Goal: Information Seeking & Learning: Compare options

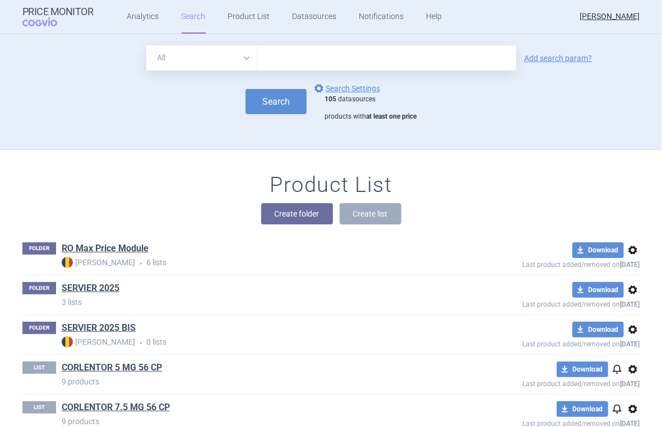
click at [243, 58] on select "All Brand Name ATC Company Active Substance Country Newer than" at bounding box center [201, 57] width 111 height 25
select select "mah"
click at [146, 45] on select "All Brand Name ATC Company Active Substance Country Newer than" at bounding box center [201, 57] width 111 height 25
click at [277, 64] on input "text" at bounding box center [386, 57] width 259 height 25
type input "servier"
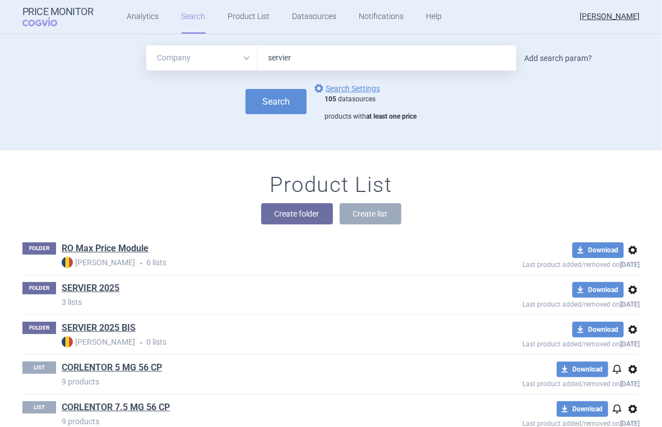
click at [553, 58] on link "Add search param?" at bounding box center [558, 58] width 68 height 8
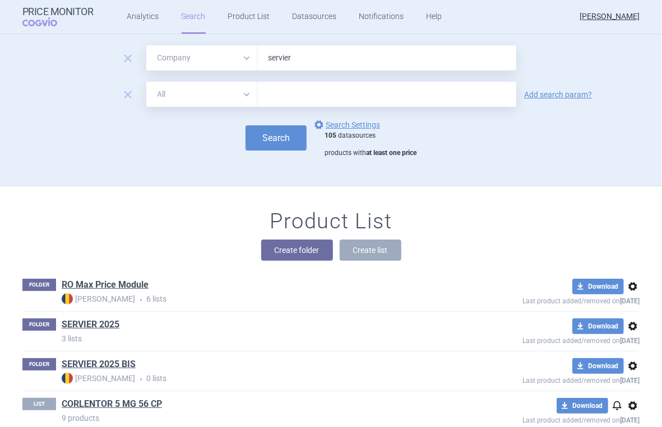
click at [242, 94] on select "All Brand Name ATC Company Active Substance Country Newer than" at bounding box center [201, 94] width 111 height 25
select select "activeSubstance"
click at [146, 82] on select "All Brand Name ATC Company Active Substance Country Newer than" at bounding box center [201, 94] width 111 height 25
click at [291, 99] on input "text" at bounding box center [386, 94] width 259 height 25
type input "[MEDICAL_DATA]"
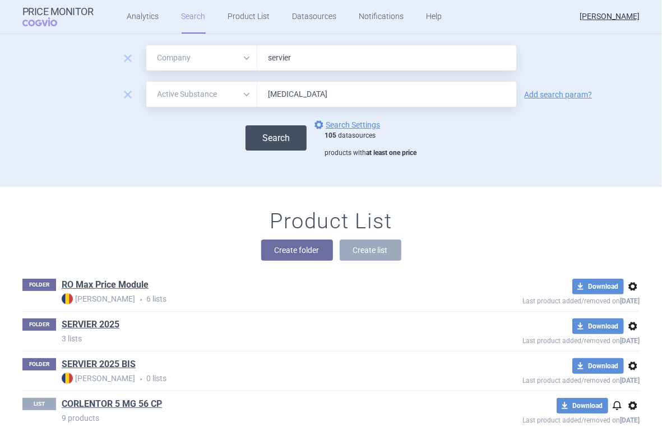
click at [291, 132] on button "Search" at bounding box center [275, 137] width 61 height 25
select select "mah"
select select "activeSubstance"
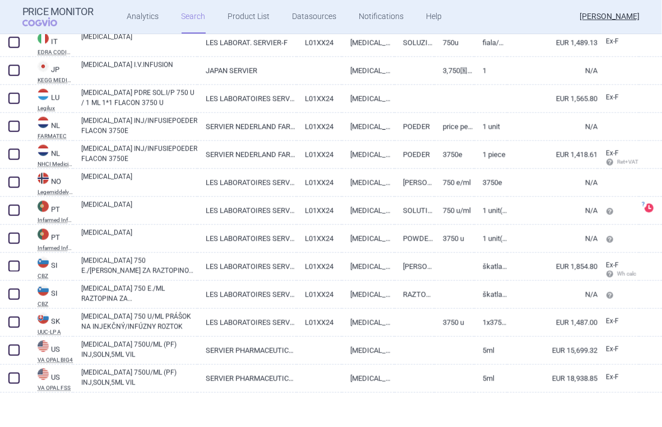
scroll to position [761, 0]
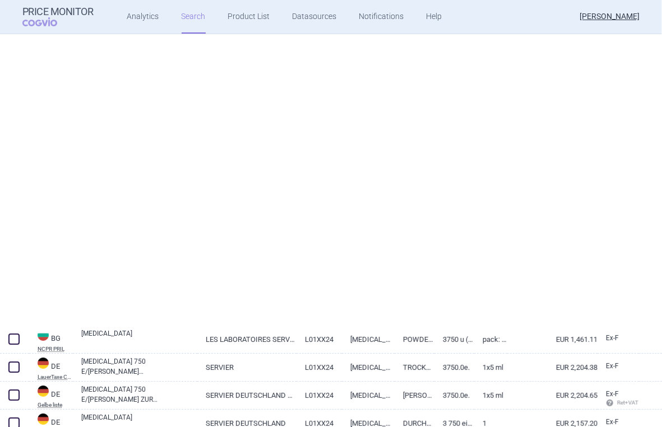
select select "mah"
select select "activeSubstance"
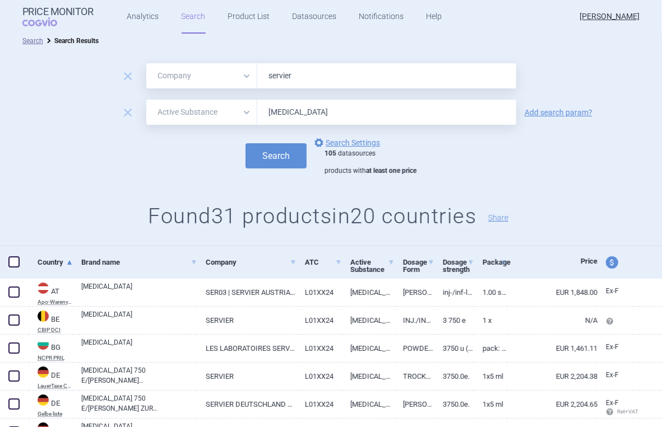
scroll to position [0, 0]
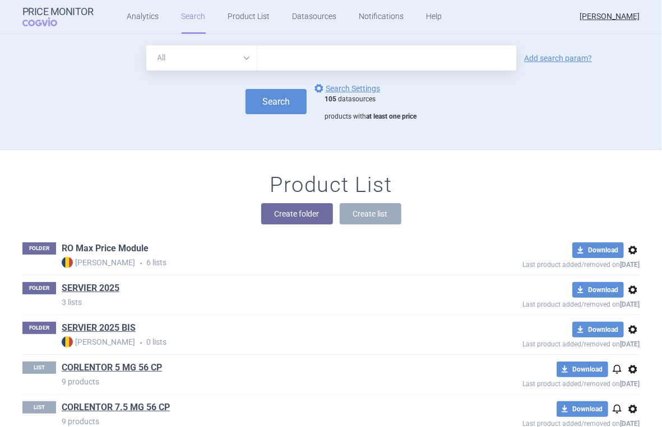
click at [114, 249] on link "RO Max Price Module" at bounding box center [105, 249] width 87 height 12
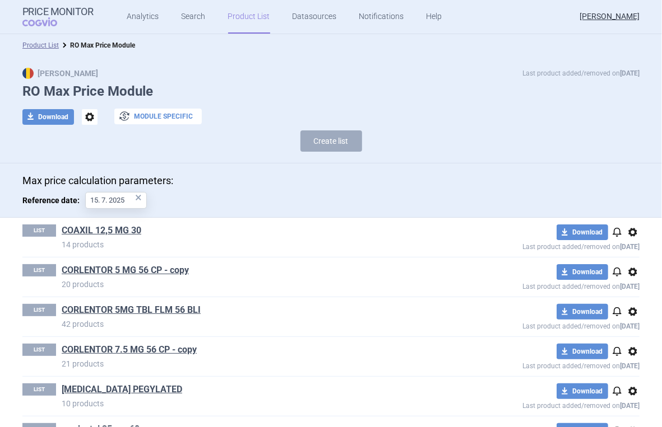
click at [155, 112] on button "exchange Module specific" at bounding box center [157, 117] width 87 height 16
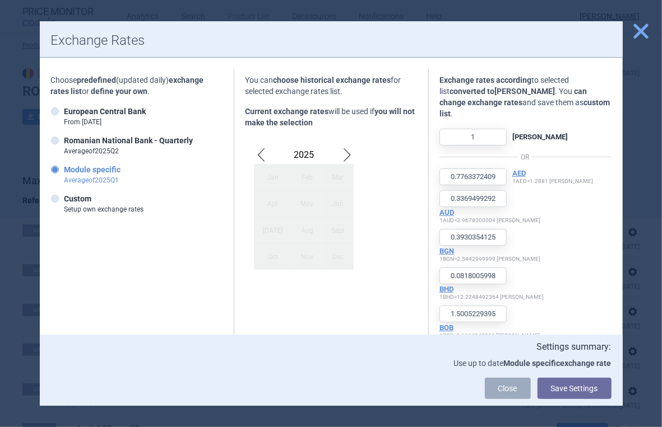
click at [261, 201] on div "Apr" at bounding box center [273, 203] width 38 height 26
click at [257, 150] on span "Previous Month" at bounding box center [260, 155] width 13 height 18
click at [255, 152] on span "Previous Month" at bounding box center [260, 155] width 13 height 18
click at [340, 156] on span "Next Month" at bounding box center [346, 155] width 13 height 18
click at [54, 197] on icon at bounding box center [55, 199] width 8 height 8
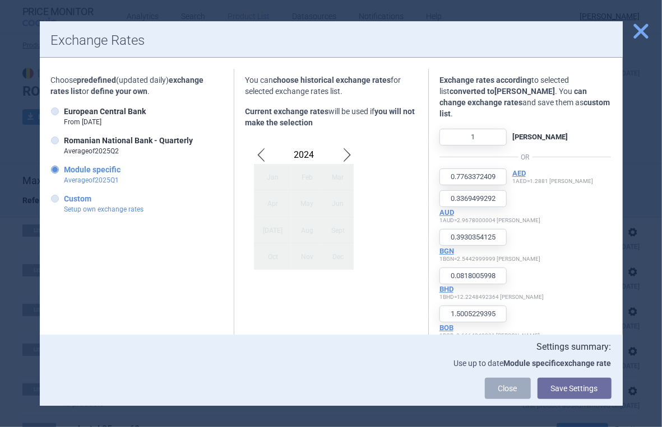
click at [54, 197] on input "Custom Setup own exchange rates" at bounding box center [57, 199] width 11 height 11
radio input "true"
type input "0.8476"
type input "0.3519"
type input "0.3851"
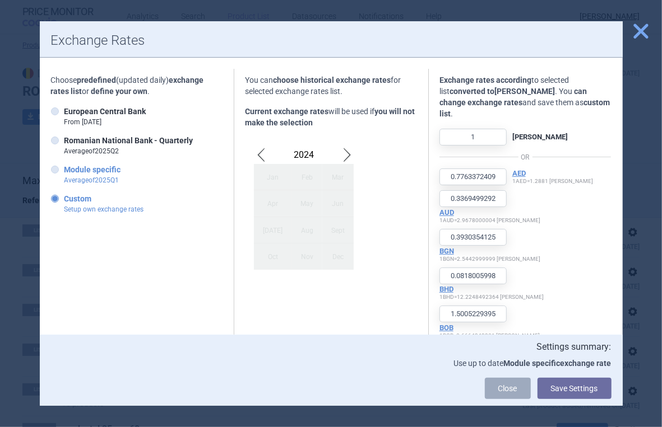
type input "0.0868"
type input "1.5907"
type input "1.2495"
type input "0.3178"
type input "0.1849"
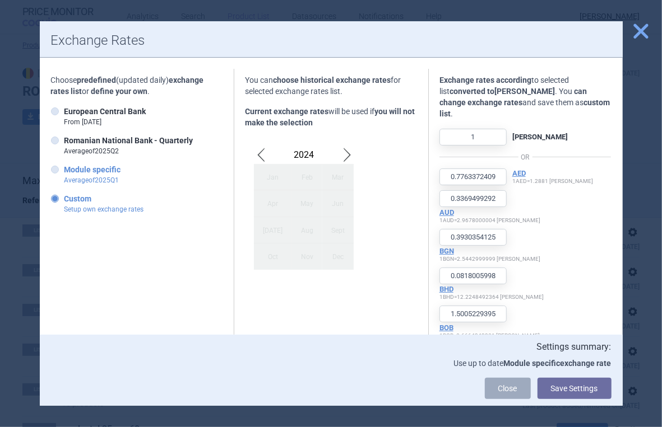
type input "1.6439"
type input "918.0189"
type input "4.8085"
type input "1.4698"
type input "29.9464"
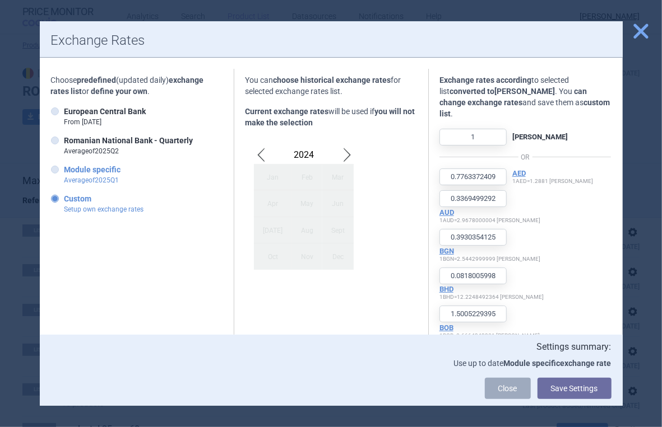
type input "0.1969"
type input "0.1709"
type input "77.3325"
type input "0.7685"
type input "20.3242"
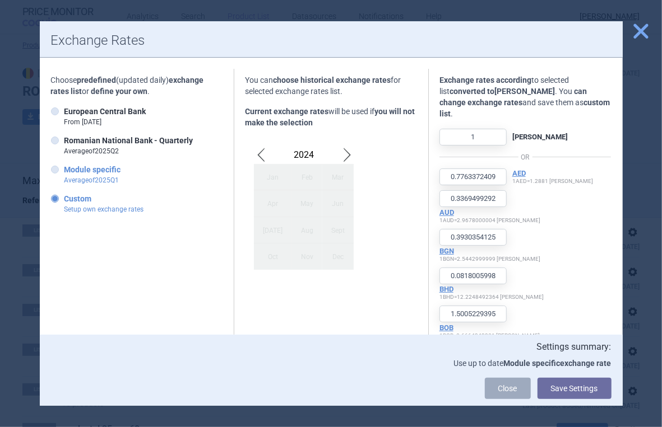
type input "28.1567"
type input "0.1636"
type input "34.0814"
type input "320.3169"
type input "0.0705"
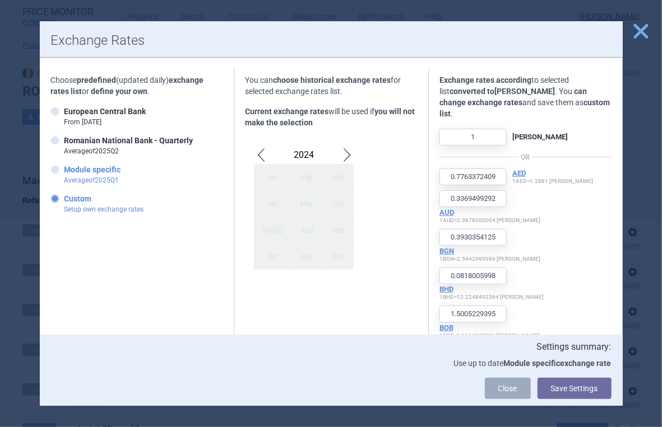
type input "123.7118"
type input "20614.0775"
type input "3.8638"
type input "0.9731"
type input "2.3137"
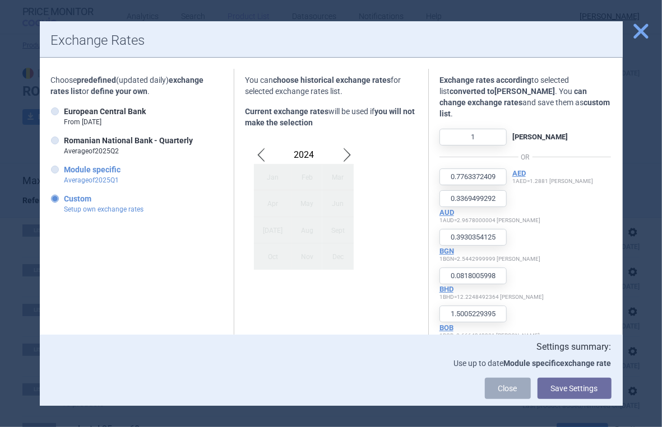
type input "0.3919"
type input "0.0887"
type input "0.8369"
type input "0.8414"
type input "23.0716"
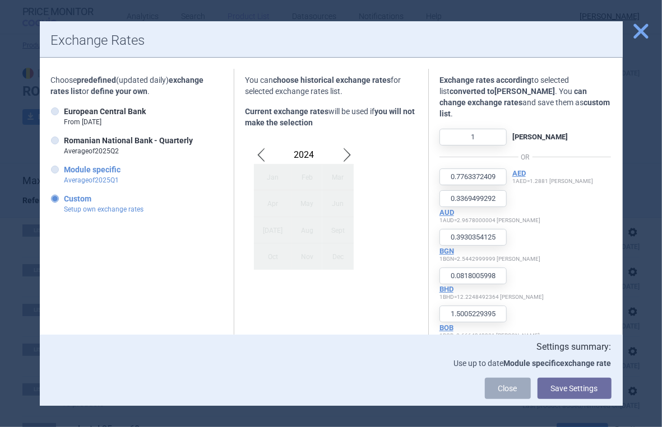
type input "18.7368"
type input "0.8656"
type input "2.1661"
type input "0.2303"
type input "2862.9761"
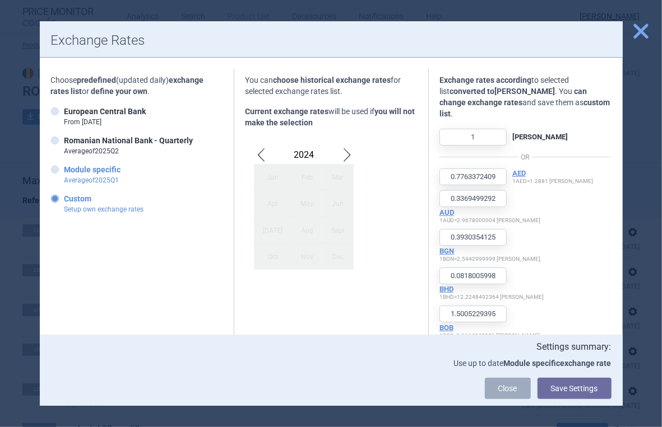
type input "4.0688"
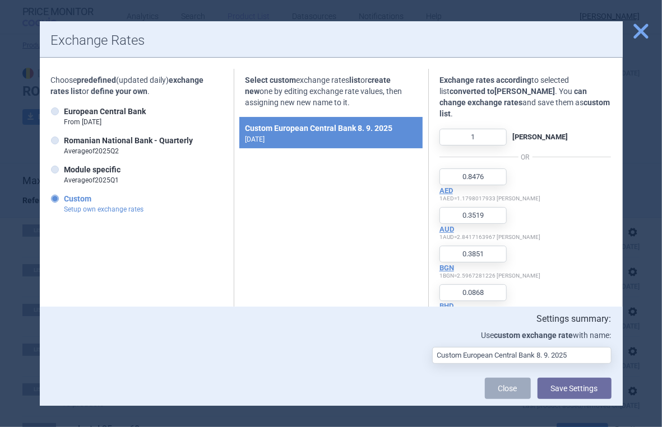
click at [272, 137] on div "Custom European Central Bank 8. 9. 2025 [DATE]" at bounding box center [330, 132] width 183 height 31
click at [89, 139] on strong "Romanian National Bank - Quarterly" at bounding box center [128, 140] width 129 height 9
click at [63, 139] on input "Romanian National Bank - Quarterly Average of 2025 Q 2" at bounding box center [57, 141] width 11 height 11
radio input "true"
type input "0.8276775368"
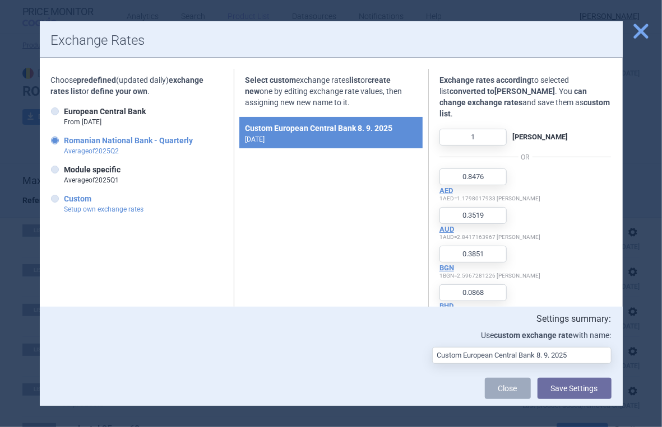
type input "0.3517040059"
type input "0.3887571434"
type input "0.0873361799"
type input "1.6006145166"
type input "1.2761613068"
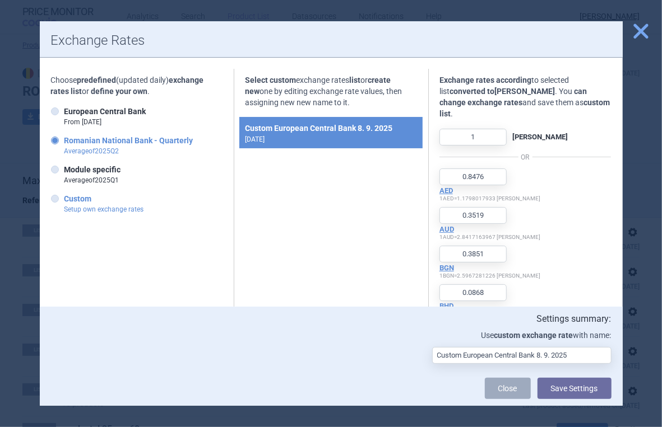
type input "0.3120806416"
type input "0.1862578927"
type input "1.6294606485"
type input "901.6190131017"
type input "4.9529470035"
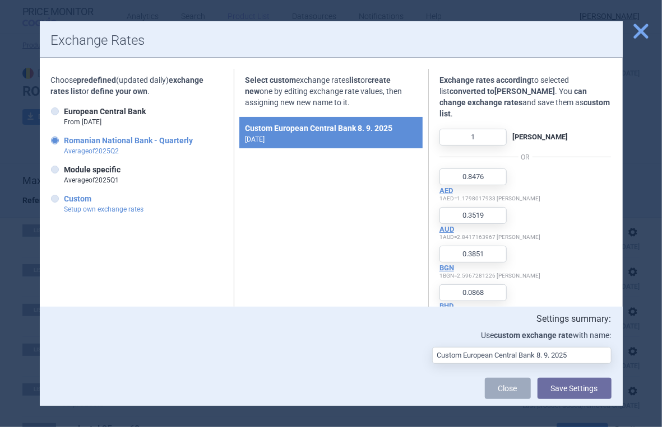
type input "1.4830194276"
type input "30.0497308405"
type input "0.1987676406"
type input "0.1687621298"
type input "80.3341902314"
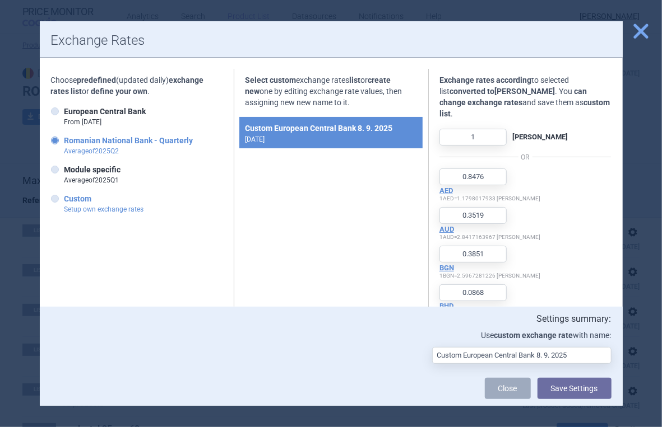
type input "0.8062565508"
type input "19.267822736"
type input "28.7356321839"
type input "0.1642299196"
type input "32.5701071557"
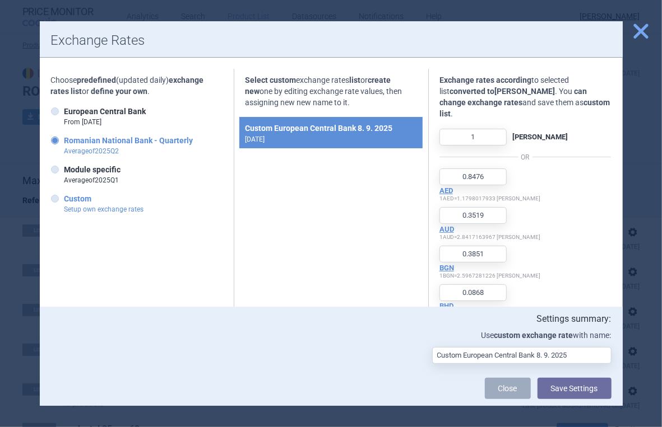
type input "315.1591553735"
type input "0.0707339654"
type input "125.2563245074"
type input "20743.6334417078"
type input "3.8910505837"
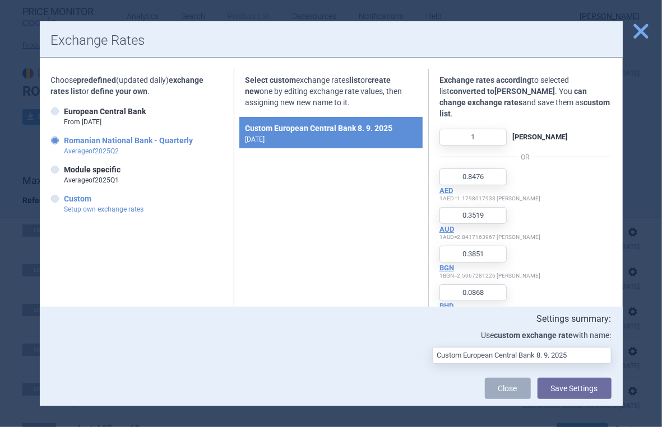
type input "0.9703085581"
type input "2.319109462"
type input "0.3800836184"
type input "0.0890567475"
type input "0.8469551961"
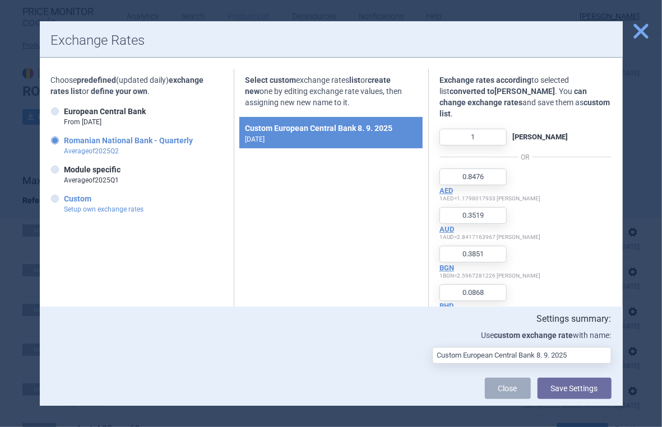
type input "0.8456132039"
type input "23.31002331"
type input "18.2149362477"
type input "0.8689423326"
type input "2.1772262138"
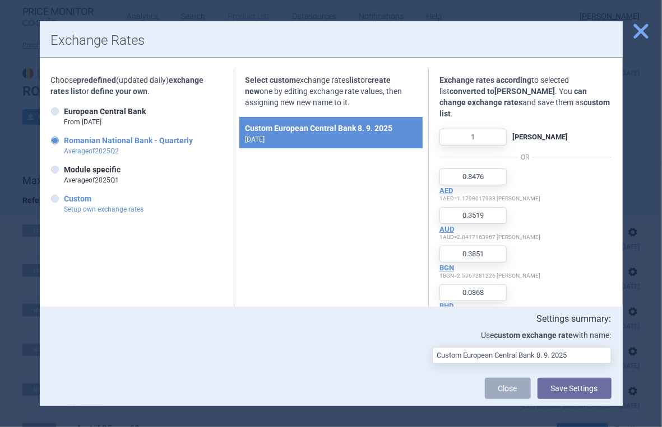
type input "0.2253470344"
type input "2883.4576777074"
type input "4.118616145"
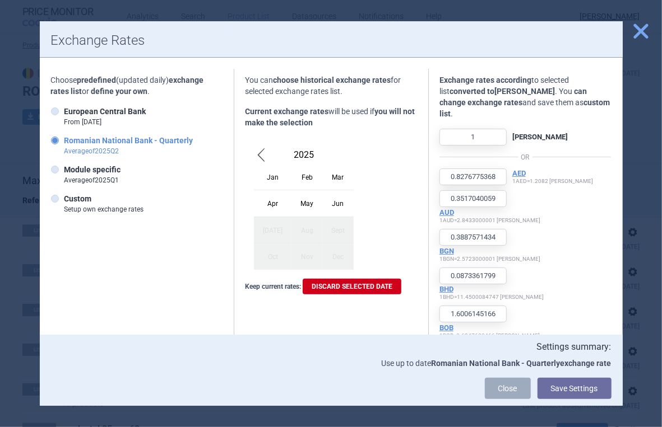
click at [275, 206] on div "Apr" at bounding box center [273, 203] width 38 height 26
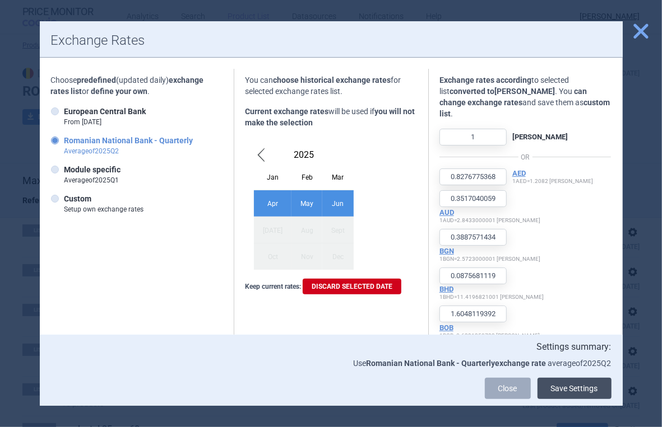
click at [550, 388] on button "Save Settings" at bounding box center [574, 388] width 74 height 21
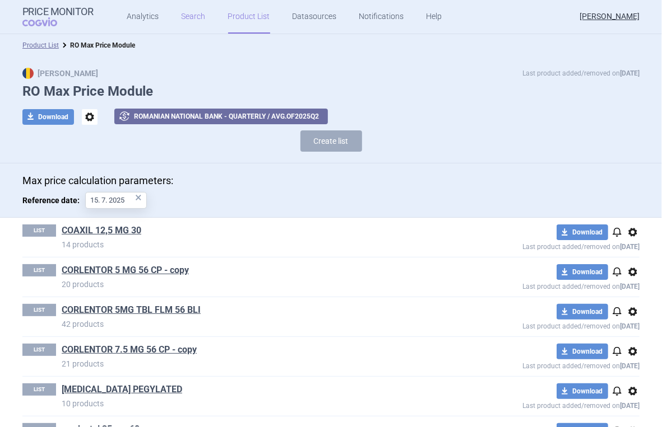
click at [194, 16] on link "Search" at bounding box center [194, 17] width 24 height 34
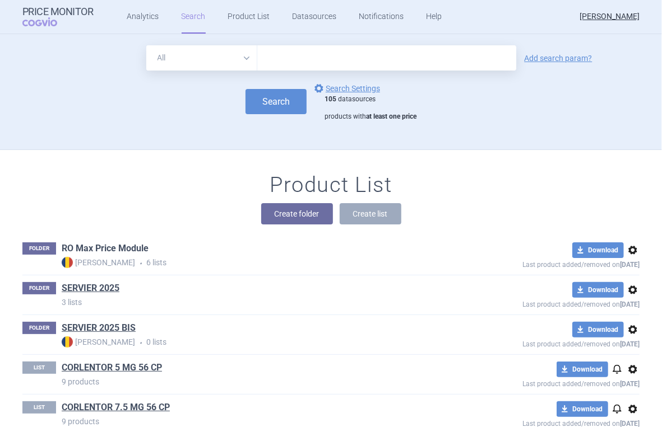
click at [114, 245] on link "RO Max Price Module" at bounding box center [105, 249] width 87 height 12
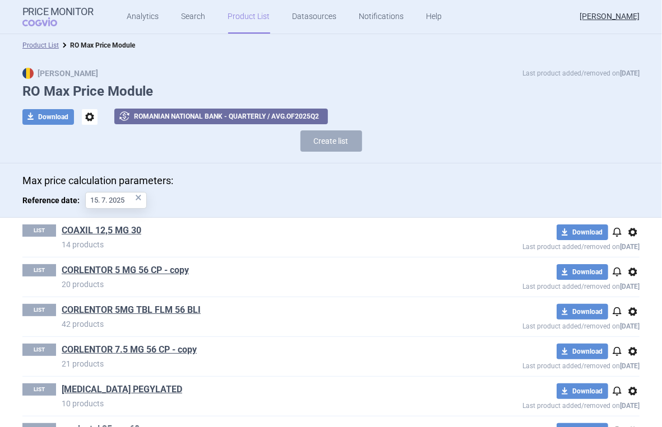
click at [87, 116] on span "options" at bounding box center [90, 117] width 16 height 16
click at [172, 168] on div "Max price calculation parameters: Reference date: 15. 7. 2025 ×" at bounding box center [331, 191] width 662 height 55
click at [331, 143] on button "Create list" at bounding box center [331, 141] width 62 height 21
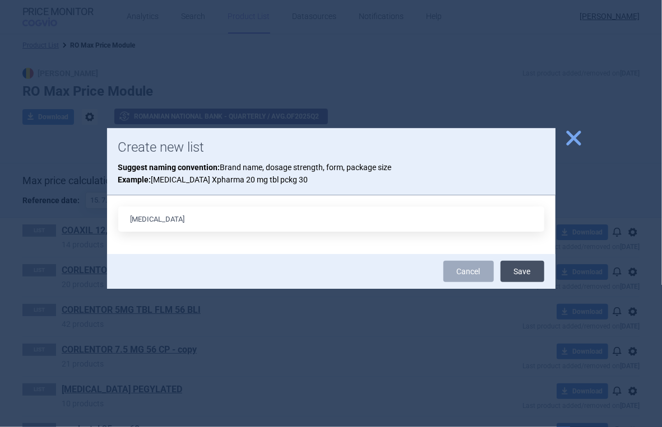
type input "[MEDICAL_DATA]"
click at [533, 271] on button "Save" at bounding box center [522, 271] width 44 height 21
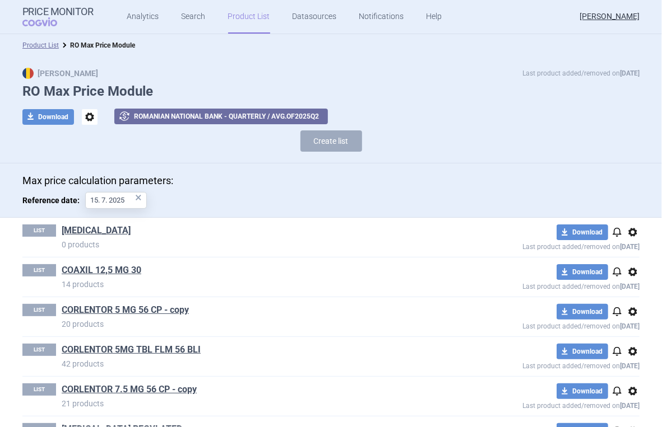
click at [626, 234] on span "options" at bounding box center [632, 232] width 13 height 13
click at [465, 272] on div "download Download notifications options Last product added/removed on [DATE]" at bounding box center [546, 277] width 185 height 26
click at [366, 14] on link "Notifications" at bounding box center [381, 17] width 45 height 34
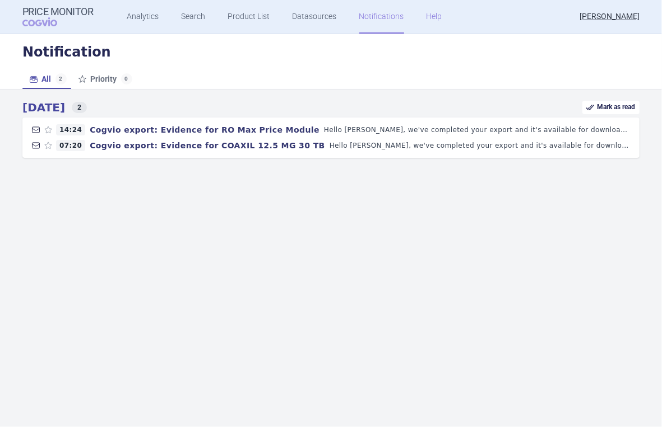
click at [430, 19] on link "Help" at bounding box center [434, 17] width 16 height 34
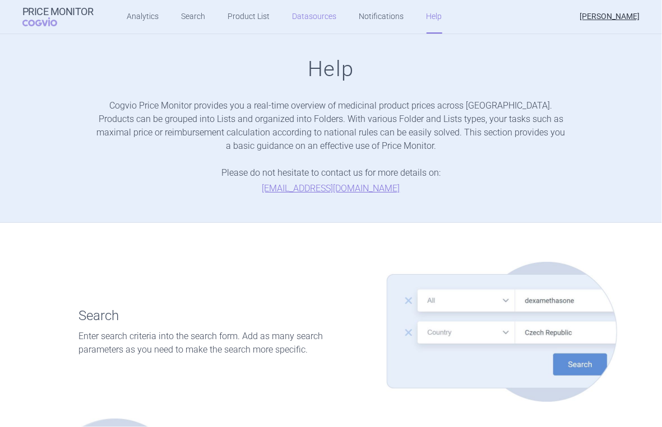
click at [306, 17] on link "Datasources" at bounding box center [314, 17] width 44 height 34
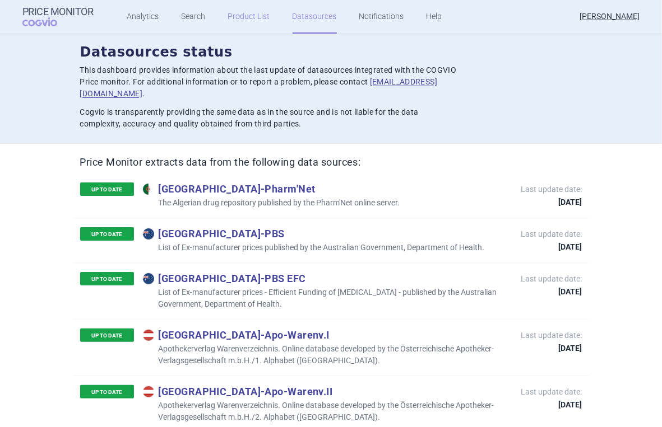
click at [245, 18] on link "Product List" at bounding box center [249, 17] width 42 height 34
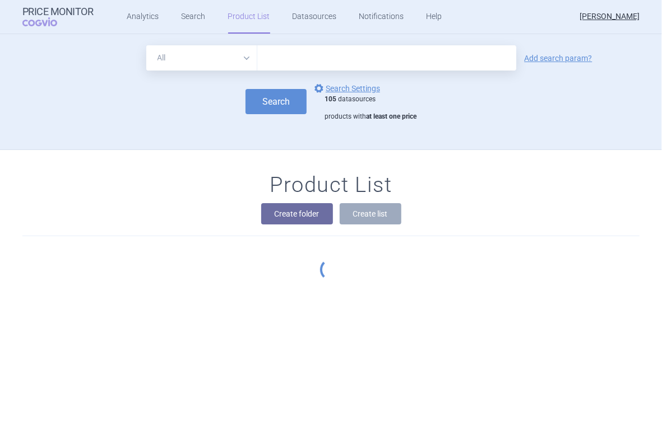
scroll to position [81, 0]
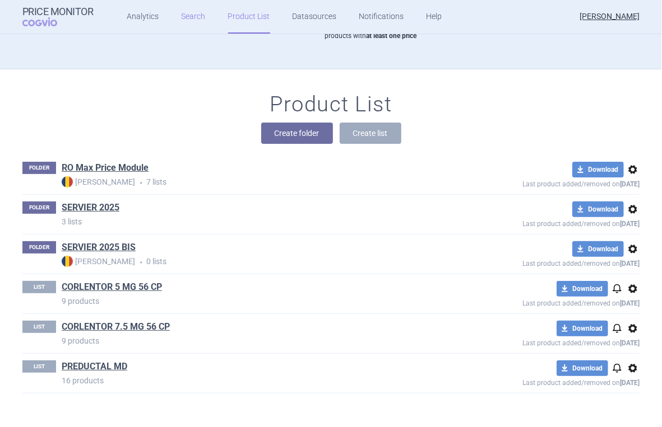
click at [188, 12] on link "Search" at bounding box center [194, 17] width 24 height 34
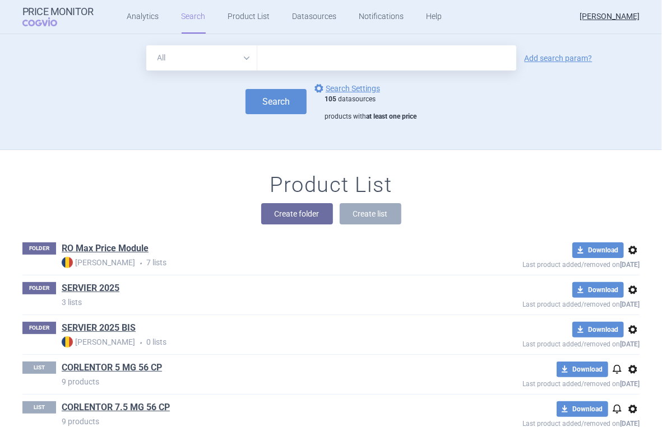
click at [337, 62] on input "text" at bounding box center [386, 57] width 259 height 25
click at [243, 61] on select "All Brand Name ATC Company Active Substance Country Newer than" at bounding box center [201, 57] width 111 height 25
select select "mah"
click at [146, 45] on select "All Brand Name ATC Company Active Substance Country Newer than" at bounding box center [201, 57] width 111 height 25
click at [295, 61] on input "text" at bounding box center [386, 57] width 259 height 25
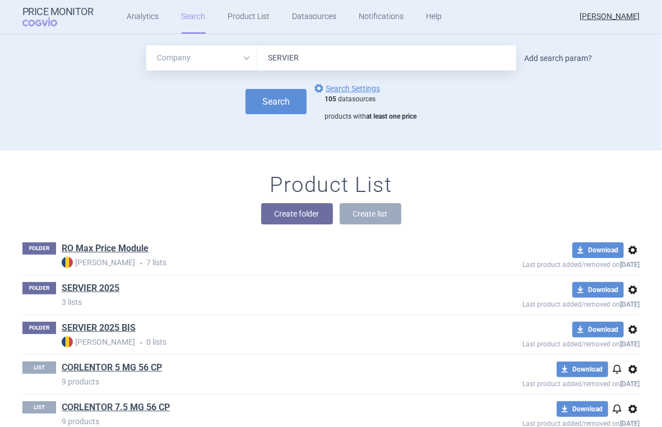
type input "SERVIER"
click at [548, 59] on link "Add search param?" at bounding box center [558, 58] width 68 height 8
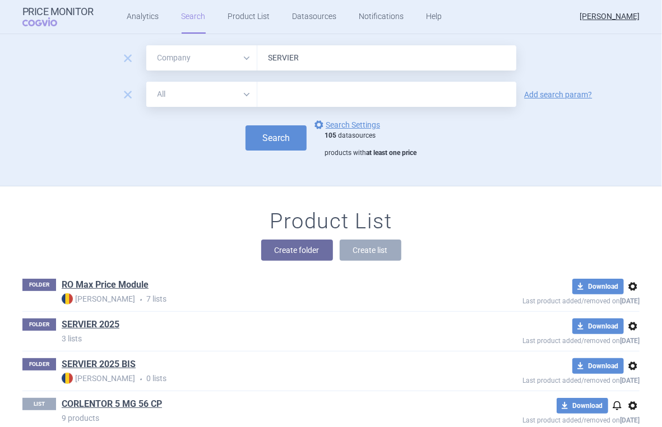
click at [238, 95] on select "All Brand Name ATC Company Active Substance Country Newer than" at bounding box center [201, 94] width 111 height 25
select select "activeSubstance"
click at [146, 82] on select "All Brand Name ATC Company Active Substance Country Newer than" at bounding box center [201, 94] width 111 height 25
click at [319, 94] on input "text" at bounding box center [386, 94] width 259 height 25
type input "[MEDICAL_DATA]"
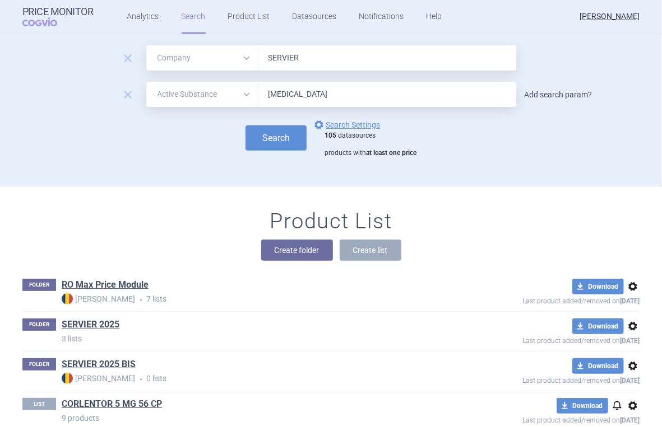
click at [545, 97] on link "Add search param?" at bounding box center [558, 95] width 68 height 8
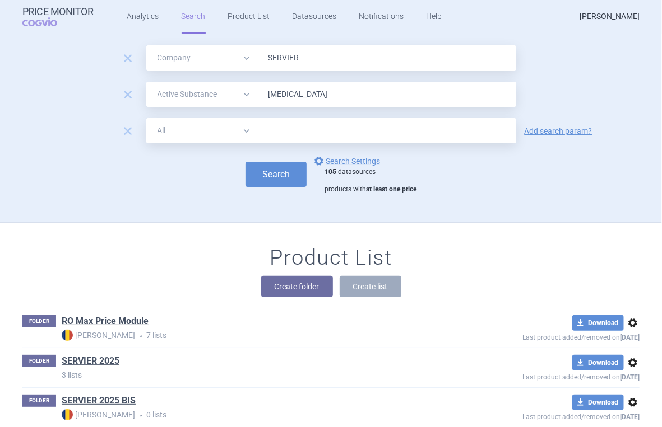
click at [238, 130] on select "All Brand Name ATC Company Active Substance Country Newer than" at bounding box center [201, 130] width 111 height 25
select select "country"
click at [146, 118] on select "All Brand Name ATC Company Active Substance Country Newer than" at bounding box center [201, 130] width 111 height 25
click at [348, 160] on link "options Search Settings" at bounding box center [346, 161] width 68 height 13
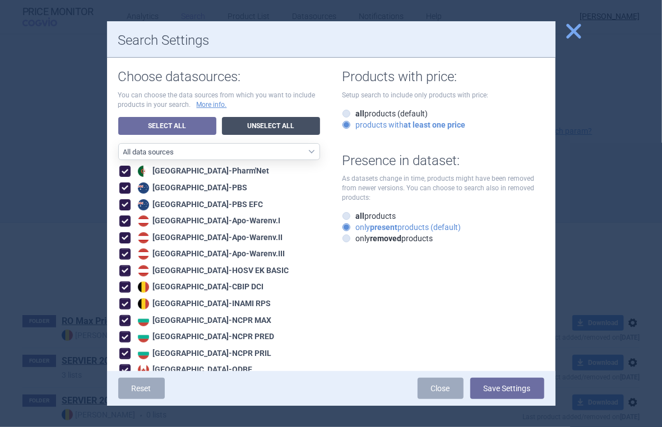
click at [255, 125] on link "Unselect All" at bounding box center [271, 126] width 98 height 18
checkbox input "false"
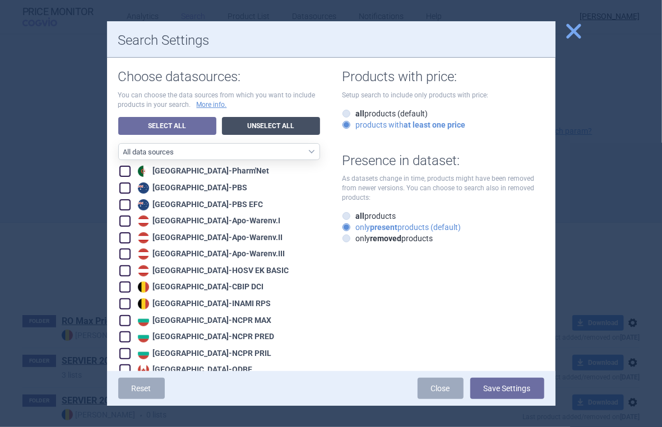
checkbox input "false"
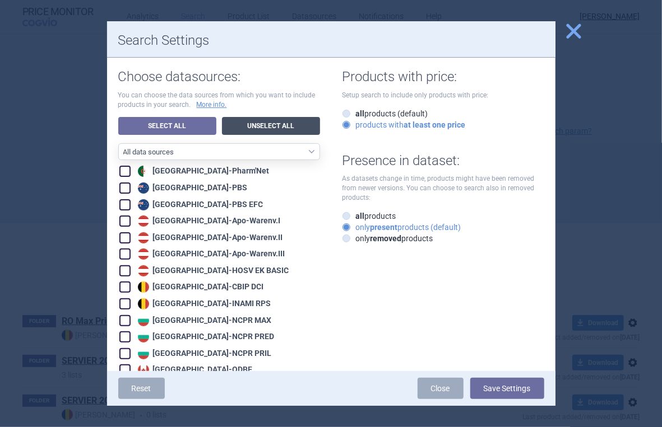
checkbox input "false"
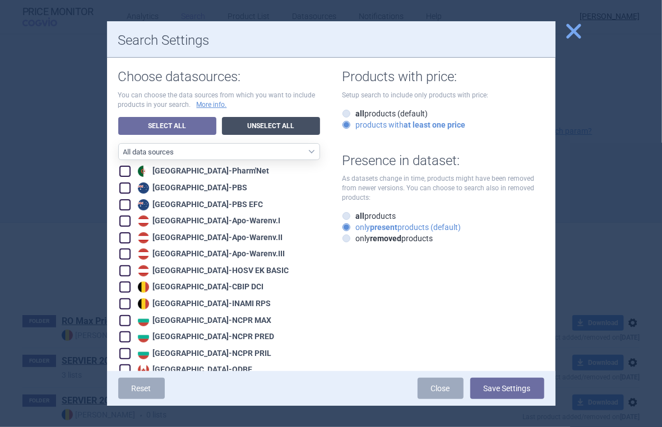
checkbox input "false"
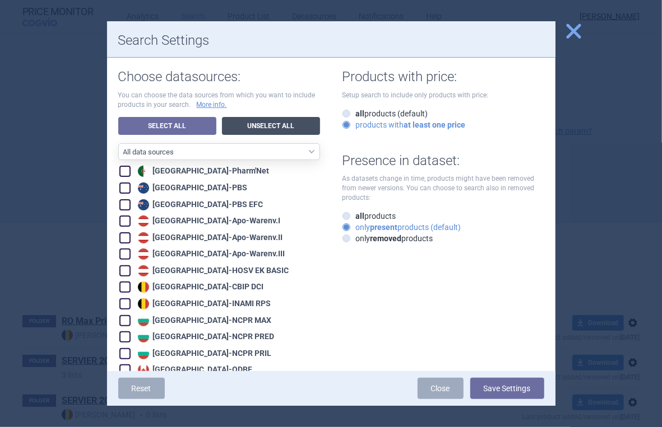
checkbox input "false"
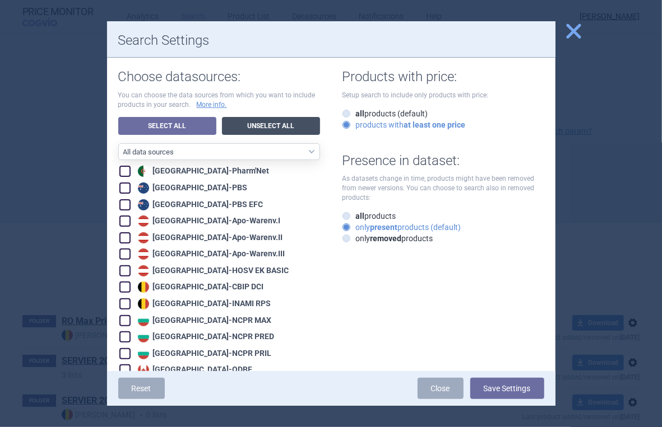
checkbox input "false"
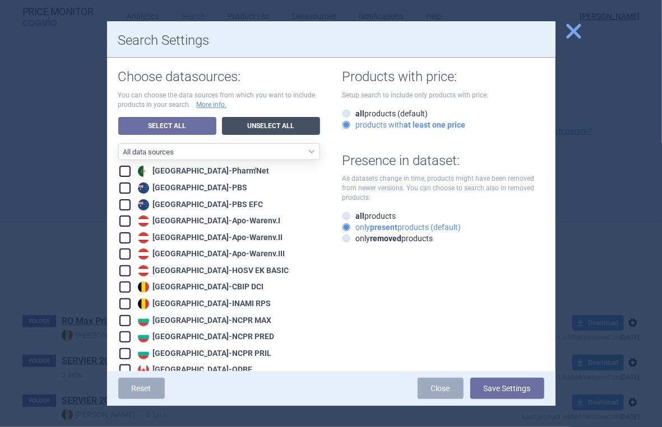
checkbox input "false"
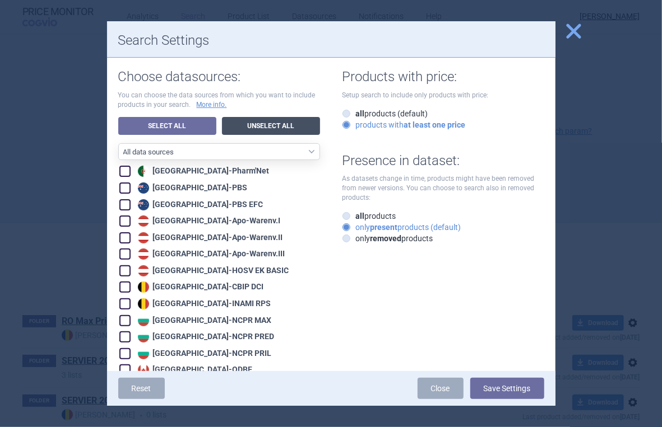
checkbox input "false"
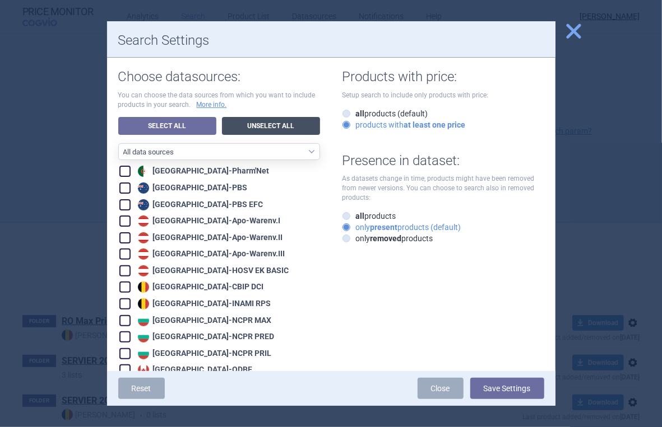
checkbox input "false"
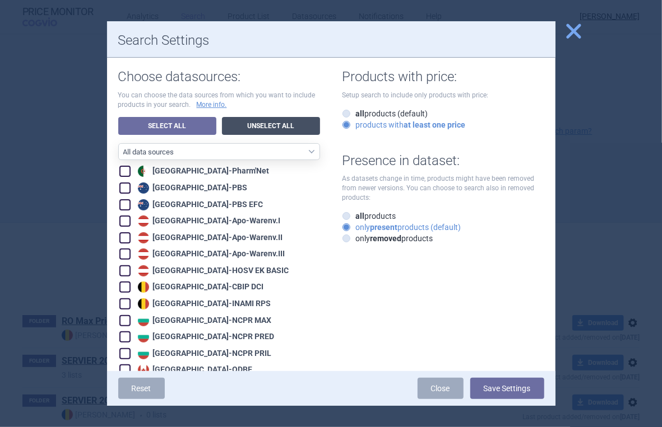
checkbox input "false"
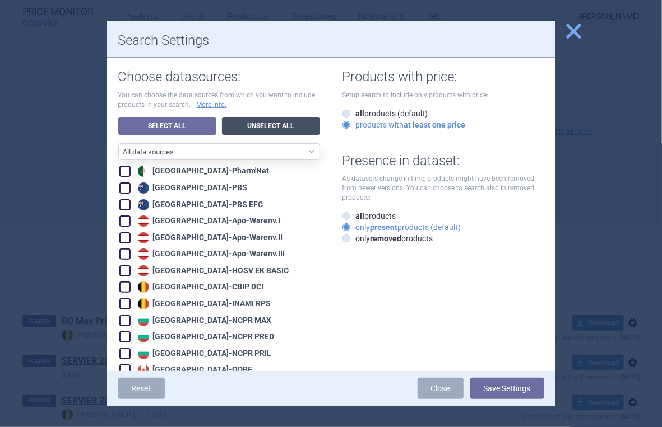
checkbox input "false"
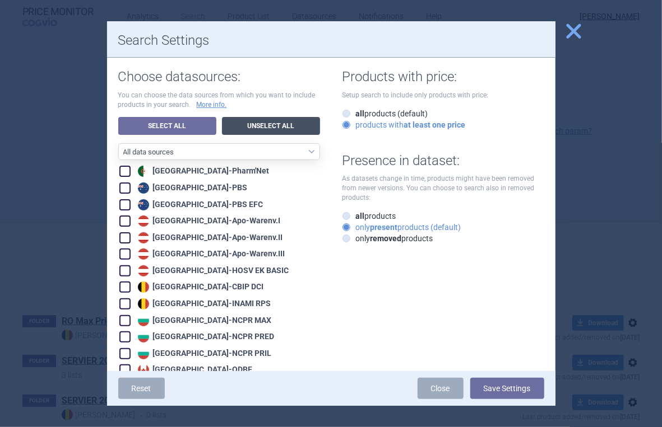
checkbox input "false"
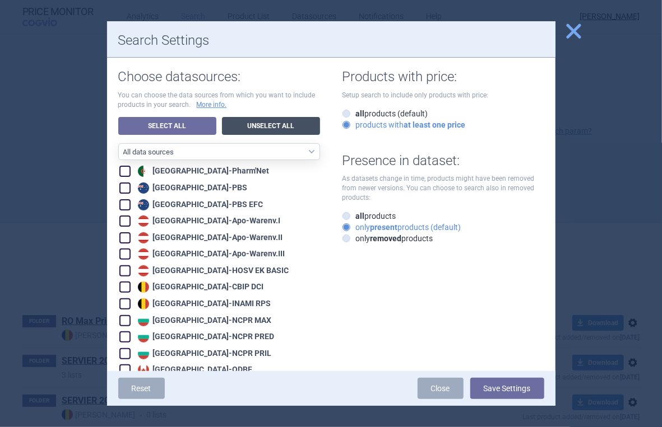
checkbox input "false"
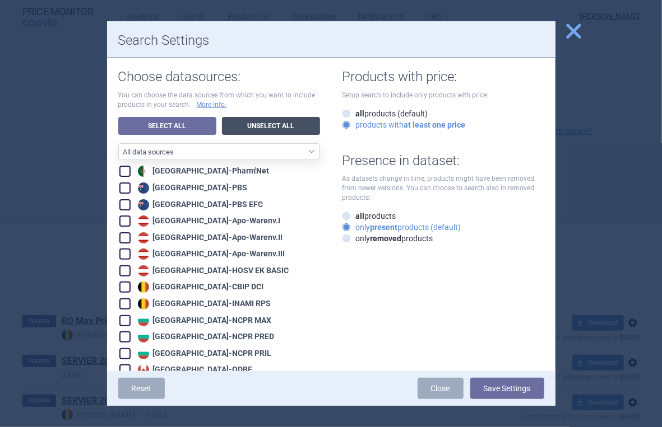
checkbox input "false"
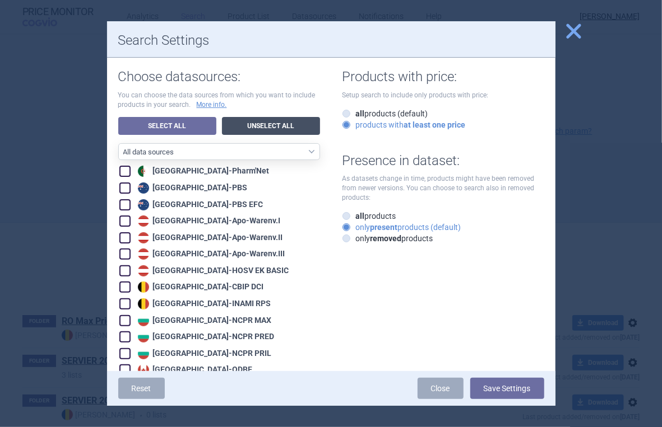
checkbox input "false"
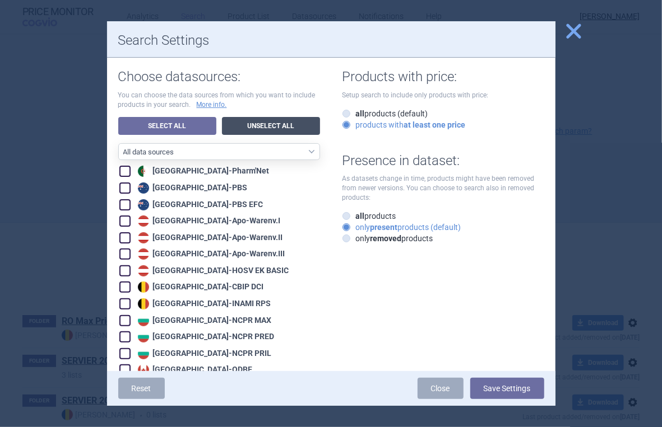
checkbox input "false"
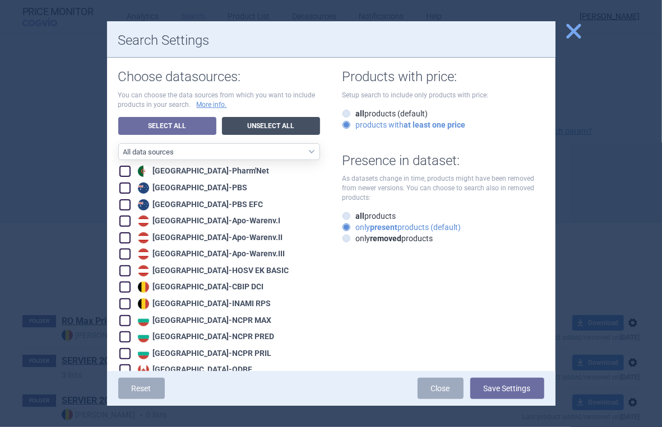
checkbox input "false"
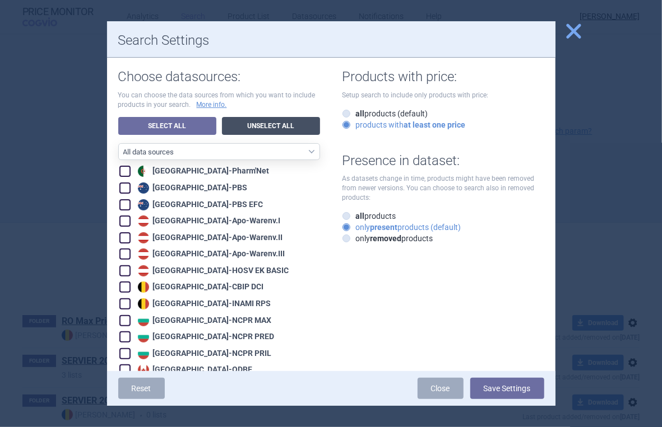
checkbox input "false"
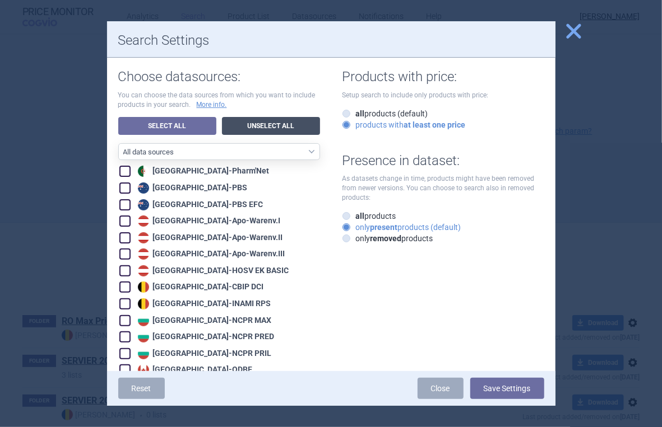
checkbox input "false"
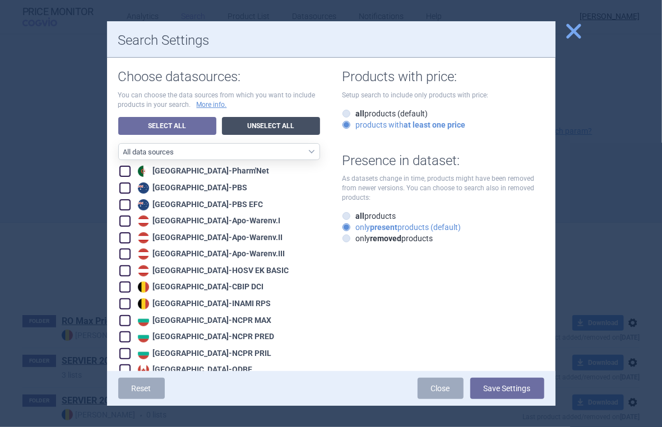
checkbox input "false"
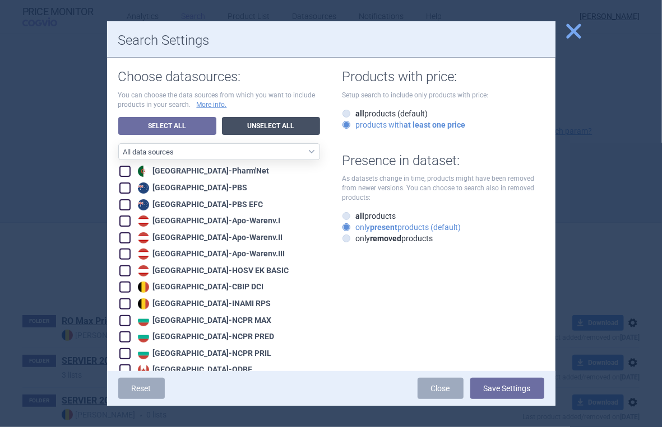
checkbox input "false"
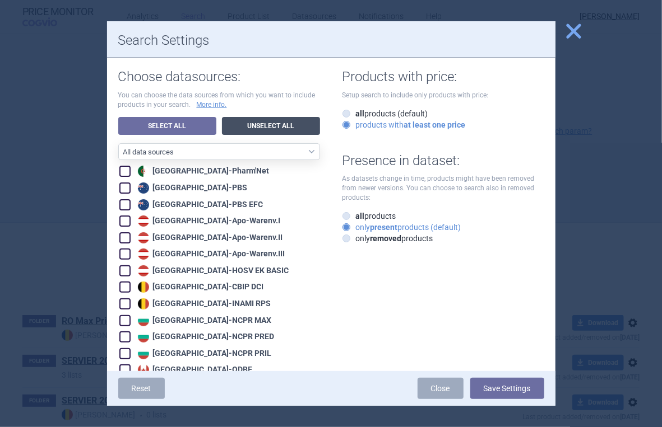
checkbox input "false"
click at [121, 216] on span at bounding box center [124, 221] width 11 height 11
checkbox input "true"
click at [125, 234] on span at bounding box center [124, 237] width 11 height 11
click at [124, 251] on span at bounding box center [124, 254] width 11 height 11
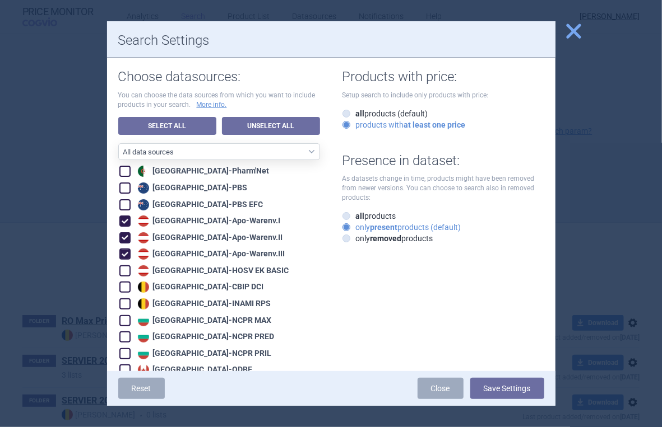
click at [121, 269] on span at bounding box center [124, 271] width 11 height 11
click at [122, 290] on span at bounding box center [124, 287] width 11 height 11
click at [119, 300] on span at bounding box center [124, 304] width 11 height 11
click at [122, 317] on span at bounding box center [124, 320] width 11 height 11
click at [124, 334] on span at bounding box center [124, 337] width 11 height 11
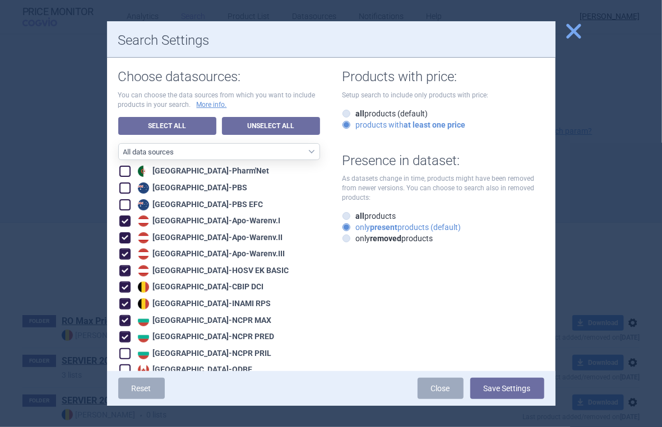
click at [123, 348] on span at bounding box center [124, 353] width 11 height 11
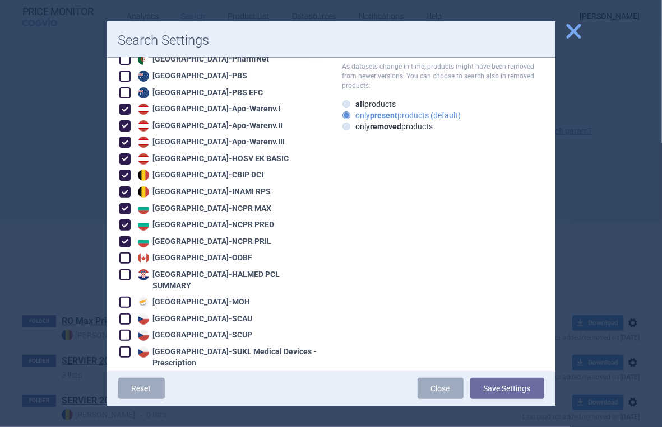
scroll to position [224, 0]
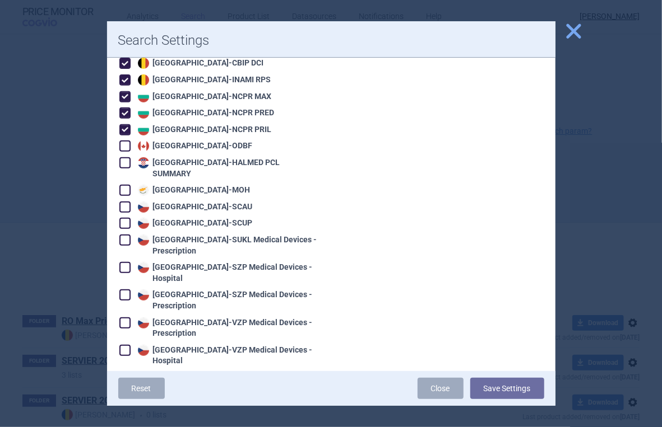
click at [122, 202] on span at bounding box center [124, 207] width 11 height 11
click at [127, 218] on span at bounding box center [124, 223] width 11 height 11
click at [125, 235] on span at bounding box center [124, 240] width 11 height 11
click at [126, 262] on span at bounding box center [124, 267] width 11 height 11
click at [125, 290] on span at bounding box center [124, 295] width 11 height 11
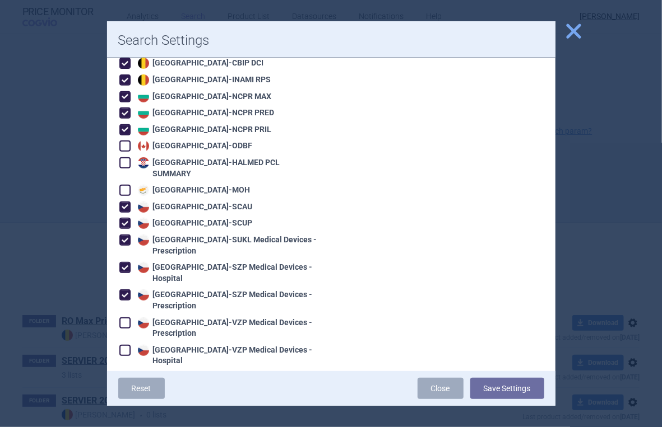
click at [122, 318] on span at bounding box center [124, 323] width 11 height 11
click at [126, 345] on span at bounding box center [124, 350] width 11 height 11
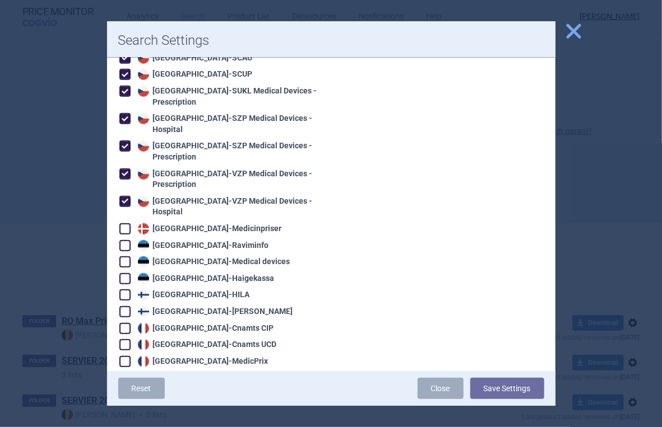
scroll to position [523, 0]
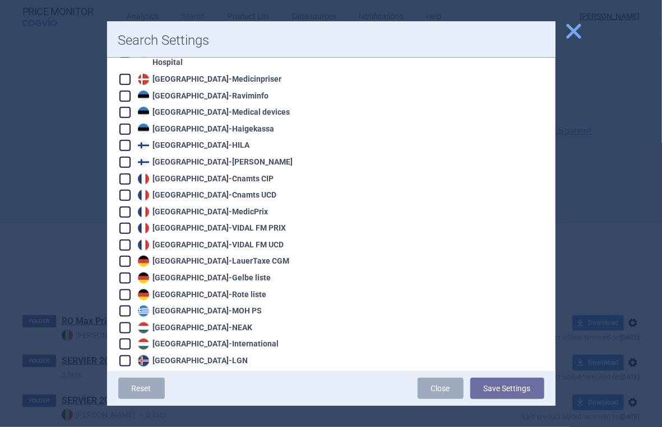
click at [125, 256] on span at bounding box center [124, 261] width 11 height 11
click at [128, 273] on span at bounding box center [124, 278] width 11 height 11
click at [122, 290] on span at bounding box center [124, 295] width 11 height 11
click at [123, 306] on span at bounding box center [124, 311] width 11 height 11
click at [122, 323] on span at bounding box center [124, 328] width 11 height 11
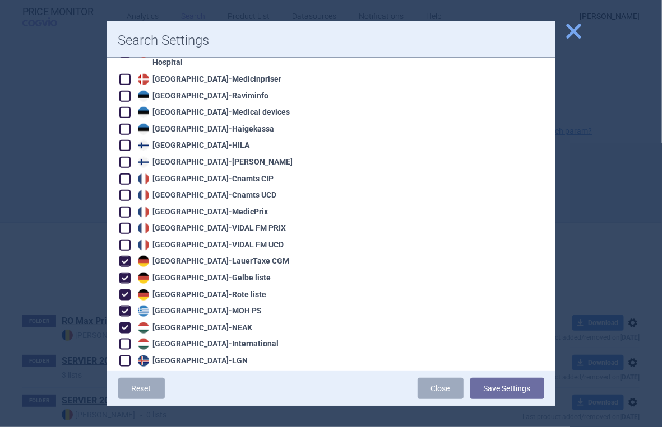
click at [122, 339] on span at bounding box center [124, 344] width 11 height 11
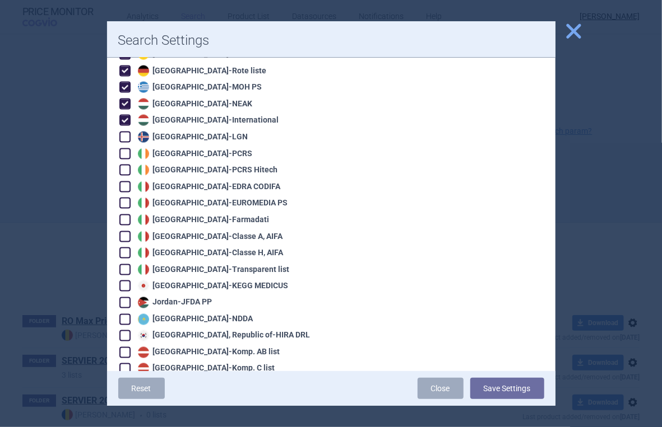
click at [127, 182] on span at bounding box center [124, 187] width 11 height 11
click at [124, 198] on span at bounding box center [124, 203] width 11 height 11
click at [125, 215] on span at bounding box center [124, 220] width 11 height 11
click at [123, 231] on span at bounding box center [124, 236] width 11 height 11
click at [123, 248] on span at bounding box center [124, 253] width 11 height 11
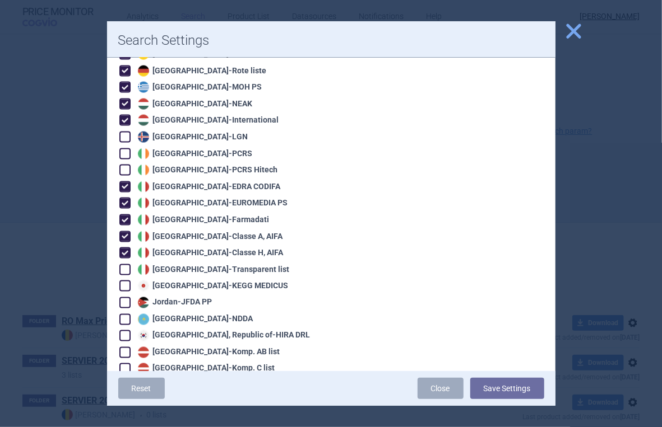
click at [123, 264] on span at bounding box center [124, 269] width 11 height 11
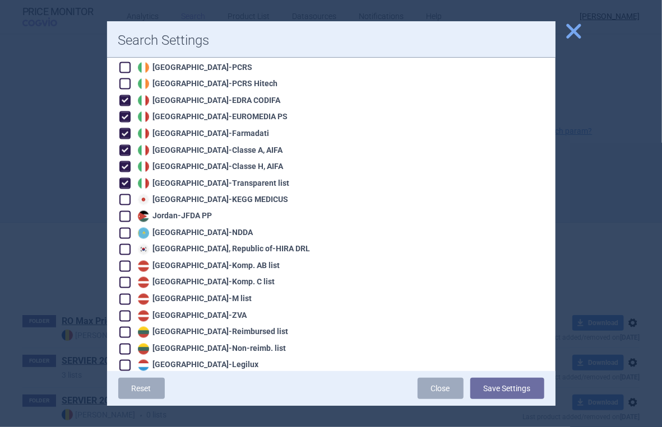
scroll to position [896, 0]
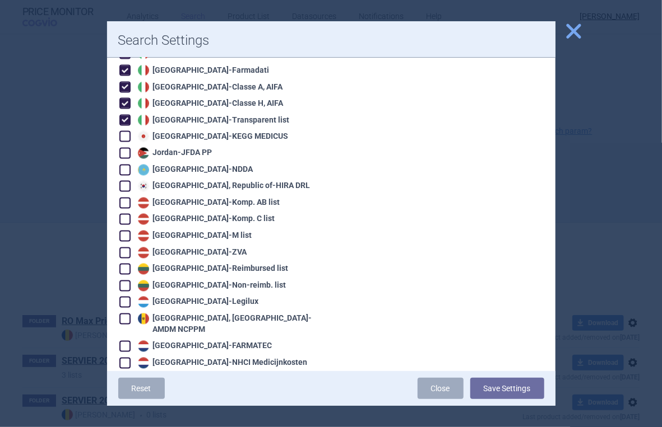
click at [121, 264] on span at bounding box center [124, 269] width 11 height 11
click at [126, 281] on span at bounding box center [124, 286] width 11 height 11
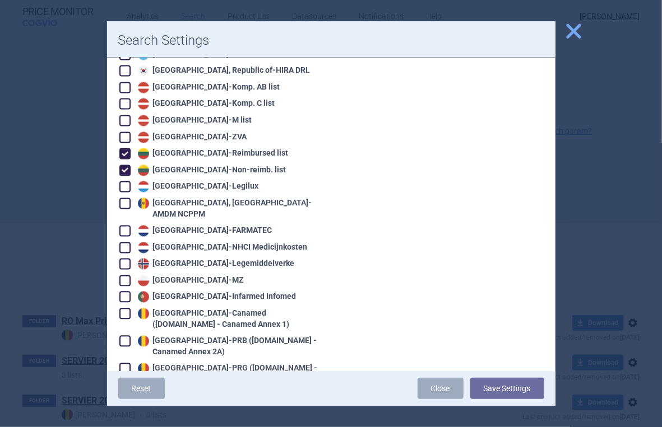
scroll to position [1045, 0]
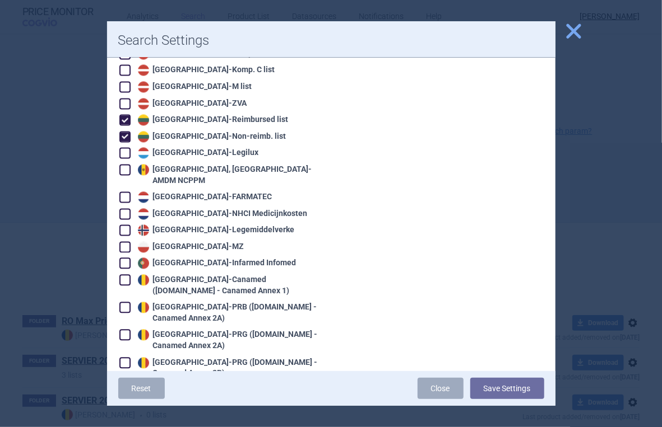
click at [123, 242] on span at bounding box center [124, 247] width 11 height 11
click at [123, 275] on span at bounding box center [124, 280] width 11 height 11
click at [119, 303] on span at bounding box center [124, 308] width 11 height 11
click at [123, 330] on span at bounding box center [124, 335] width 11 height 11
click at [127, 358] on span at bounding box center [124, 363] width 11 height 11
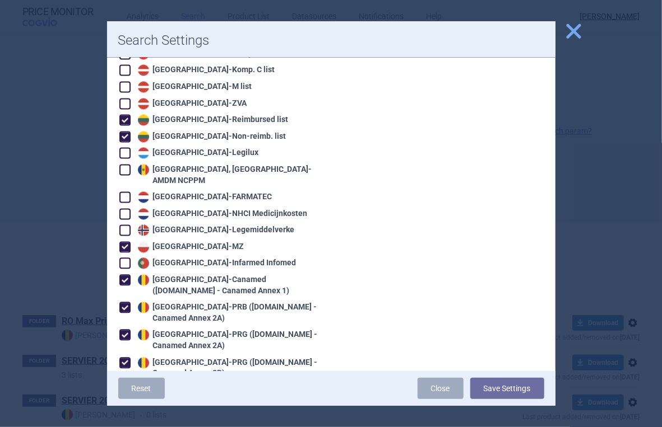
click at [125, 385] on span at bounding box center [124, 390] width 11 height 11
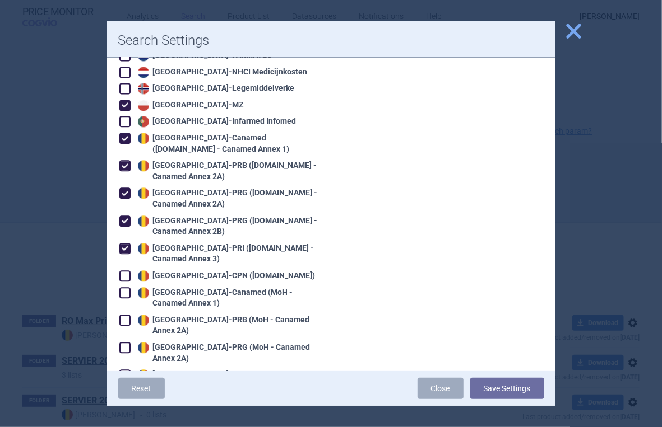
scroll to position [1195, 0]
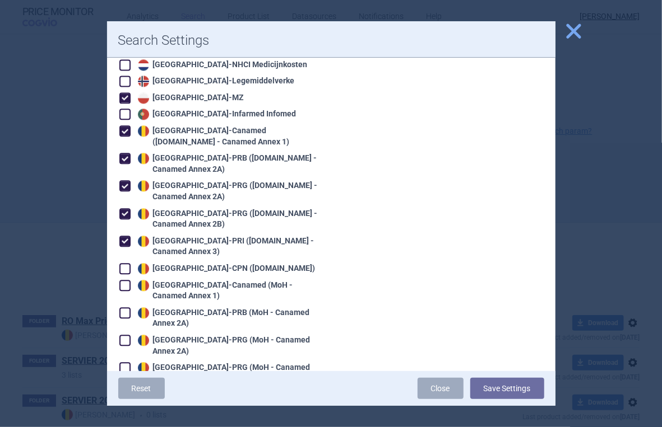
click at [127, 263] on span at bounding box center [124, 268] width 11 height 11
click at [125, 280] on span at bounding box center [124, 285] width 11 height 11
click at [124, 308] on span at bounding box center [124, 313] width 11 height 11
click at [123, 335] on span at bounding box center [124, 340] width 11 height 11
click at [122, 362] on span at bounding box center [124, 367] width 11 height 11
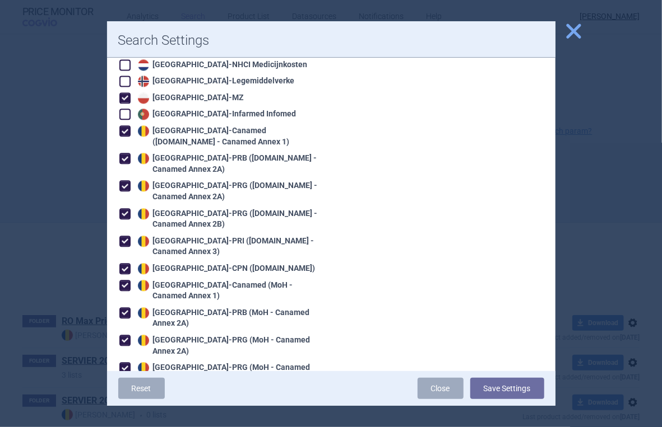
click at [123, 387] on span at bounding box center [125, 395] width 17 height 17
click at [120, 418] on span at bounding box center [124, 423] width 11 height 11
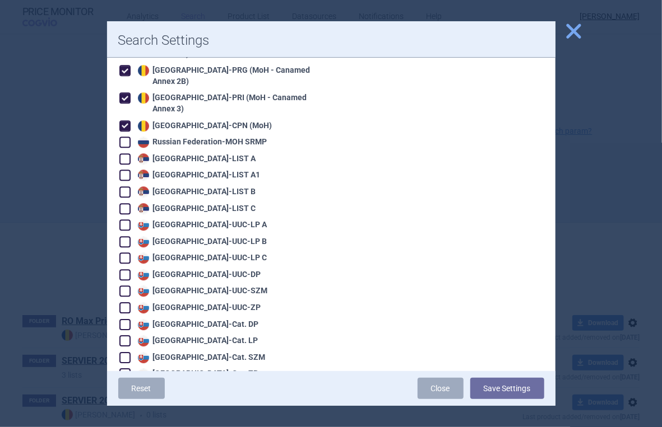
scroll to position [1494, 0]
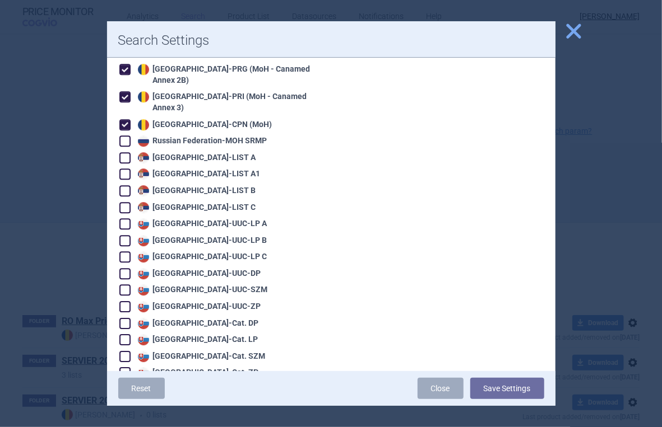
drag, startPoint x: 123, startPoint y: 156, endPoint x: 121, endPoint y: 165, distance: 9.1
click at [123, 218] on span at bounding box center [124, 223] width 11 height 11
click at [121, 235] on span at bounding box center [124, 240] width 11 height 11
click at [124, 252] on span at bounding box center [124, 257] width 11 height 11
click at [121, 266] on span at bounding box center [125, 274] width 17 height 17
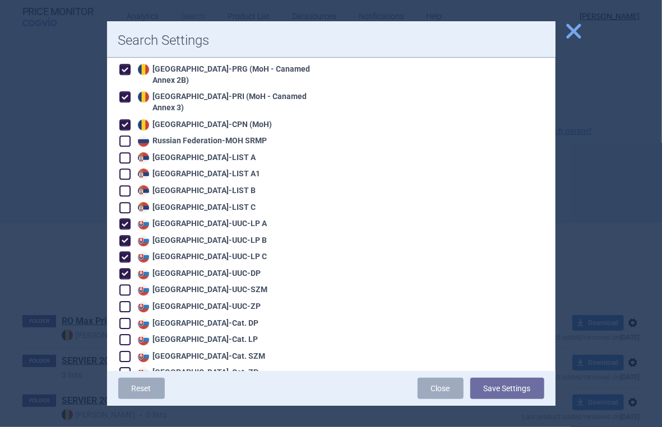
click at [123, 285] on span at bounding box center [124, 290] width 11 height 11
click at [125, 301] on span at bounding box center [124, 306] width 11 height 11
click at [126, 318] on span at bounding box center [124, 323] width 11 height 11
click at [122, 334] on span at bounding box center [124, 339] width 11 height 11
click at [120, 351] on span at bounding box center [124, 356] width 11 height 11
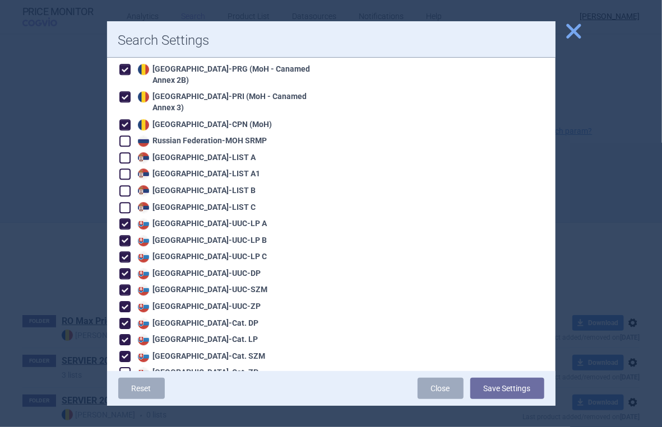
click at [126, 368] on span at bounding box center [124, 373] width 11 height 11
click at [125, 384] on span at bounding box center [124, 389] width 11 height 11
click at [127, 401] on span at bounding box center [124, 406] width 11 height 11
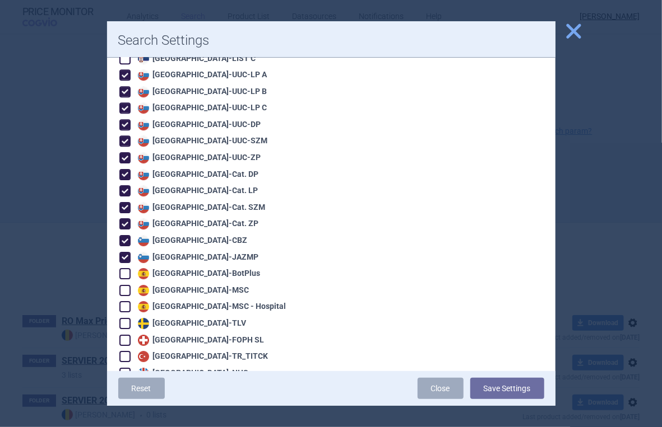
scroll to position [1643, 0]
click at [122, 268] on span at bounding box center [124, 273] width 11 height 11
click at [123, 285] on span at bounding box center [124, 290] width 11 height 11
click at [123, 298] on span at bounding box center [125, 306] width 17 height 17
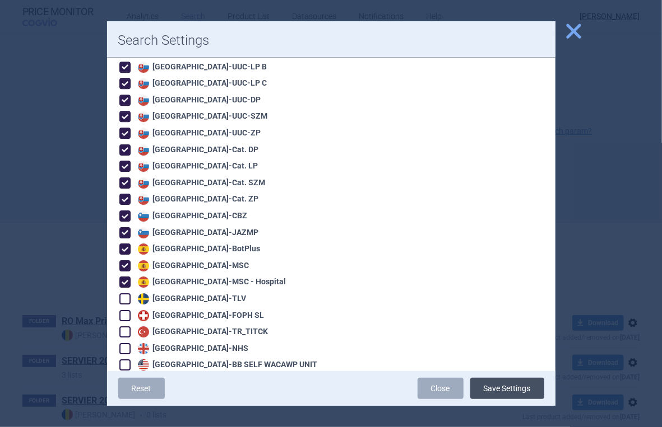
click at [506, 388] on button "Save Settings" at bounding box center [507, 388] width 74 height 21
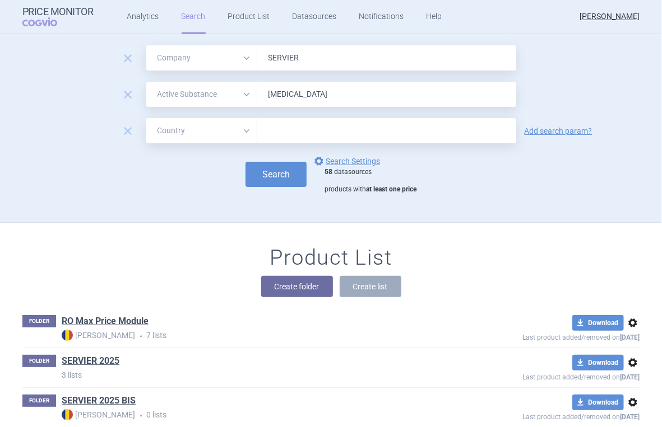
drag, startPoint x: 311, startPoint y: 91, endPoint x: 261, endPoint y: 85, distance: 50.3
click at [261, 85] on input "[MEDICAL_DATA]" at bounding box center [386, 94] width 259 height 25
click at [293, 173] on button "Search" at bounding box center [275, 174] width 61 height 25
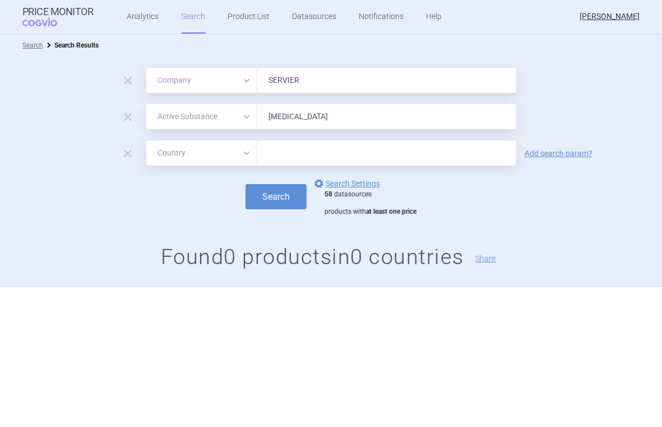
click at [336, 111] on input "[MEDICAL_DATA]" at bounding box center [386, 116] width 259 height 25
click at [286, 194] on button "Search" at bounding box center [275, 196] width 61 height 25
click at [329, 123] on input "ASPARAGINA" at bounding box center [386, 116] width 259 height 25
click at [282, 193] on button "Search" at bounding box center [275, 196] width 61 height 25
click at [304, 118] on input "PEGAS" at bounding box center [386, 116] width 259 height 25
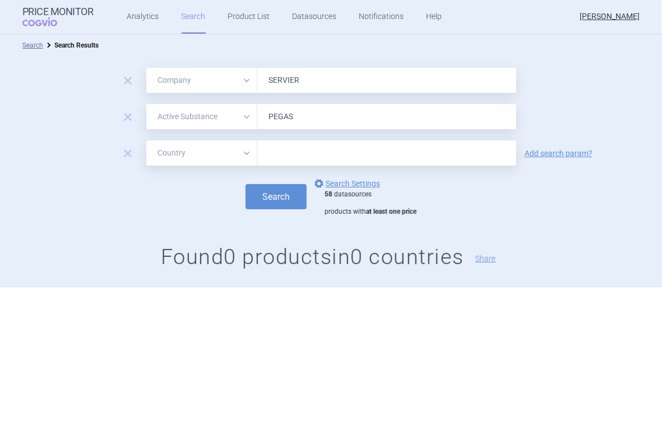
click at [246, 117] on select "All Brand Name ATC Company Active Substance Country Newer than" at bounding box center [201, 116] width 111 height 25
click at [146, 104] on select "All Brand Name ATC Company Active Substance Country Newer than" at bounding box center [201, 116] width 111 height 25
drag, startPoint x: 292, startPoint y: 119, endPoint x: 264, endPoint y: 102, distance: 32.7
click at [264, 102] on form "remove All Brand Name ATC Company Active Substance Country Newer than SERVIER r…" at bounding box center [331, 142] width 662 height 149
click at [284, 193] on button "Search" at bounding box center [275, 196] width 61 height 25
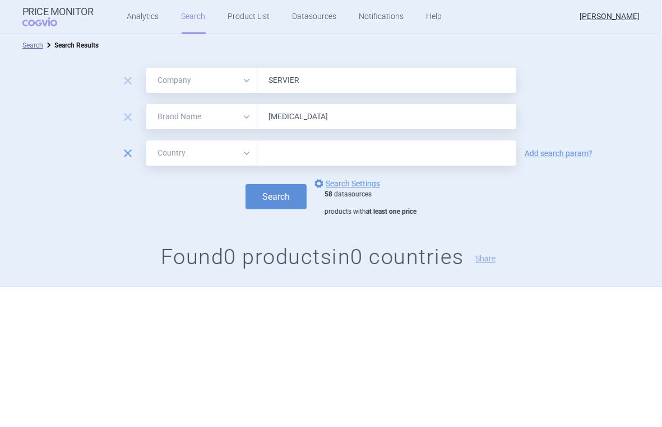
click at [125, 155] on span "remove" at bounding box center [128, 154] width 16 height 16
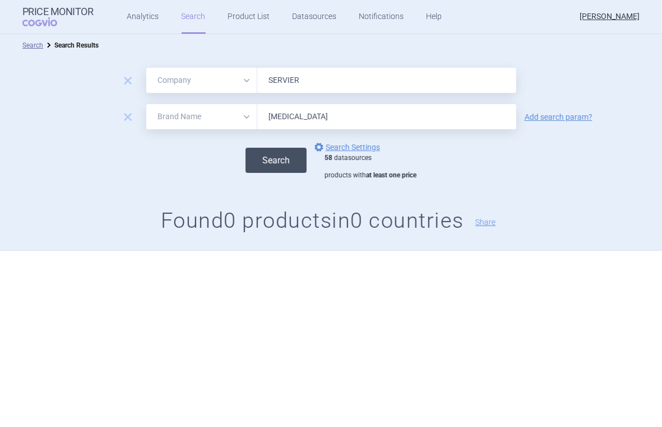
click at [280, 166] on button "Search" at bounding box center [275, 160] width 61 height 25
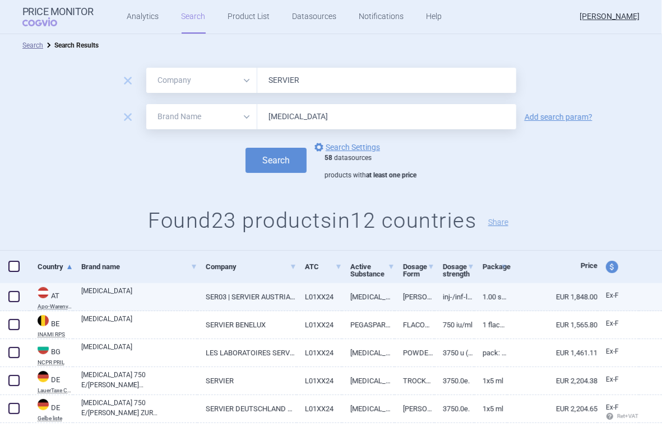
click at [12, 295] on span at bounding box center [13, 296] width 11 height 11
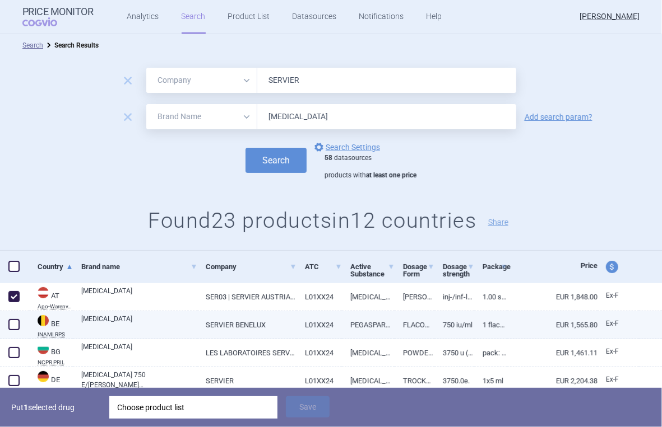
click at [14, 326] on span at bounding box center [13, 324] width 11 height 11
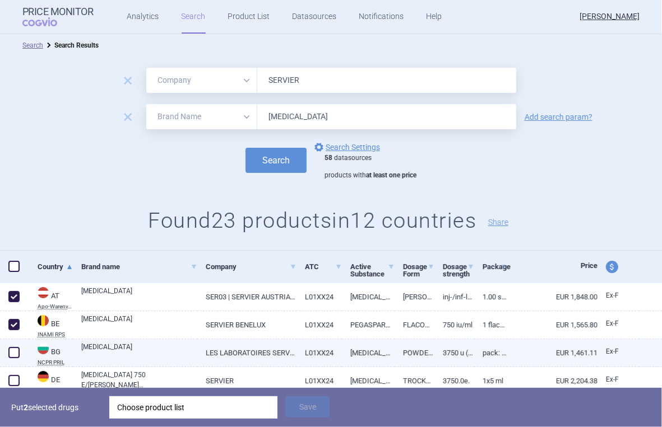
click at [16, 353] on span at bounding box center [13, 352] width 11 height 11
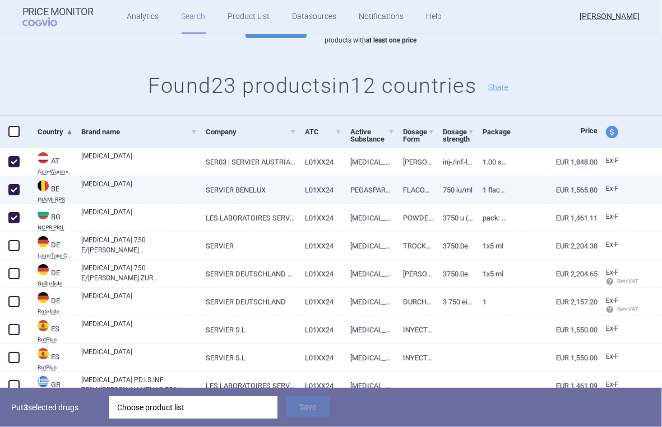
scroll to position [149, 0]
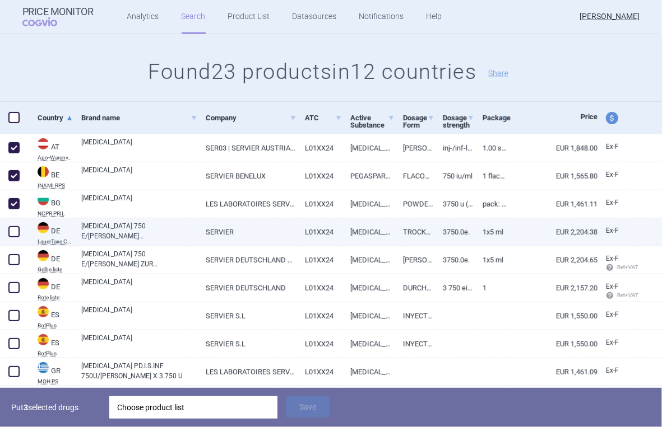
click at [11, 227] on span at bounding box center [13, 231] width 11 height 11
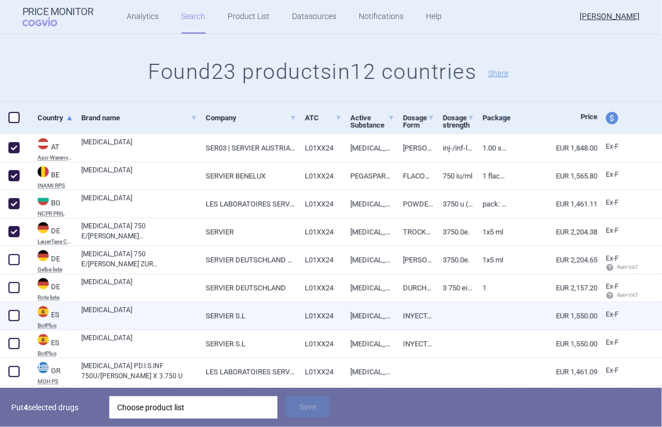
click at [13, 318] on span at bounding box center [13, 315] width 11 height 11
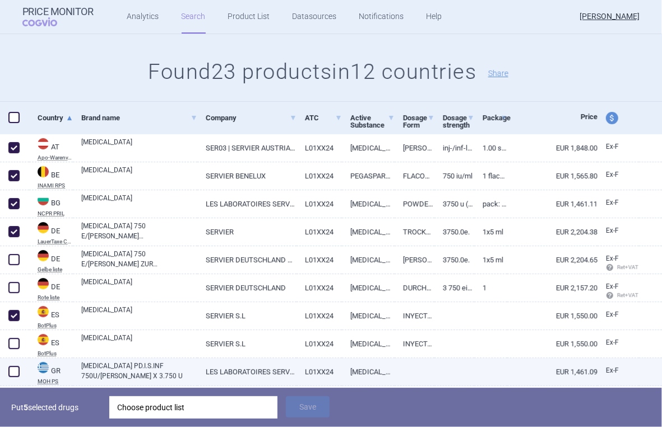
click at [16, 371] on span at bounding box center [13, 371] width 11 height 11
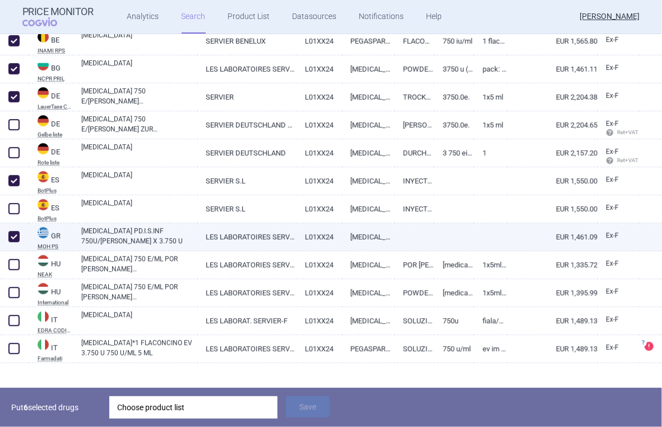
scroll to position [299, 0]
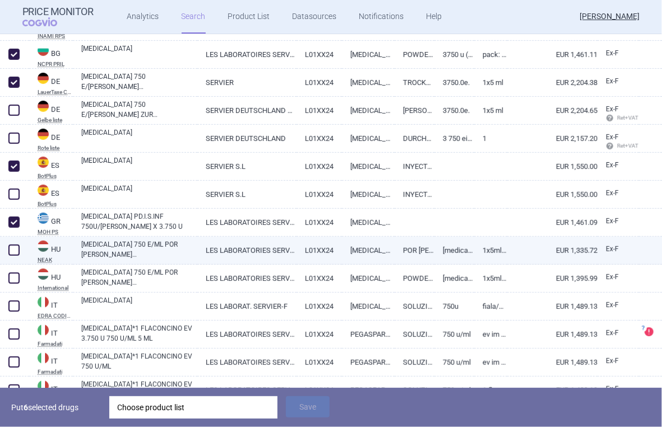
click at [12, 250] on span at bounding box center [13, 250] width 11 height 11
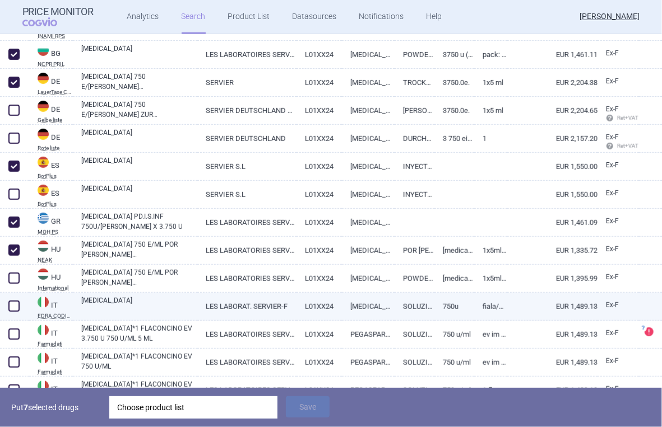
click at [15, 300] on span at bounding box center [14, 306] width 17 height 17
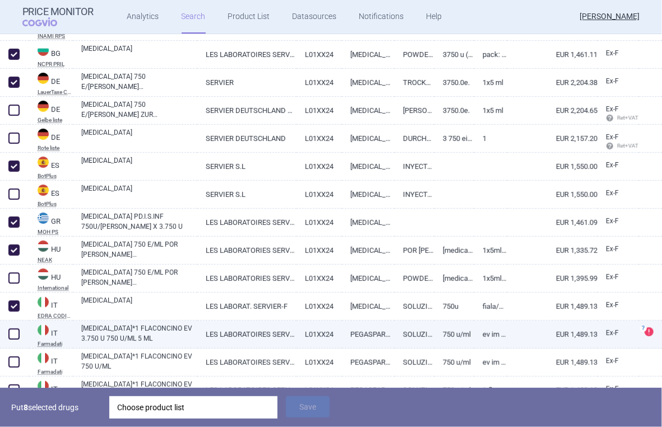
scroll to position [448, 0]
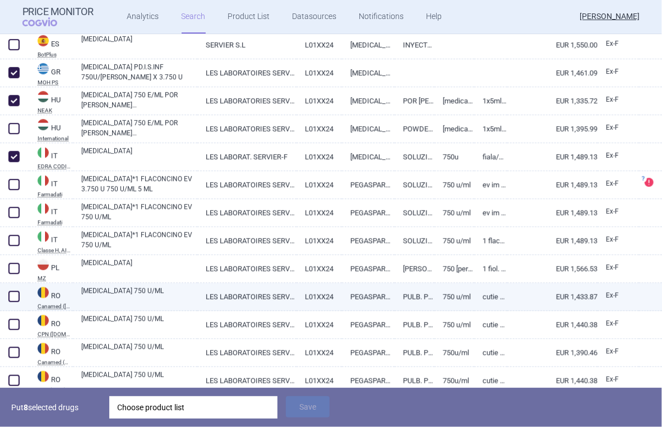
click at [16, 297] on span at bounding box center [13, 296] width 11 height 11
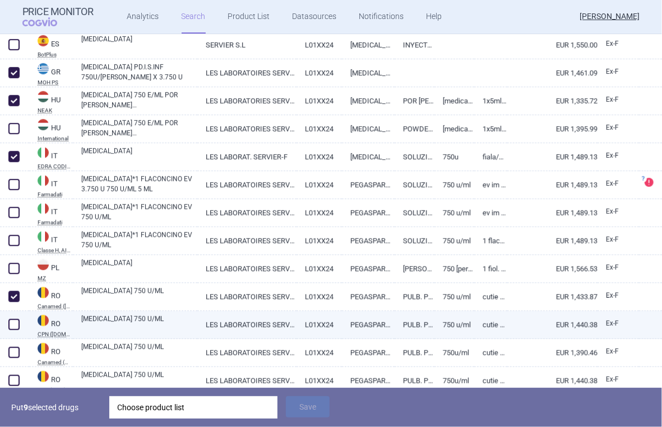
click at [16, 324] on span at bounding box center [13, 324] width 11 height 11
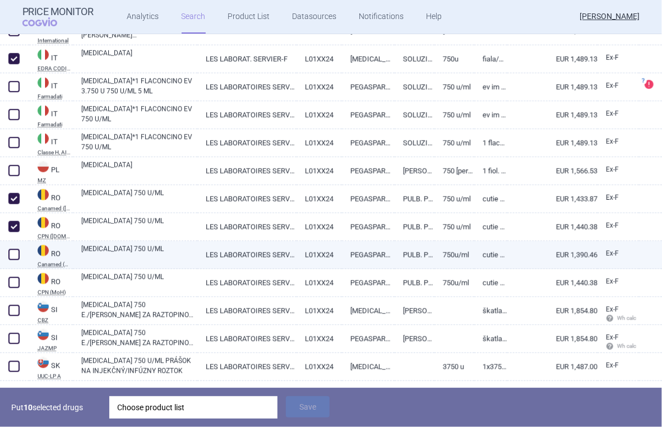
scroll to position [576, 0]
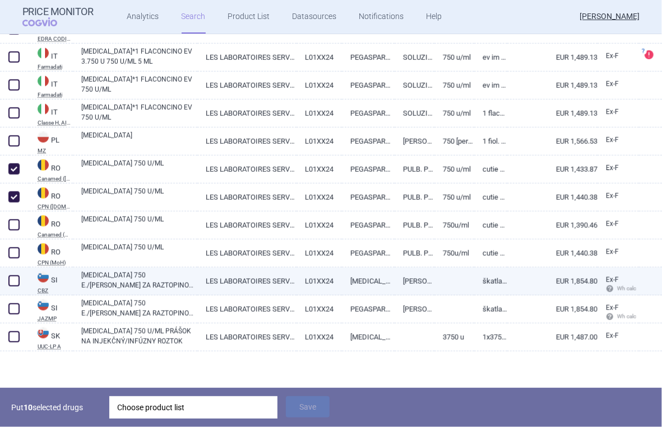
click at [10, 281] on span at bounding box center [13, 281] width 11 height 11
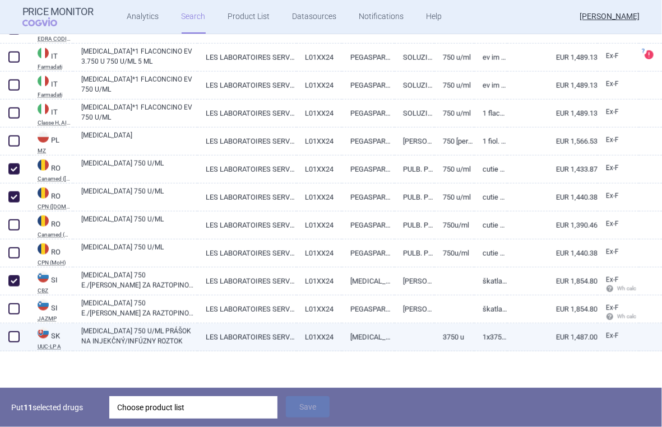
click at [14, 336] on span at bounding box center [13, 337] width 11 height 11
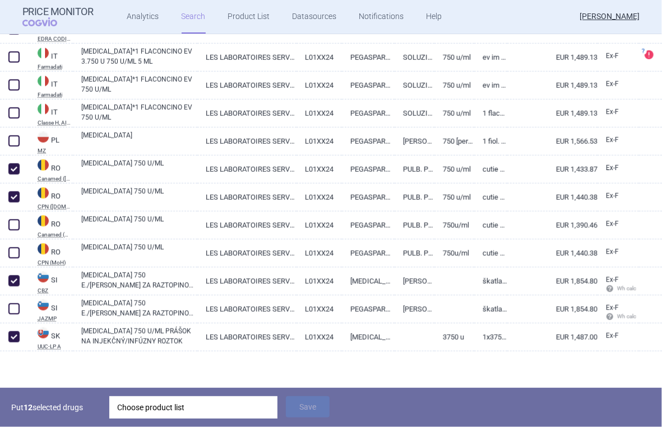
click at [139, 408] on div "Choose product list" at bounding box center [193, 408] width 152 height 22
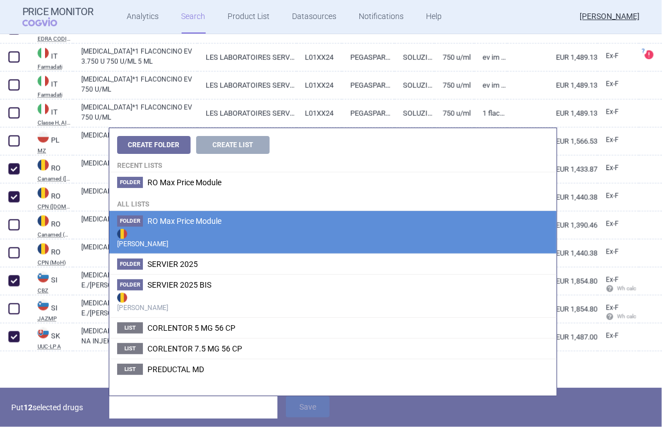
click at [183, 222] on span "RO Max Price Module" at bounding box center [184, 221] width 74 height 9
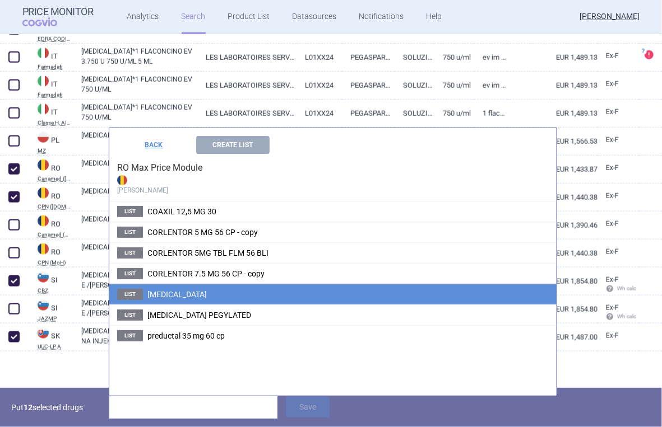
click at [179, 292] on span "[MEDICAL_DATA]" at bounding box center [176, 294] width 59 height 9
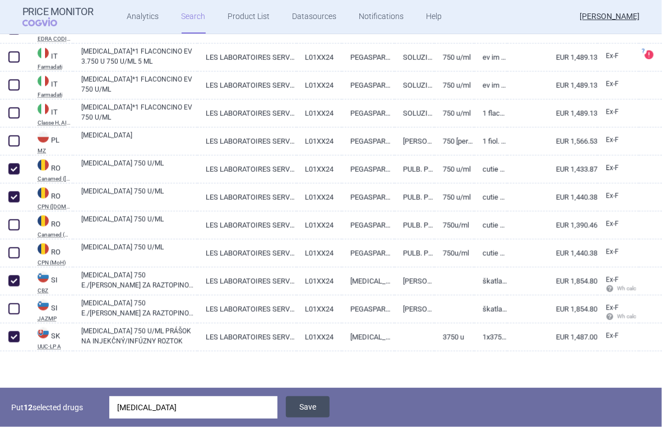
click at [299, 406] on button "Save" at bounding box center [308, 407] width 44 height 21
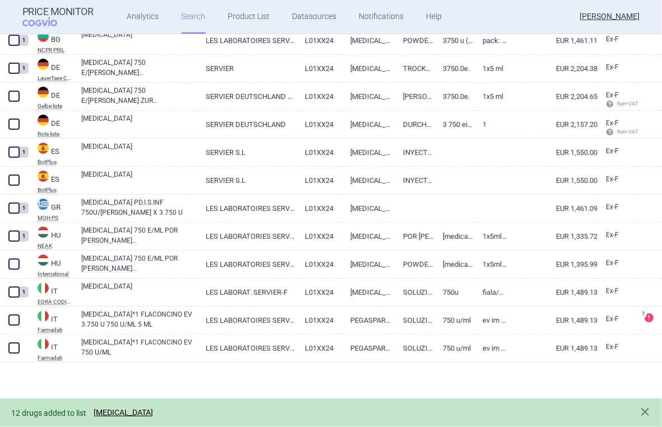
scroll to position [0, 0]
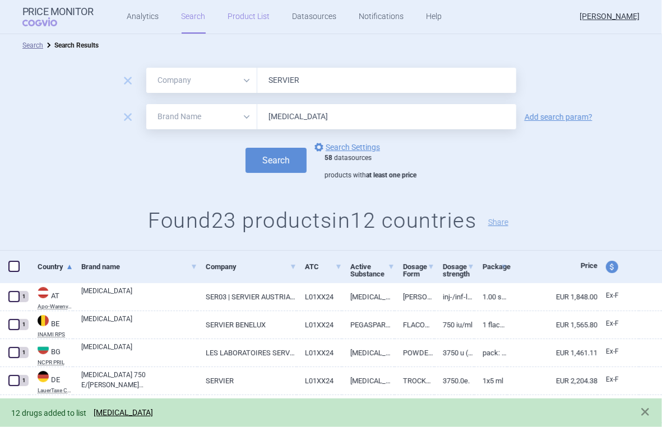
click at [247, 18] on link "Product List" at bounding box center [249, 17] width 42 height 34
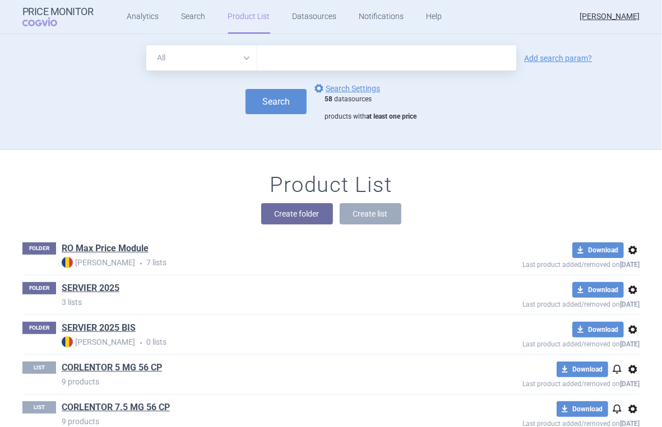
scroll to position [81, 0]
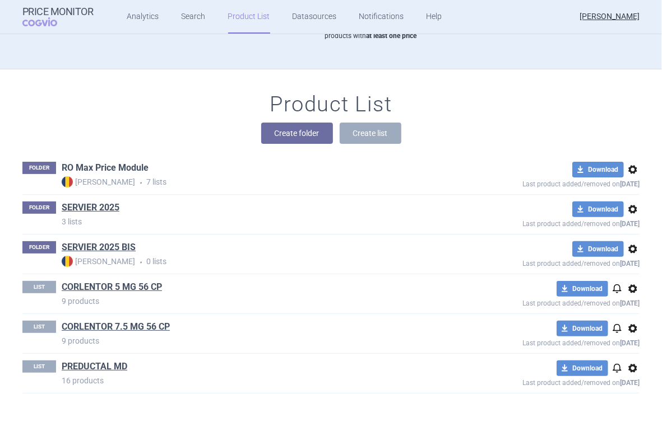
click at [141, 170] on link "RO Max Price Module" at bounding box center [105, 168] width 87 height 12
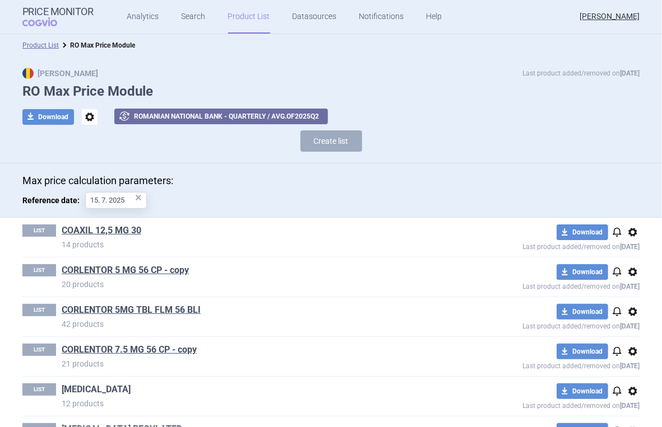
click at [81, 393] on link "[MEDICAL_DATA]" at bounding box center [96, 390] width 69 height 12
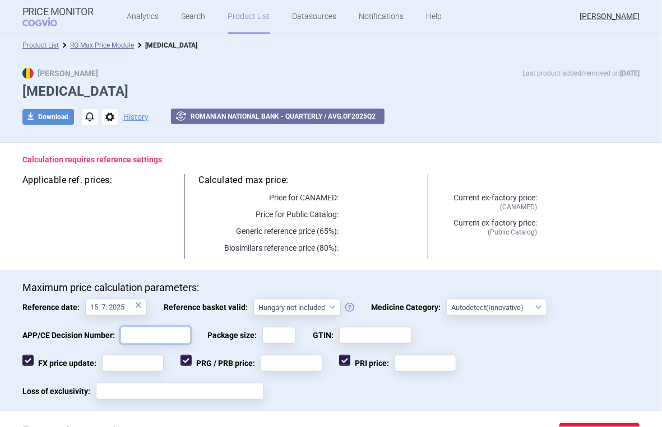
click at [140, 337] on input "APP/CE Decision Number:" at bounding box center [155, 335] width 70 height 17
click at [278, 331] on input "Package size:" at bounding box center [279, 335] width 34 height 17
click at [348, 332] on input "GTIN:" at bounding box center [375, 335] width 73 height 17
click at [287, 338] on input "A" at bounding box center [279, 335] width 34 height 17
click at [284, 342] on input "A" at bounding box center [279, 335] width 34 height 17
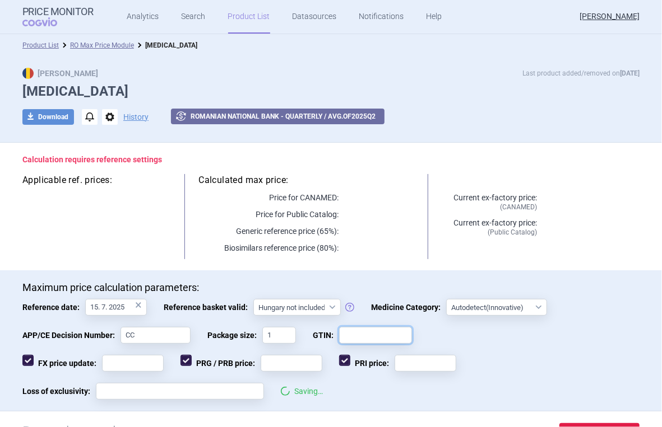
click at [357, 332] on input "GTIN:" at bounding box center [375, 335] width 73 height 17
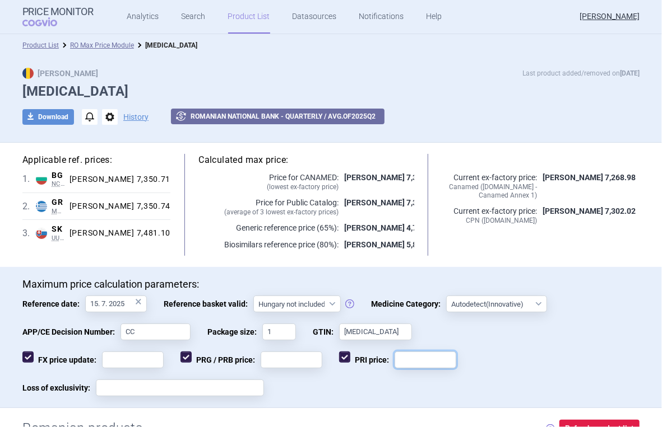
click at [406, 361] on input "PRI price:" at bounding box center [425, 360] width 62 height 17
click at [280, 360] on input "PRG / PRB price:" at bounding box center [292, 360] width 62 height 17
click at [234, 390] on input "Loss of exclusivity:" at bounding box center [180, 388] width 168 height 17
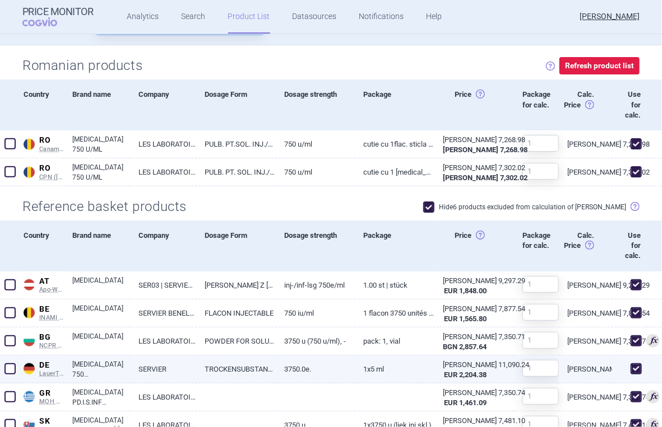
scroll to position [512, 0]
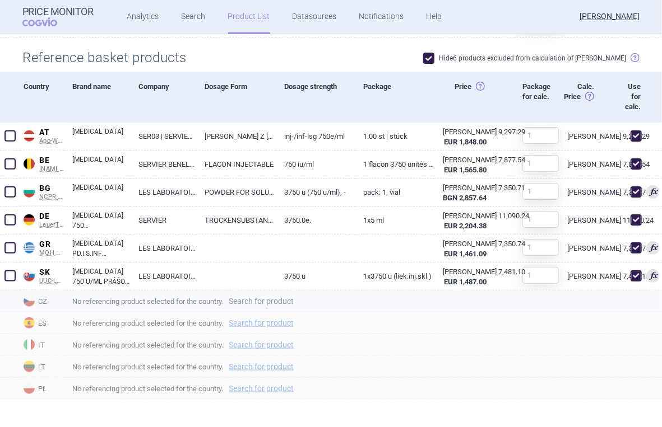
click at [263, 303] on link "Search for product" at bounding box center [261, 301] width 65 height 8
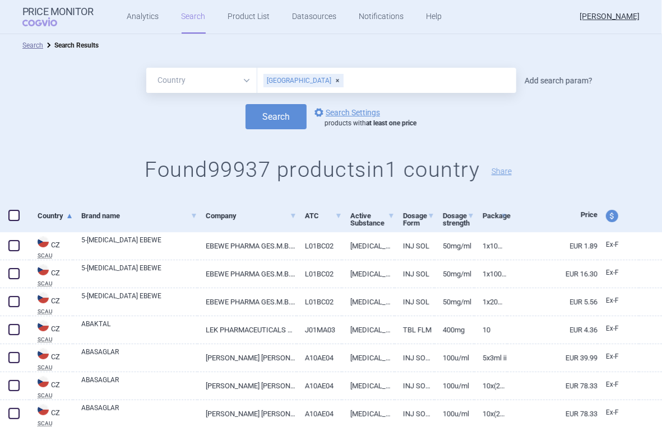
click at [532, 82] on link "Add search param?" at bounding box center [558, 81] width 68 height 8
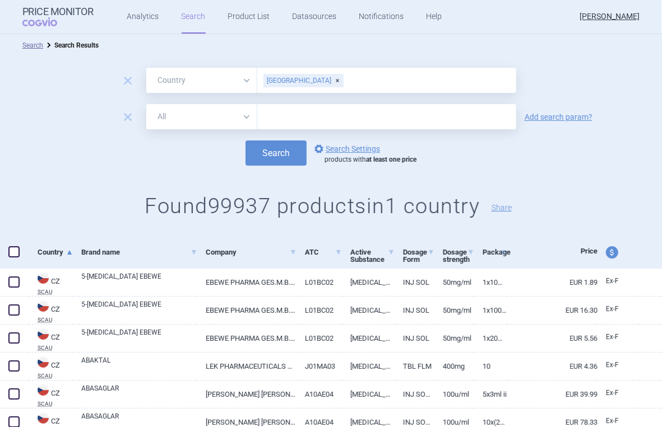
click at [241, 119] on select "All Brand Name ATC Company Active Substance Country Newer than" at bounding box center [201, 116] width 111 height 25
click at [146, 104] on select "All Brand Name ATC Company Active Substance Country Newer than" at bounding box center [201, 116] width 111 height 25
click at [291, 116] on input "text" at bounding box center [386, 116] width 259 height 25
click at [285, 149] on button "Search" at bounding box center [275, 153] width 61 height 25
click at [248, 16] on link "Product List" at bounding box center [249, 17] width 42 height 34
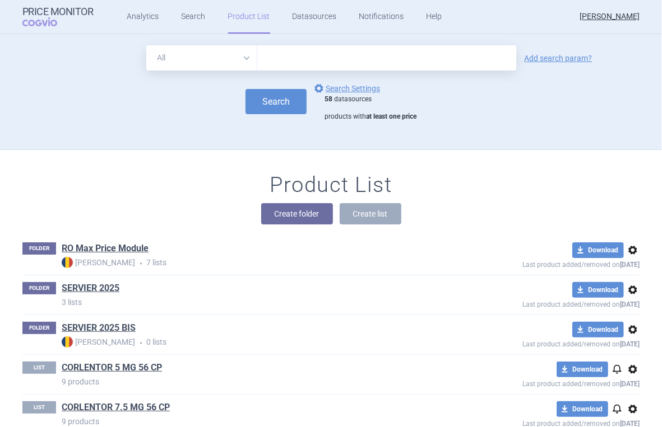
scroll to position [81, 0]
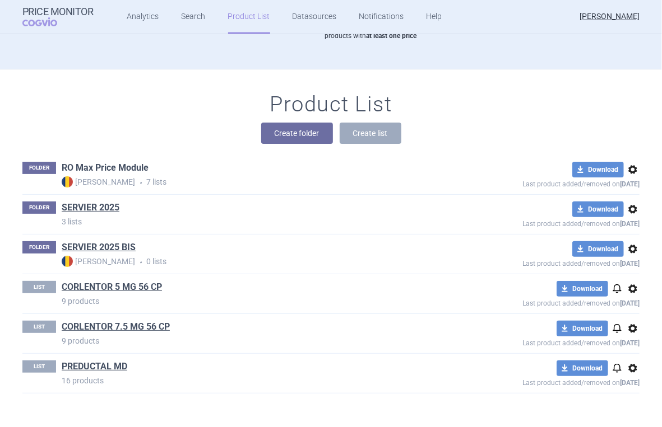
click at [117, 169] on link "RO Max Price Module" at bounding box center [105, 168] width 87 height 12
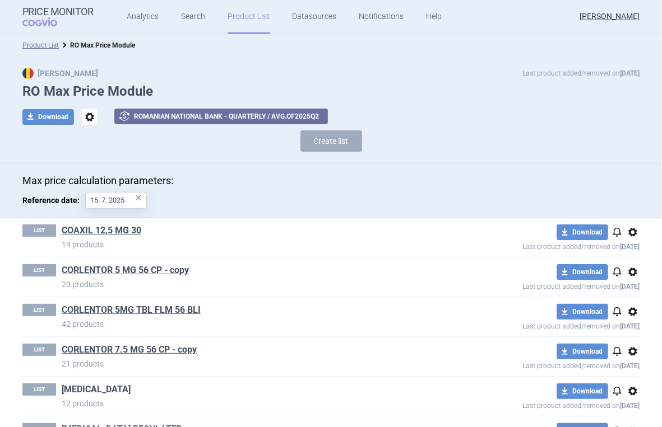
click at [101, 384] on link "[MEDICAL_DATA]" at bounding box center [96, 390] width 69 height 12
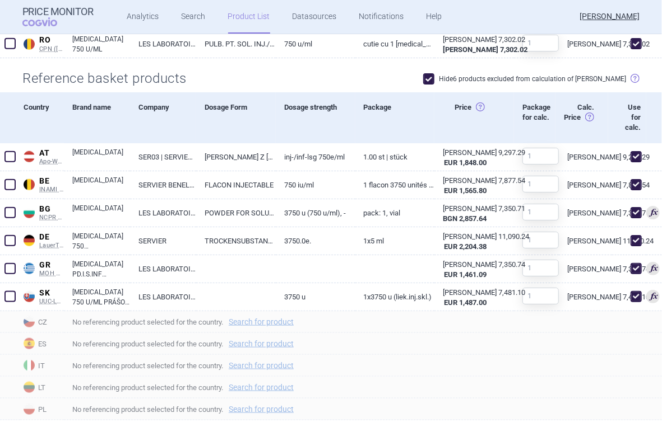
scroll to position [512, 0]
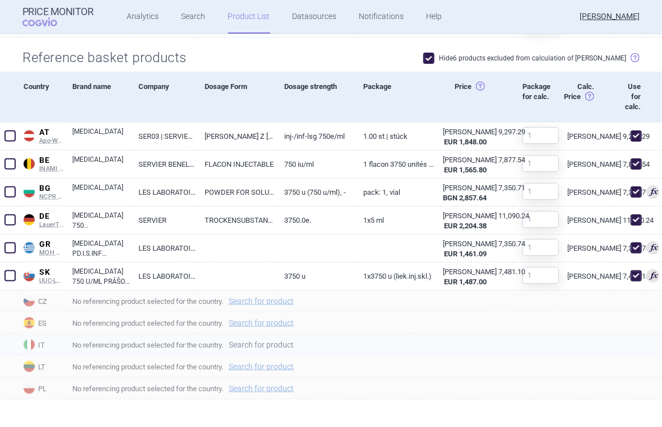
click at [253, 345] on link "Search for product" at bounding box center [261, 345] width 65 height 8
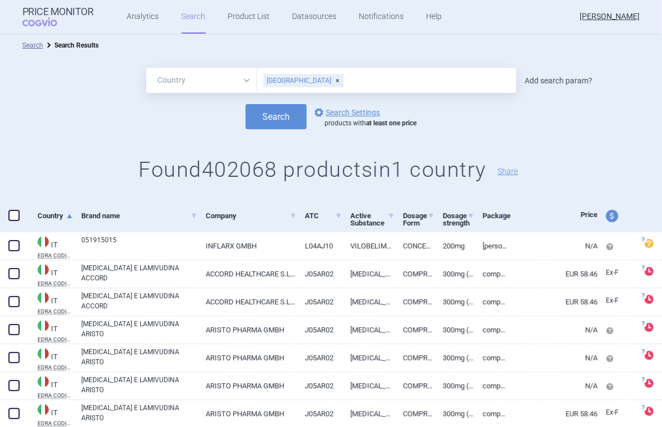
click at [542, 77] on link "Add search param?" at bounding box center [558, 81] width 68 height 8
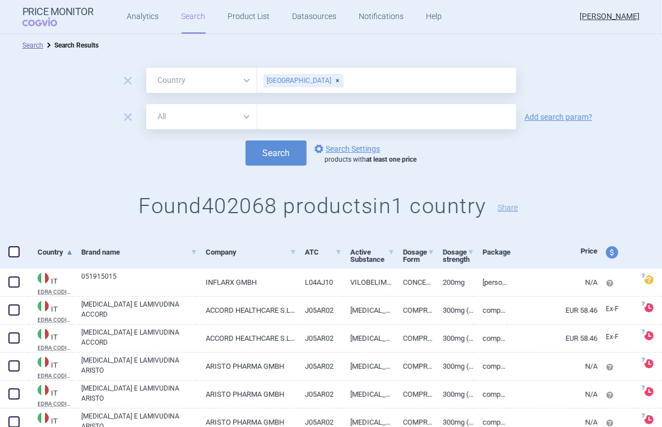
click at [241, 117] on select "All Brand Name ATC Company Active Substance Country Newer than" at bounding box center [201, 116] width 111 height 25
click at [146, 104] on select "All Brand Name ATC Company Active Substance Country Newer than" at bounding box center [201, 116] width 111 height 25
click at [297, 117] on input "text" at bounding box center [386, 116] width 259 height 25
click at [273, 150] on button "Search" at bounding box center [275, 153] width 61 height 25
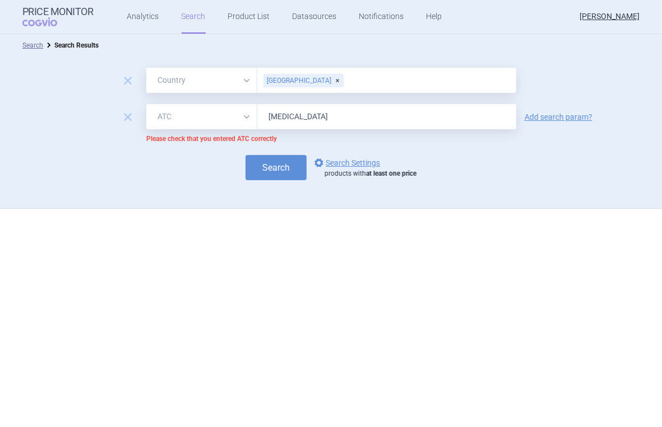
click at [247, 116] on select "All Brand Name ATC Company Active Substance Country Newer than" at bounding box center [201, 116] width 111 height 25
click at [146, 104] on select "All Brand Name ATC Company Active Substance Country Newer than" at bounding box center [201, 116] width 111 height 25
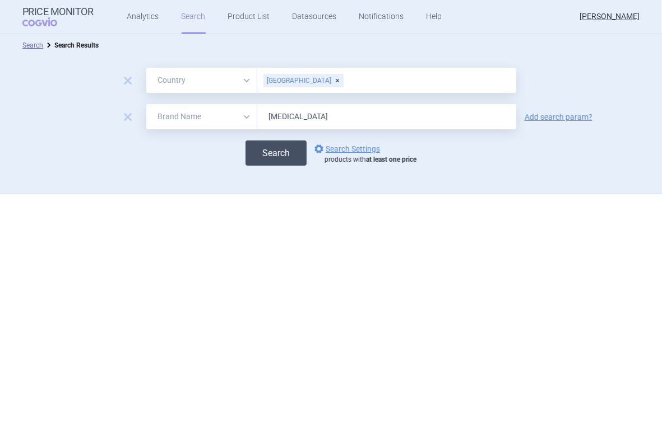
click at [273, 152] on button "Search" at bounding box center [275, 153] width 61 height 25
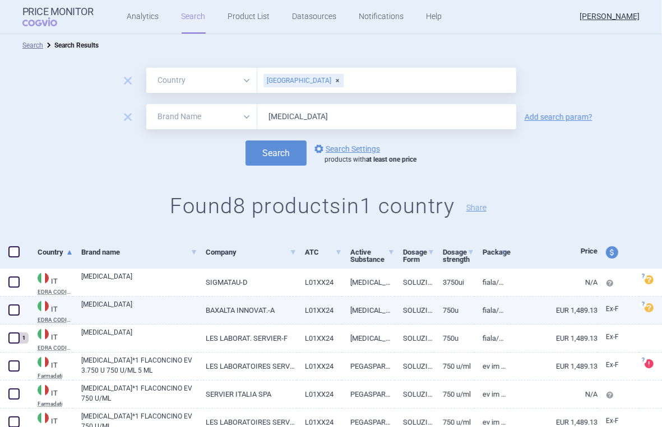
click at [13, 309] on span at bounding box center [13, 310] width 11 height 11
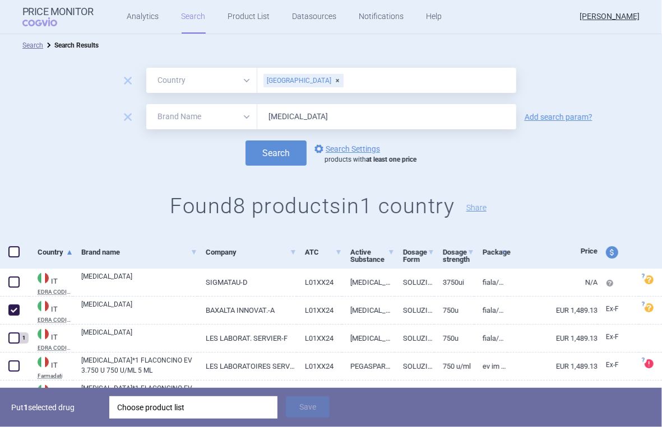
click at [140, 409] on div "Choose product list" at bounding box center [193, 408] width 152 height 22
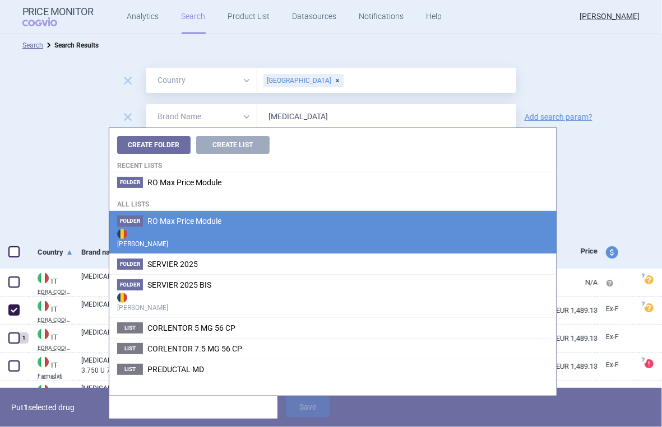
click at [185, 215] on li "Folder RO Max Price Module Max Price" at bounding box center [332, 232] width 447 height 43
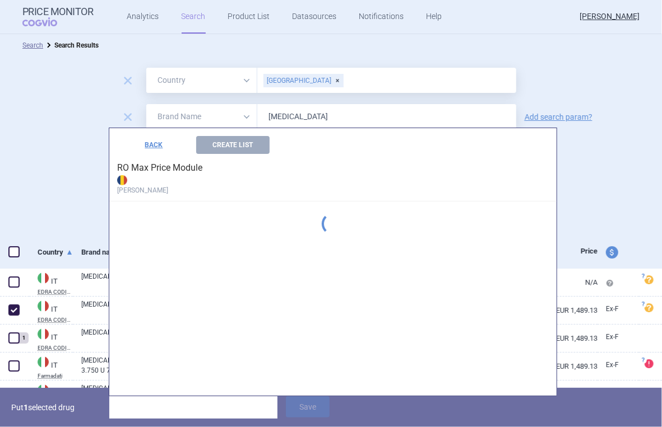
click at [185, 215] on div "Create Folder Create List Recent lists Folder RO Max Price Module All lists Fol…" at bounding box center [332, 262] width 447 height 268
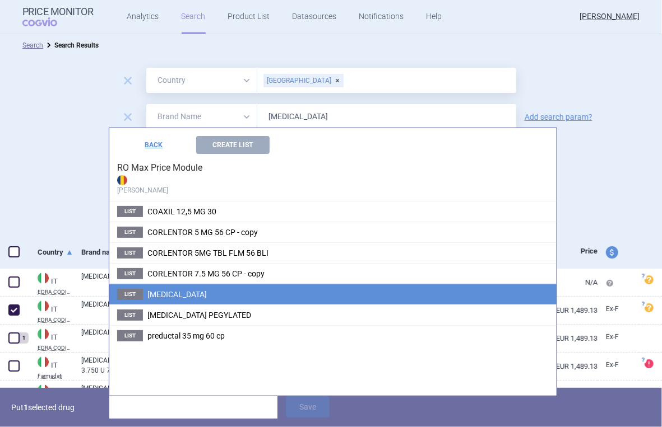
click at [192, 296] on li "List [MEDICAL_DATA]" at bounding box center [332, 294] width 447 height 21
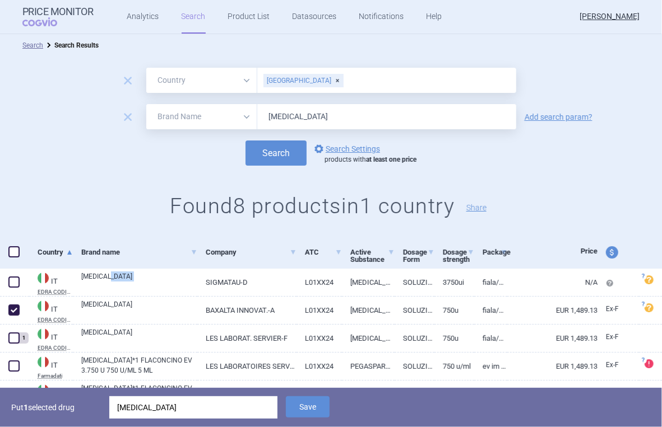
click at [192, 296] on div "[MEDICAL_DATA]" at bounding box center [135, 283] width 124 height 28
click at [294, 407] on button "Save" at bounding box center [308, 407] width 44 height 21
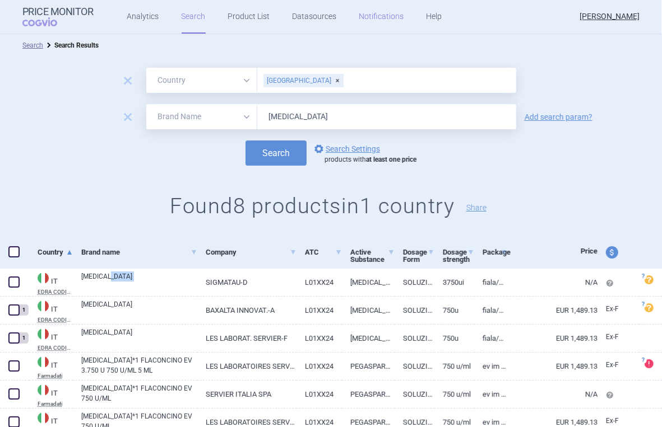
click at [381, 18] on link "Notifications" at bounding box center [381, 17] width 45 height 34
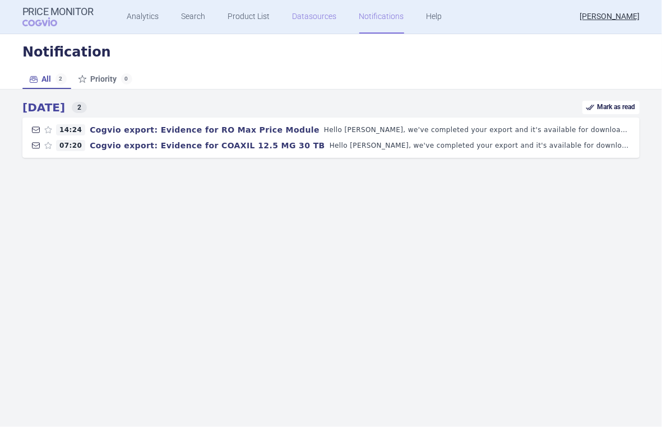
click at [318, 17] on link "Datasources" at bounding box center [314, 17] width 44 height 34
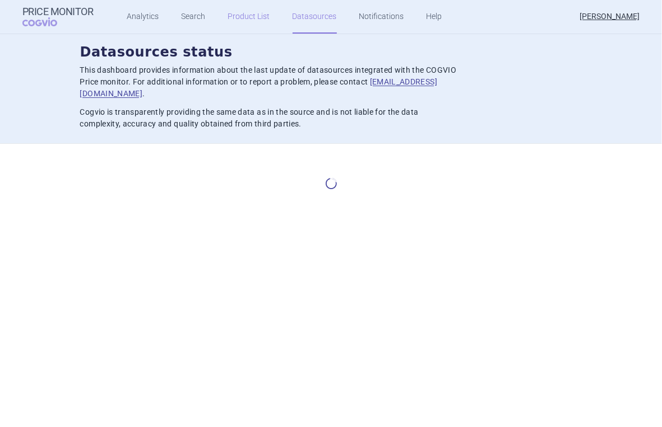
click at [249, 16] on link "Product List" at bounding box center [249, 17] width 42 height 34
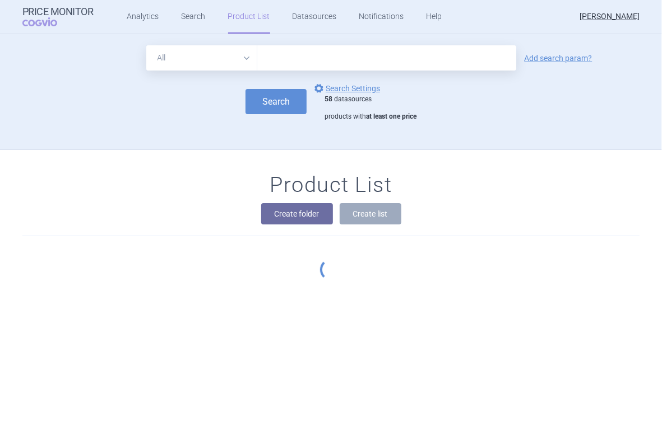
scroll to position [81, 0]
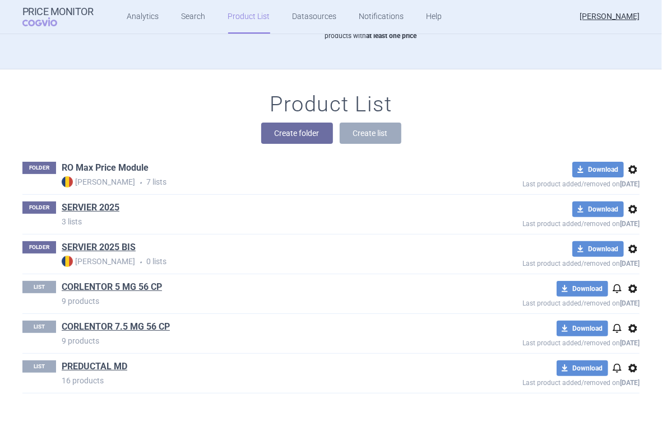
click at [103, 173] on link "RO Max Price Module" at bounding box center [105, 168] width 87 height 12
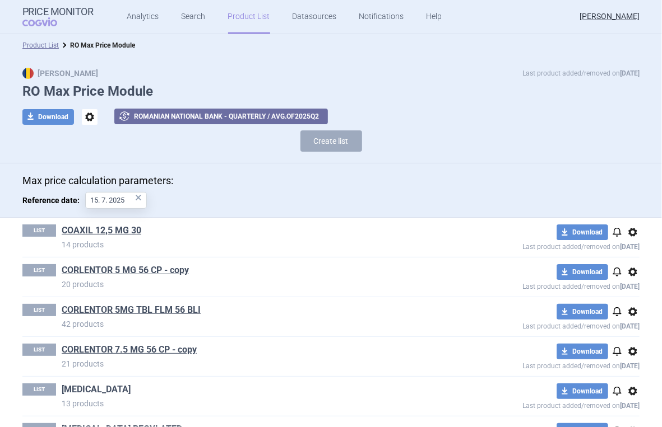
click at [85, 387] on link "[MEDICAL_DATA]" at bounding box center [96, 390] width 69 height 12
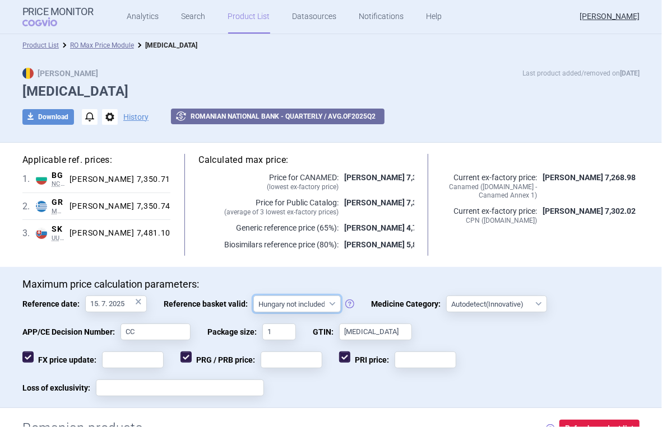
click at [327, 303] on select "Hungary not included [GEOGRAPHIC_DATA] included Since 29. 3. 2017 Since 9. 12. …" at bounding box center [296, 304] width 87 height 17
click at [253, 296] on select "Hungary not included [GEOGRAPHIC_DATA] included Since 29. 3. 2017 Since 9. 12. …" at bounding box center [296, 304] width 87 height 17
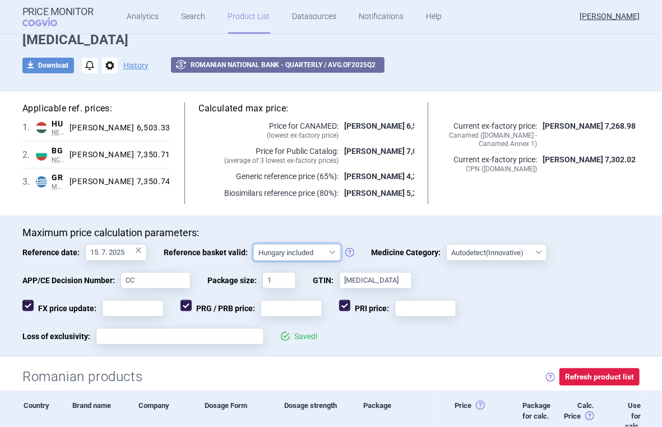
scroll to position [75, 0]
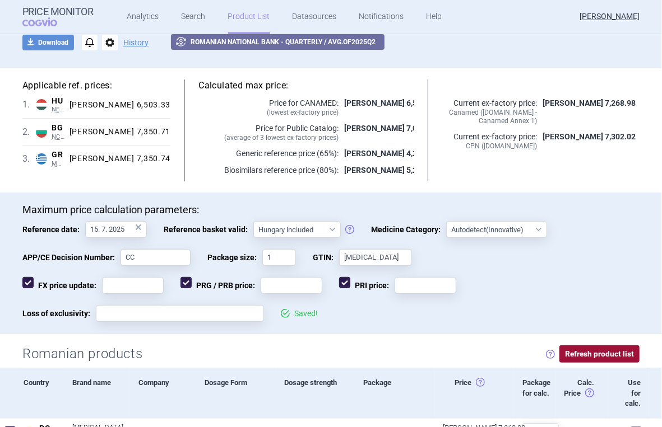
click at [604, 348] on button "Refresh product list" at bounding box center [599, 354] width 80 height 17
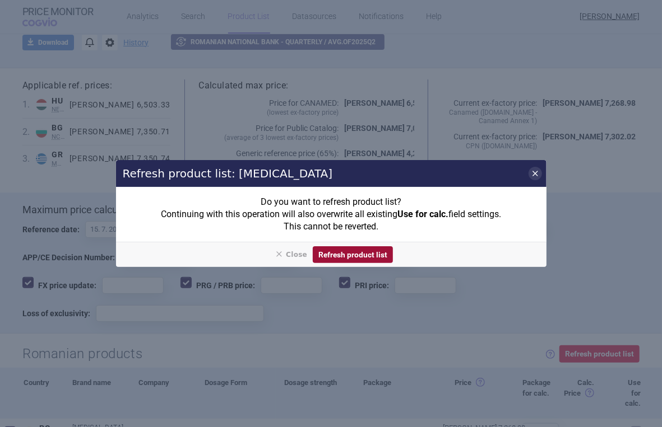
click at [378, 253] on button "Refresh product list" at bounding box center [353, 254] width 80 height 17
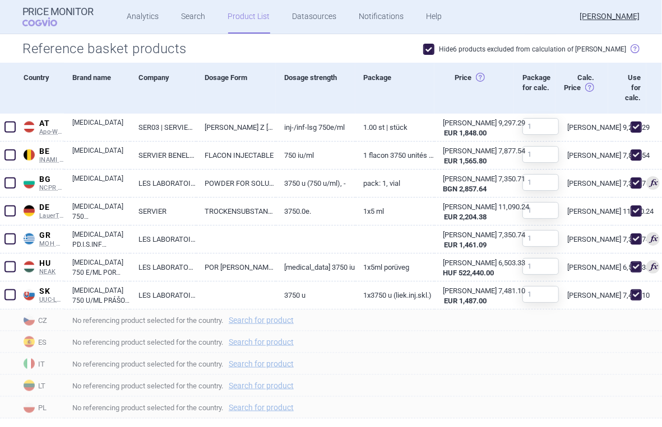
scroll to position [523, 0]
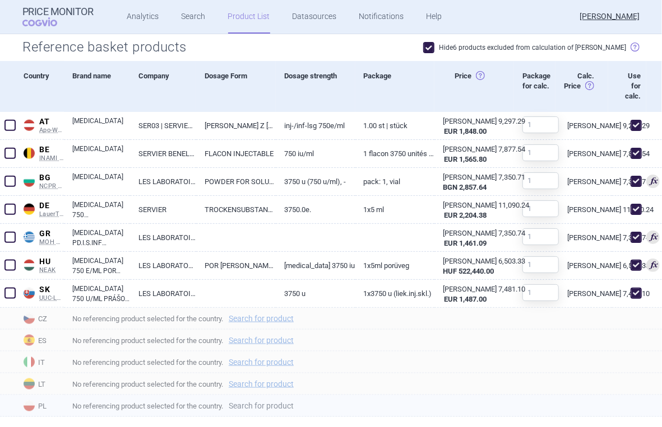
click at [277, 406] on link "Search for product" at bounding box center [261, 406] width 65 height 8
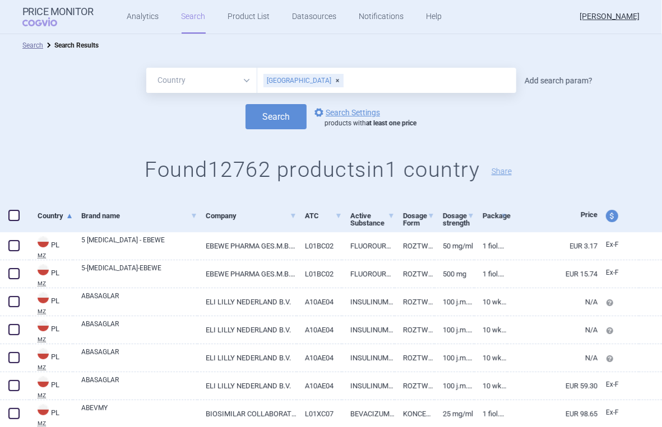
click at [538, 79] on link "Add search param?" at bounding box center [558, 81] width 68 height 8
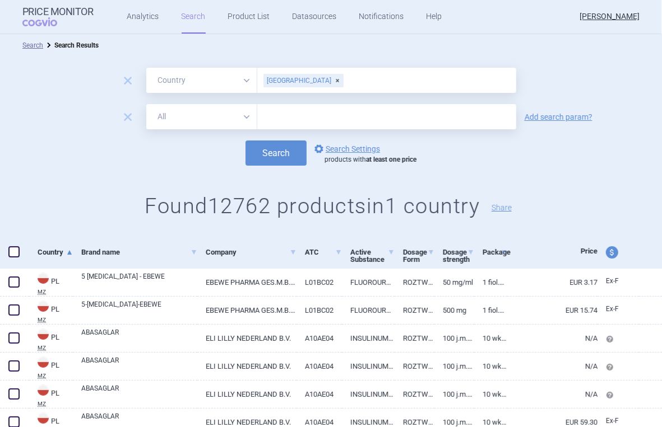
click at [239, 112] on select "All Brand Name ATC Company Active Substance Country Newer than" at bounding box center [201, 116] width 111 height 25
click at [146, 104] on select "All Brand Name ATC Company Active Substance Country Newer than" at bounding box center [201, 116] width 111 height 25
click at [294, 119] on input "text" at bounding box center [386, 116] width 259 height 25
click at [286, 148] on button "Search" at bounding box center [275, 153] width 61 height 25
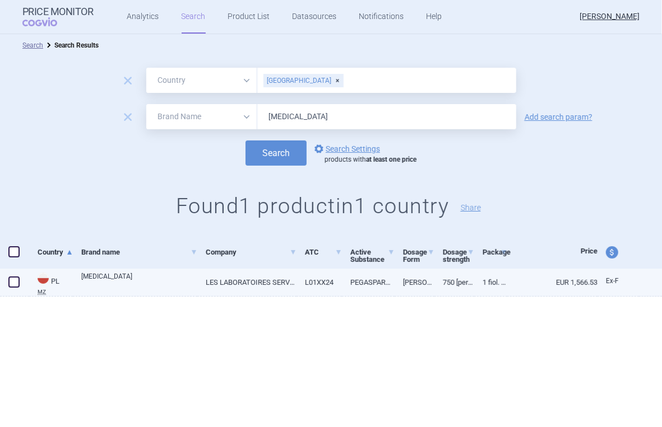
click at [11, 283] on span at bounding box center [13, 282] width 11 height 11
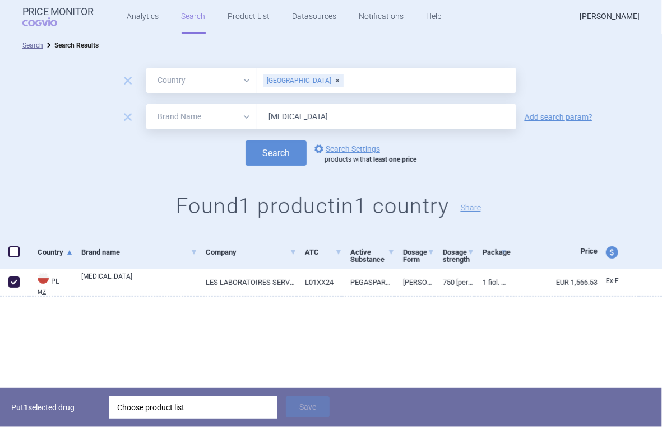
click at [140, 406] on div "Choose product list" at bounding box center [193, 408] width 152 height 22
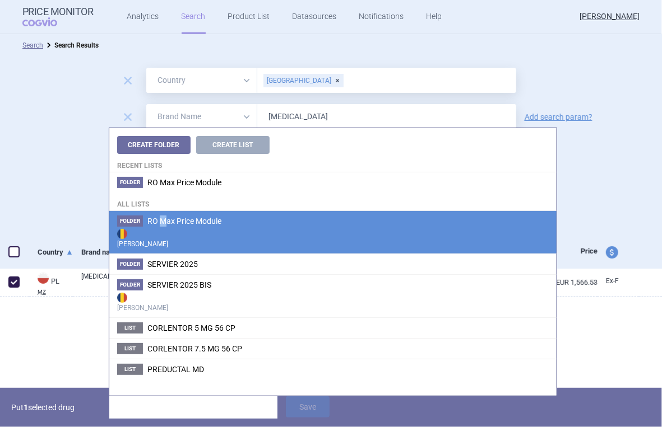
click at [163, 224] on span "RO Max Price Module" at bounding box center [184, 221] width 74 height 9
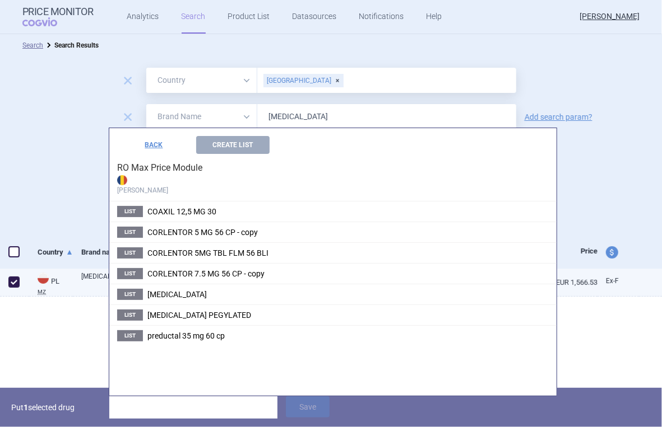
drag, startPoint x: 163, startPoint y: 224, endPoint x: 162, endPoint y: 295, distance: 71.2
click at [162, 295] on span "[MEDICAL_DATA]" at bounding box center [176, 294] width 59 height 9
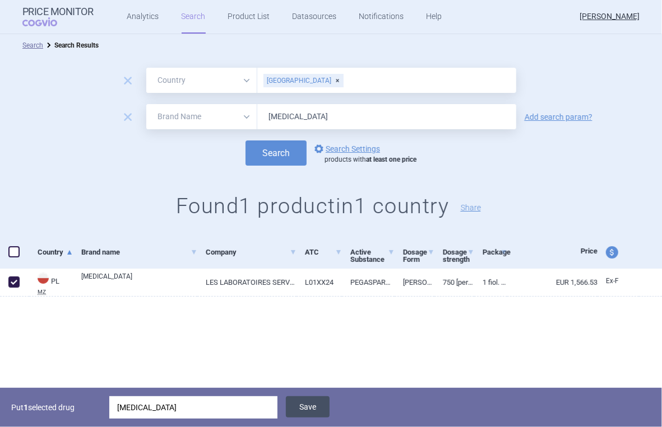
click at [320, 411] on button "Save" at bounding box center [308, 407] width 44 height 21
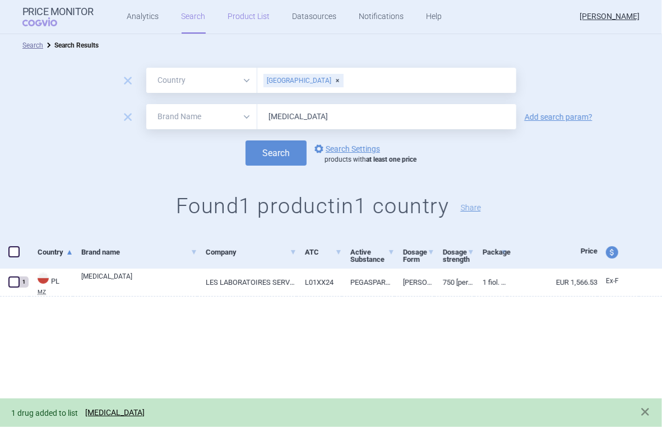
click at [262, 18] on link "Product List" at bounding box center [249, 17] width 42 height 34
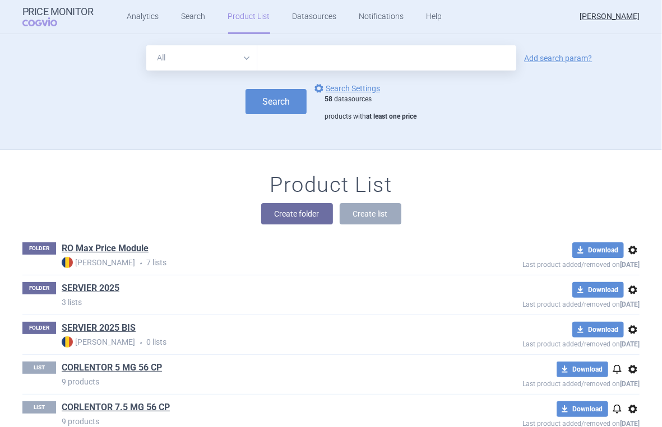
scroll to position [81, 0]
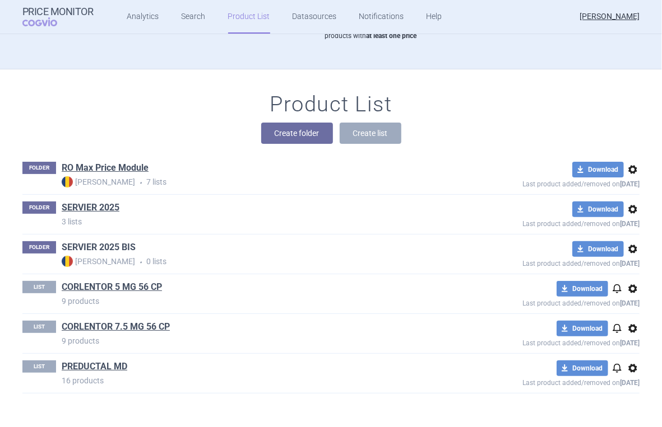
click at [110, 244] on link "SERVIER 2025 BIS" at bounding box center [99, 247] width 74 height 12
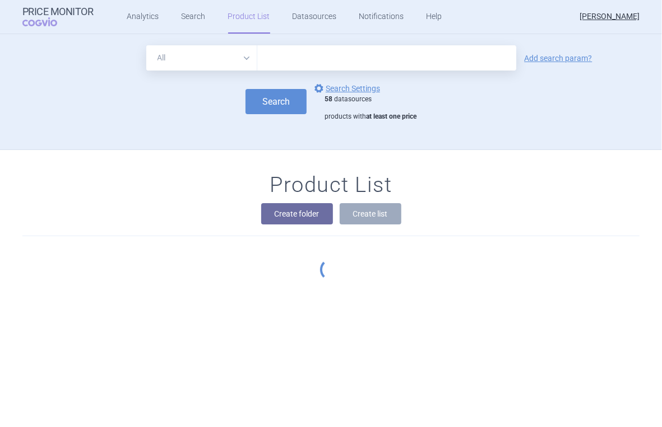
scroll to position [81, 0]
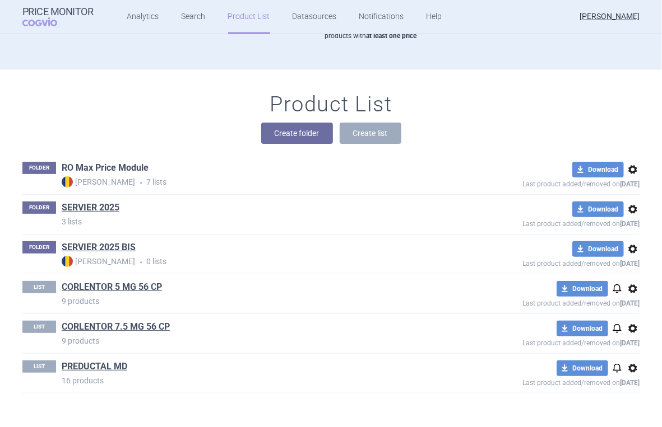
click at [87, 168] on link "RO Max Price Module" at bounding box center [105, 168] width 87 height 12
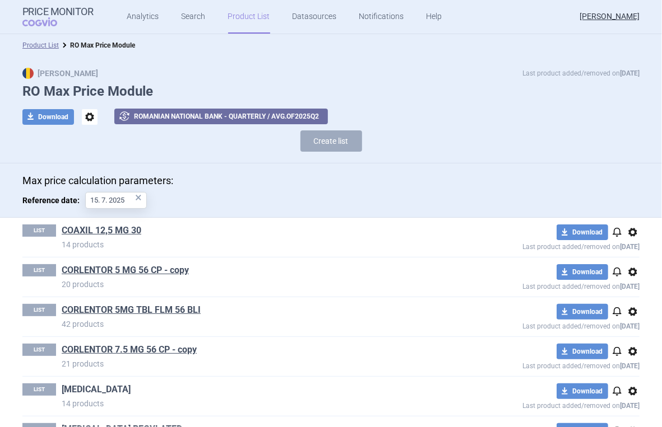
click at [96, 389] on link "[MEDICAL_DATA]" at bounding box center [96, 390] width 69 height 12
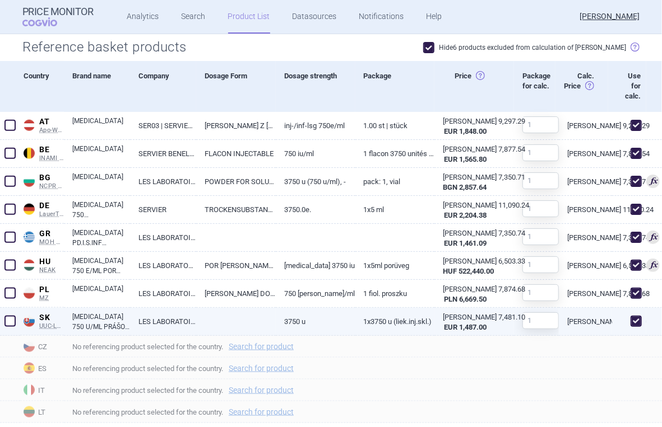
scroll to position [547, 0]
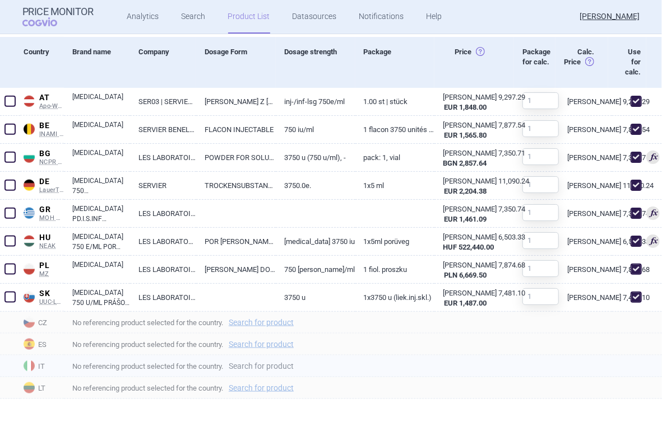
click at [273, 364] on link "Search for product" at bounding box center [261, 366] width 65 height 8
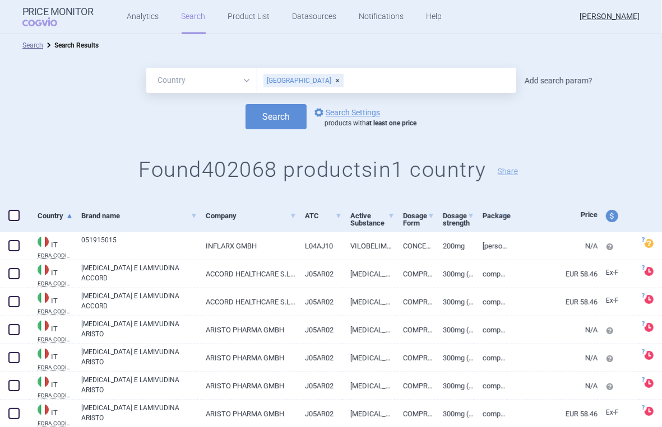
click at [542, 81] on link "Add search param?" at bounding box center [558, 81] width 68 height 8
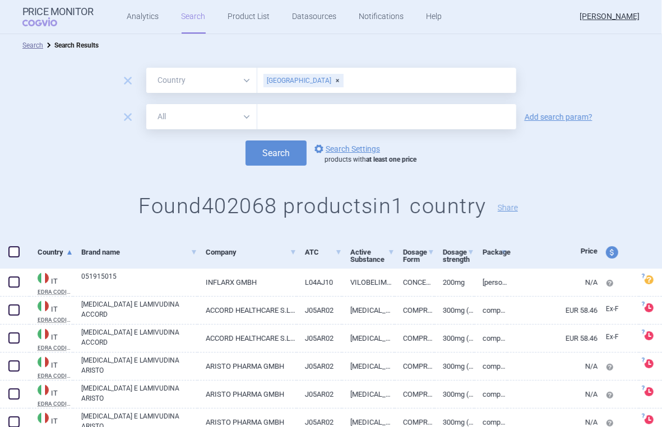
click at [241, 117] on select "All Brand Name ATC Company Active Substance Country Newer than" at bounding box center [201, 116] width 111 height 25
click at [146, 104] on select "All Brand Name ATC Company Active Substance Country Newer than" at bounding box center [201, 116] width 111 height 25
click at [299, 120] on input "text" at bounding box center [386, 116] width 259 height 25
click at [257, 148] on button "Search" at bounding box center [275, 153] width 61 height 25
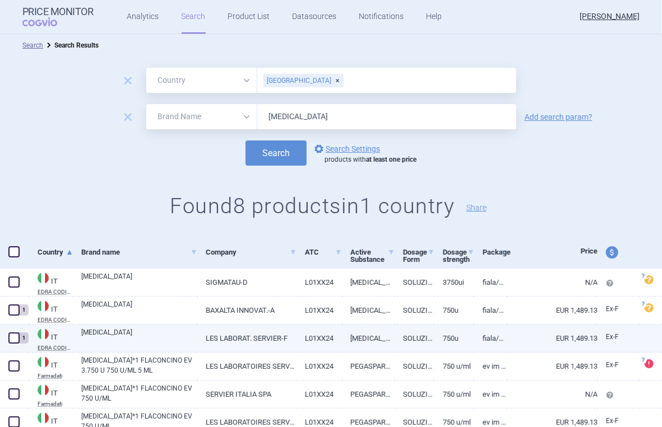
click at [13, 336] on span at bounding box center [13, 338] width 11 height 11
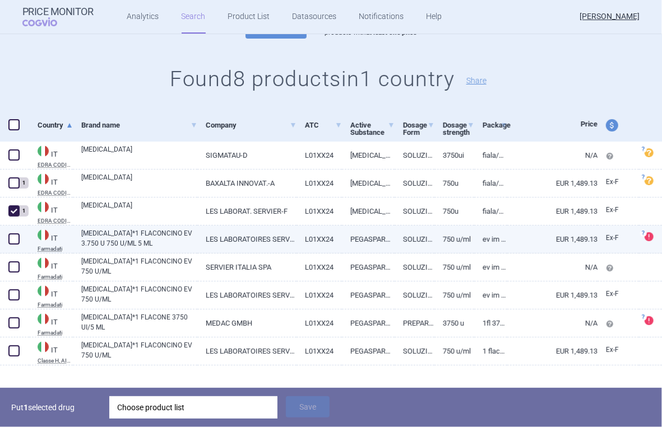
scroll to position [141, 0]
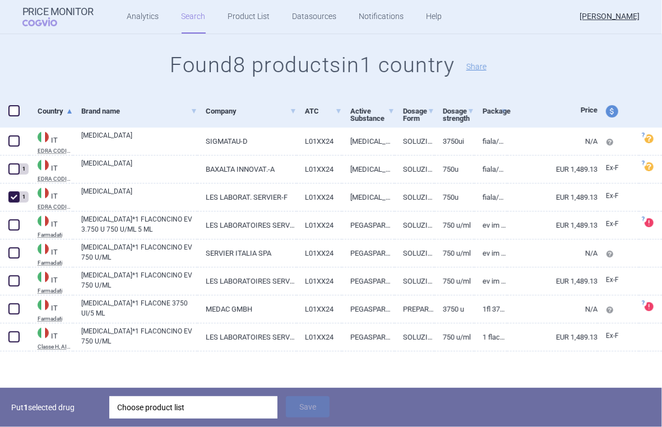
click at [222, 410] on div "Choose product list" at bounding box center [193, 408] width 152 height 22
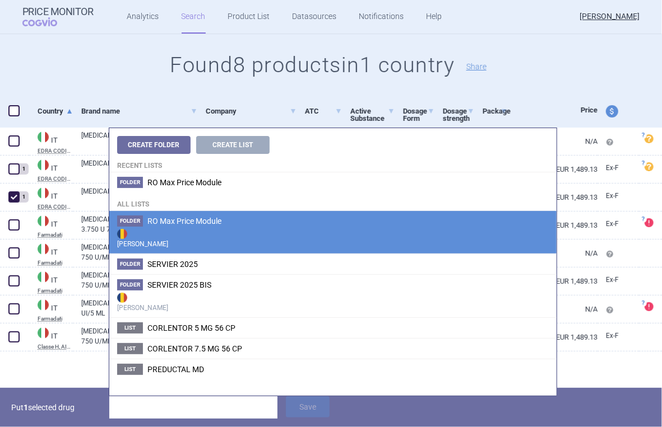
click at [156, 219] on span "RO Max Price Module" at bounding box center [184, 221] width 74 height 9
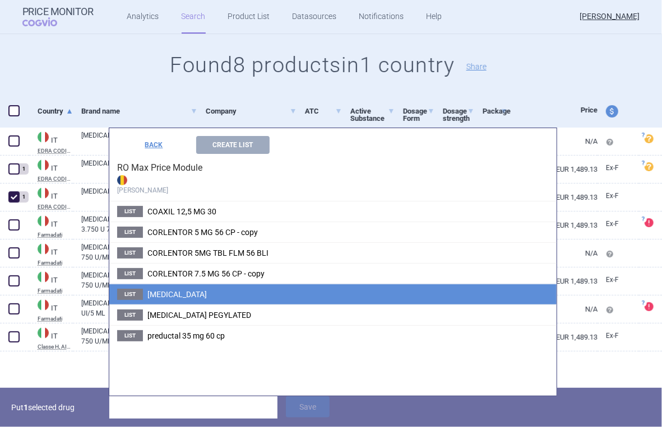
click at [170, 297] on span "[MEDICAL_DATA]" at bounding box center [176, 294] width 59 height 9
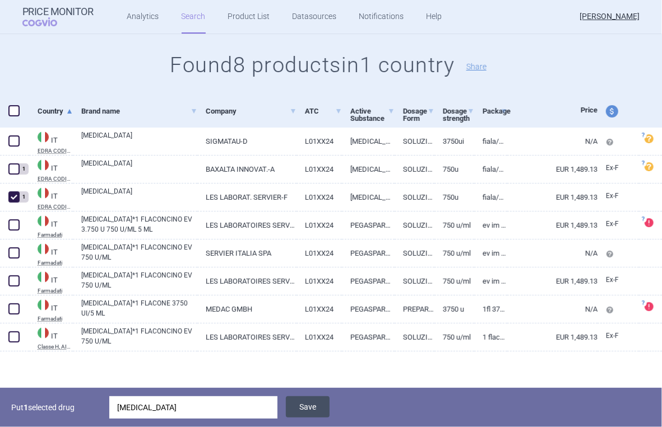
click at [314, 406] on button "Save" at bounding box center [308, 407] width 44 height 21
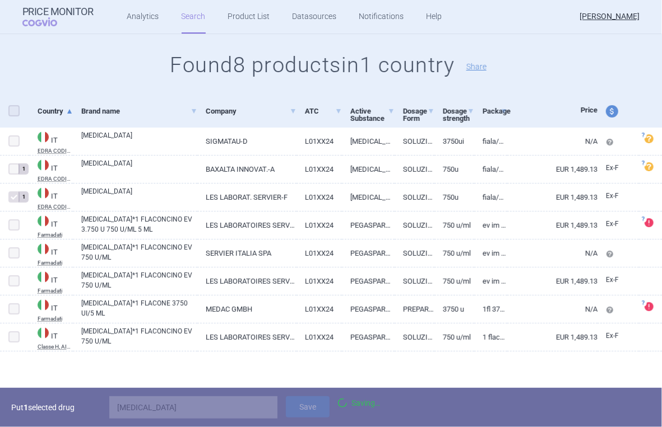
scroll to position [102, 0]
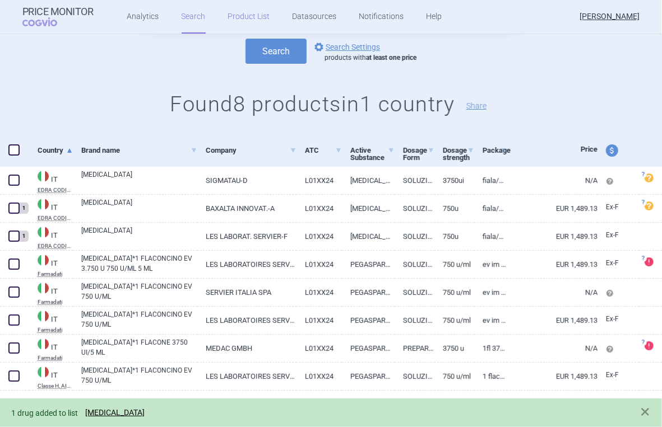
click at [253, 12] on link "Product List" at bounding box center [249, 17] width 42 height 34
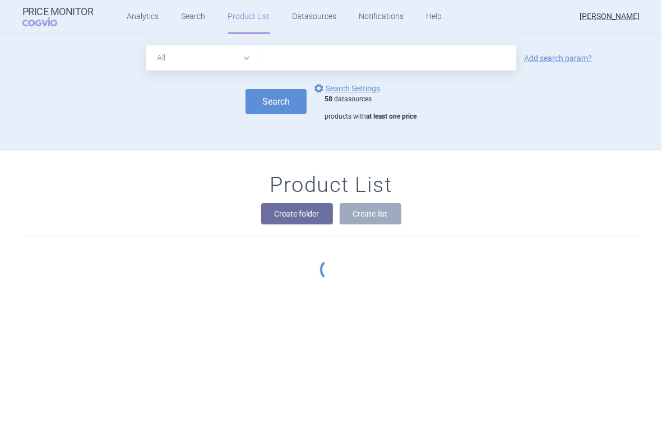
scroll to position [81, 0]
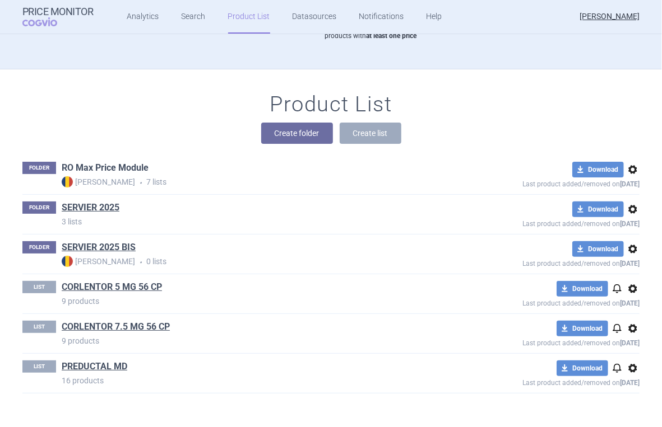
click at [96, 164] on link "RO Max Price Module" at bounding box center [105, 168] width 87 height 12
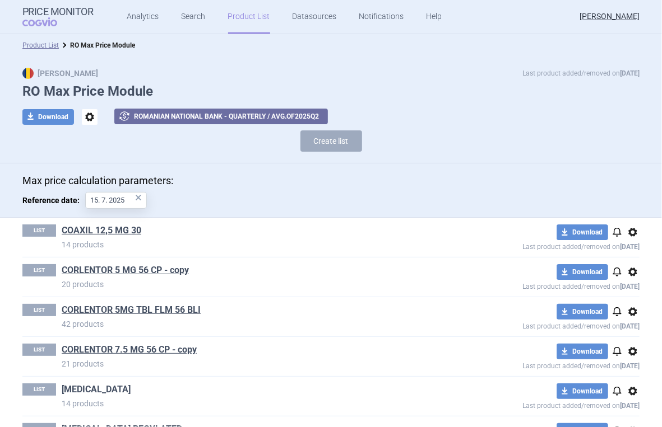
click at [89, 388] on link "[MEDICAL_DATA]" at bounding box center [96, 390] width 69 height 12
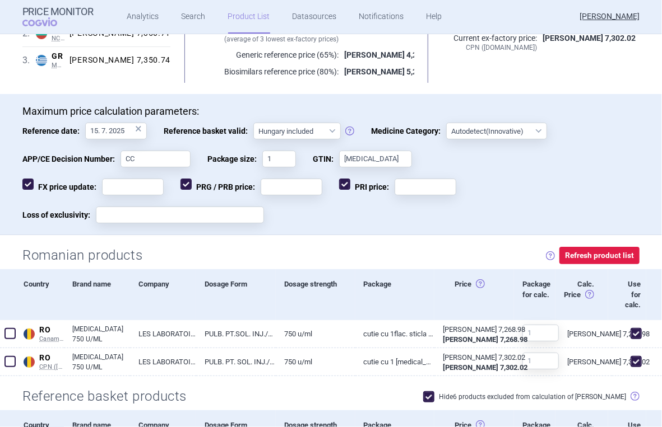
scroll to position [24, 0]
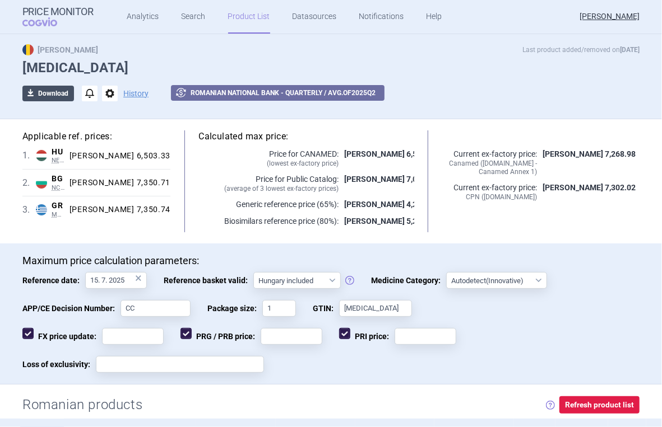
click at [44, 94] on button "download Download" at bounding box center [48, 94] width 52 height 16
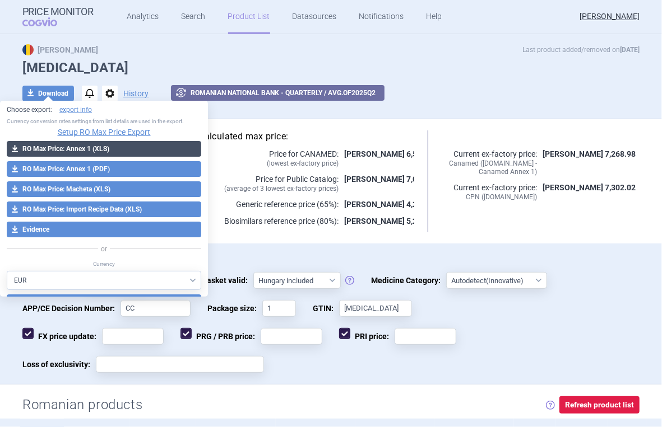
click at [16, 148] on span "download" at bounding box center [15, 149] width 16 height 16
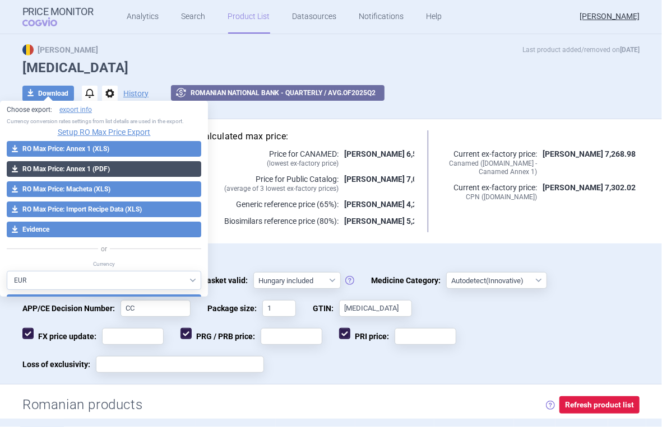
click at [90, 170] on button "download RO Max Price: Annex 1 (PDF)" at bounding box center [104, 169] width 194 height 16
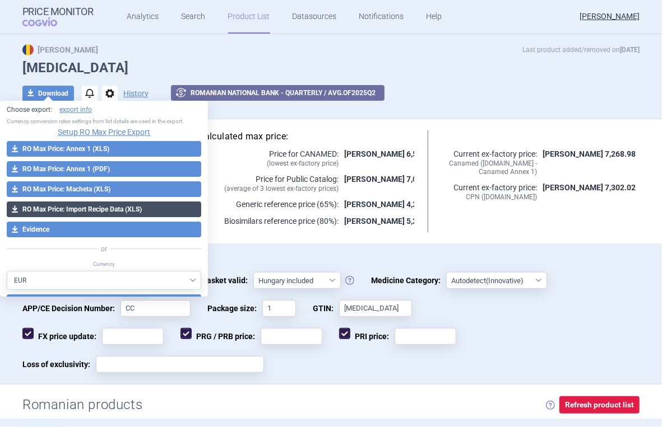
click at [67, 208] on button "download RO Max Price: Import Recipe Data (XLS)" at bounding box center [104, 210] width 194 height 16
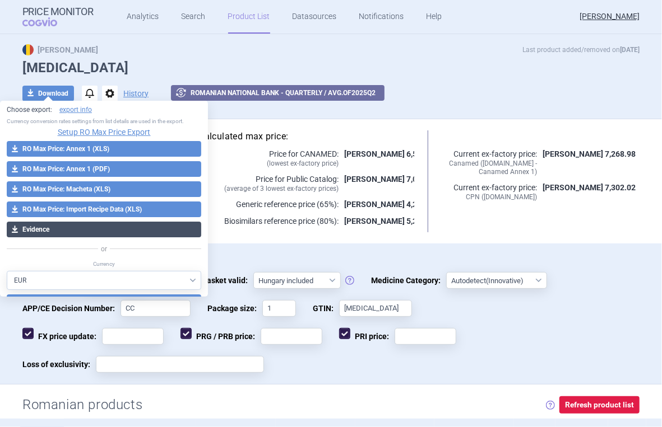
click at [27, 226] on button "download Evidence" at bounding box center [104, 230] width 194 height 16
click at [34, 232] on button "download Evidence" at bounding box center [104, 230] width 194 height 16
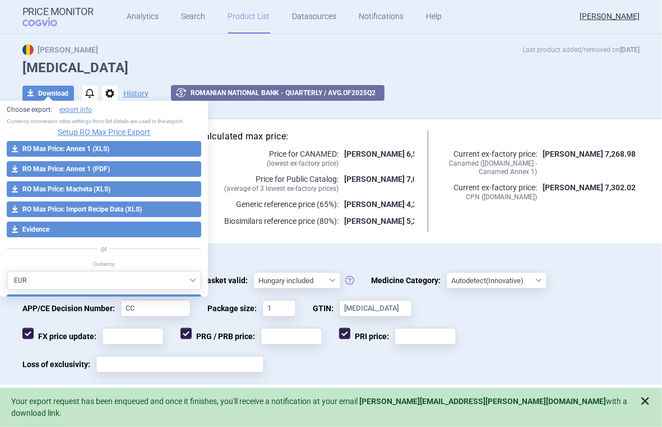
click at [644, 407] on span at bounding box center [644, 401] width 11 height 11
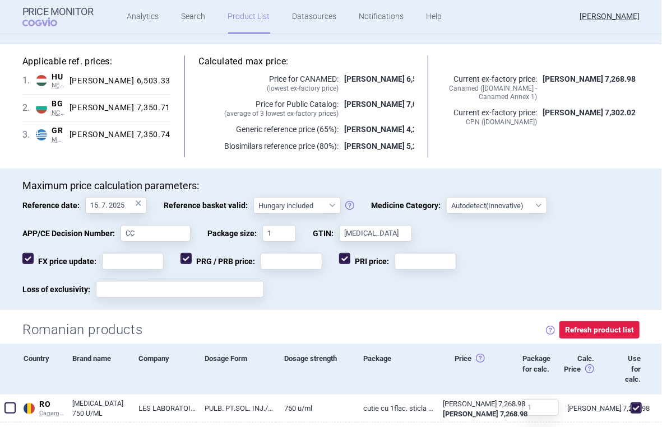
scroll to position [0, 0]
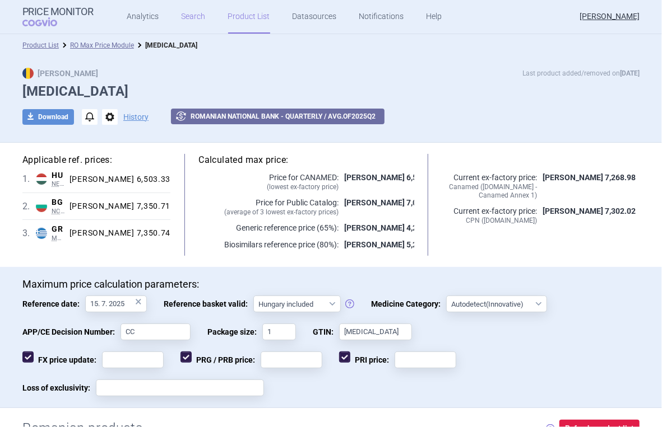
click at [196, 14] on link "Search" at bounding box center [194, 17] width 24 height 34
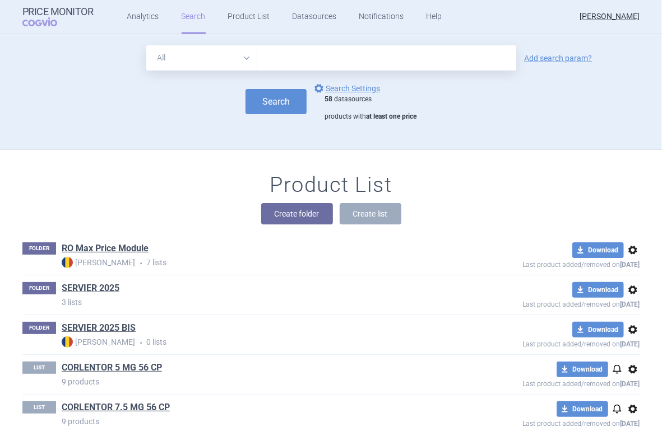
click at [241, 58] on select "All Brand Name ATC Company Active Substance Country Newer than" at bounding box center [201, 57] width 111 height 25
click at [146, 45] on select "All Brand Name ATC Company Active Substance Country Newer than" at bounding box center [201, 57] width 111 height 25
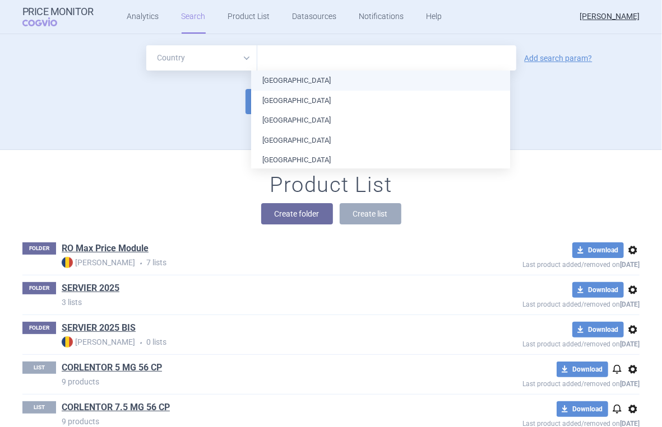
click at [307, 65] on input "text" at bounding box center [387, 58] width 248 height 15
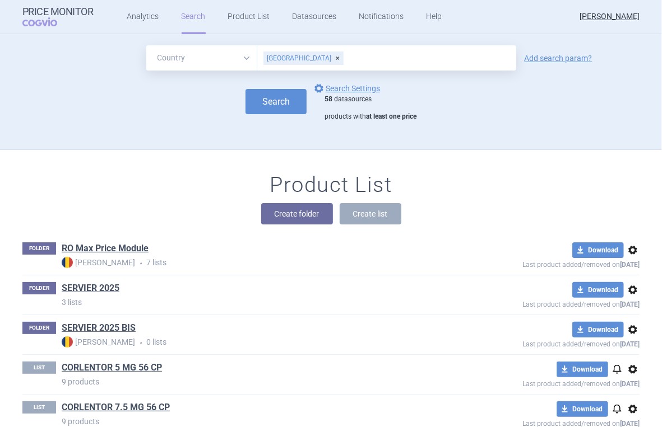
click at [462, 273] on div "FOLDER RO Max Price Module Max Price • 7 lists download Download options Last p…" at bounding box center [330, 255] width 617 height 39
click at [539, 55] on link "Add search param?" at bounding box center [558, 58] width 68 height 8
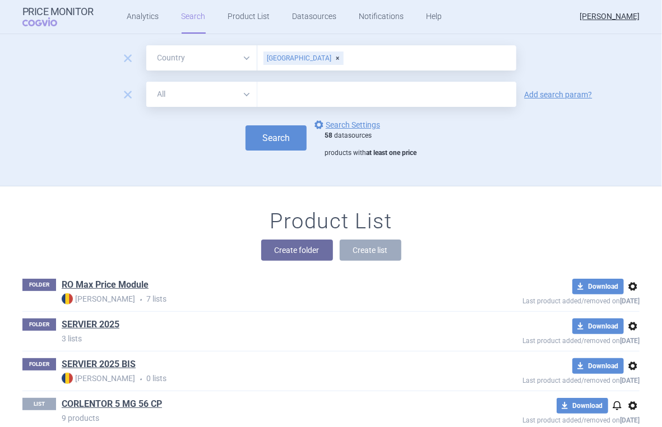
click at [242, 95] on select "All Brand Name ATC Company Active Substance Country Newer than" at bounding box center [201, 94] width 111 height 25
click at [146, 82] on select "All Brand Name ATC Company Active Substance Country Newer than" at bounding box center [201, 94] width 111 height 25
click at [296, 96] on input "text" at bounding box center [386, 94] width 259 height 25
click at [539, 92] on link "Add search param?" at bounding box center [558, 95] width 68 height 8
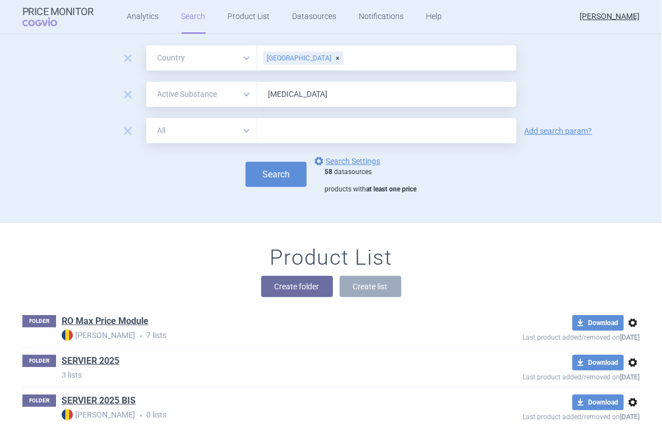
click at [238, 129] on select "All Brand Name ATC Company Active Substance Country Newer than" at bounding box center [201, 130] width 111 height 25
click at [146, 118] on select "All Brand Name ATC Company Active Substance Country Newer than" at bounding box center [201, 130] width 111 height 25
click at [341, 127] on input "text" at bounding box center [386, 130] width 259 height 25
click at [289, 170] on button "Search" at bounding box center [275, 174] width 61 height 25
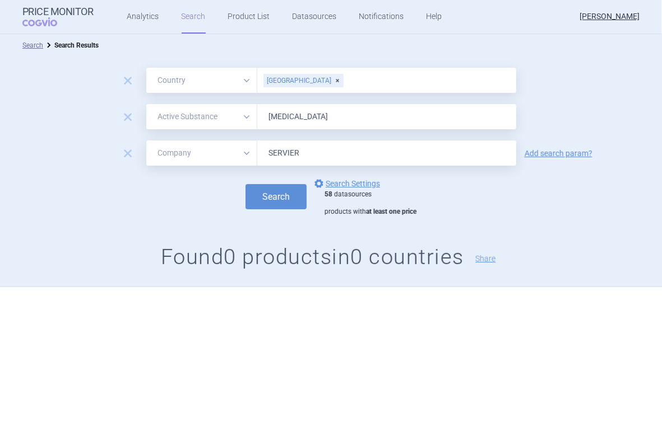
click at [329, 119] on input "[MEDICAL_DATA]" at bounding box center [386, 116] width 259 height 25
click at [281, 197] on button "Search" at bounding box center [275, 196] width 61 height 25
click at [341, 181] on link "options Search Settings" at bounding box center [346, 183] width 68 height 13
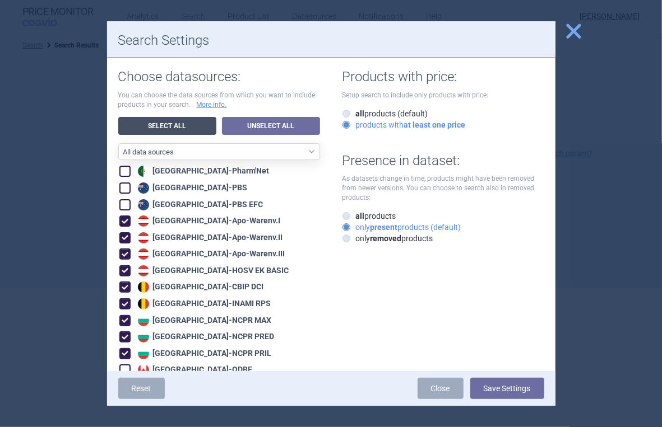
click at [131, 124] on link "Select All" at bounding box center [167, 126] width 98 height 18
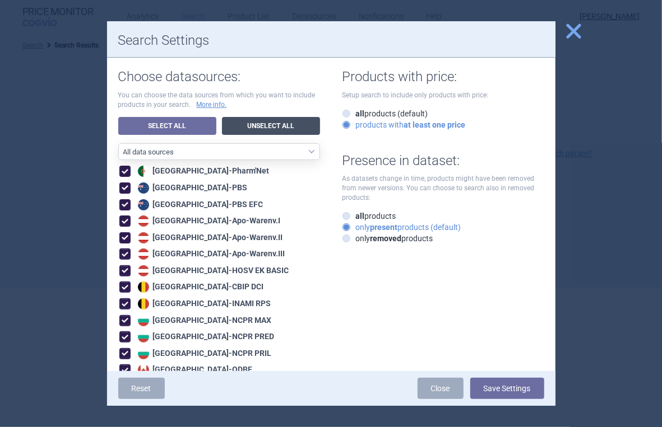
click at [268, 127] on link "Unselect All" at bounding box center [271, 126] width 98 height 18
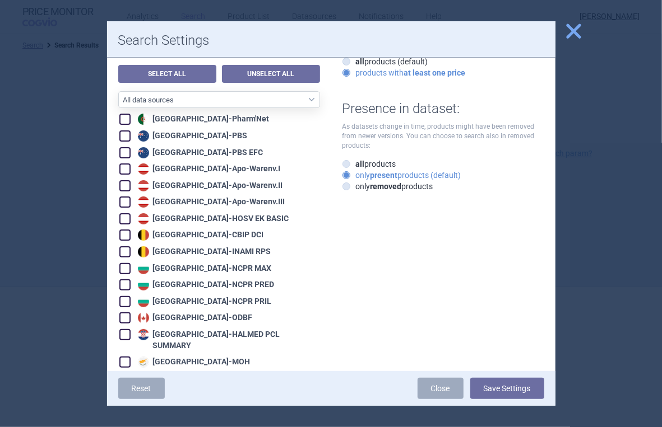
scroll to position [75, 0]
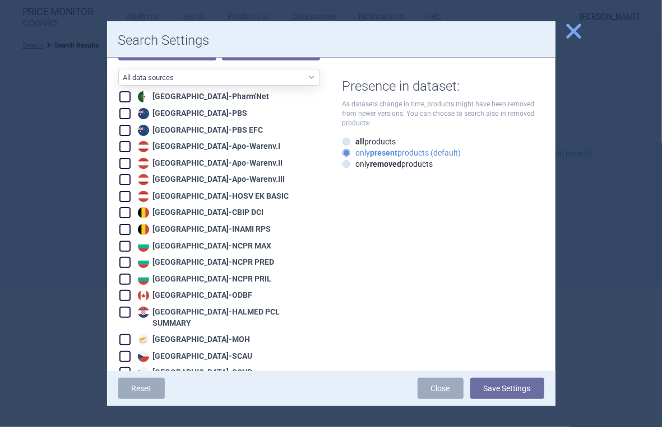
click at [119, 311] on span at bounding box center [124, 312] width 11 height 11
click at [501, 394] on button "Save Settings" at bounding box center [507, 388] width 74 height 21
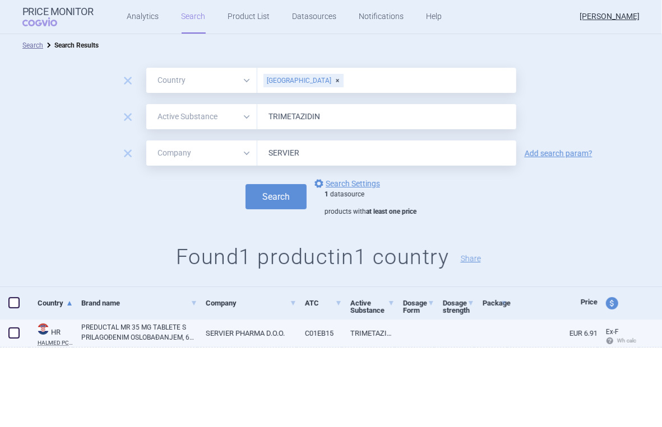
click at [105, 336] on link "PREDUCTAL MR 35 MG TABLETE S PRILAGOĐENIM OSLOBAĐANJEM, 60 TABLETA U BLISTERU, …" at bounding box center [139, 333] width 116 height 20
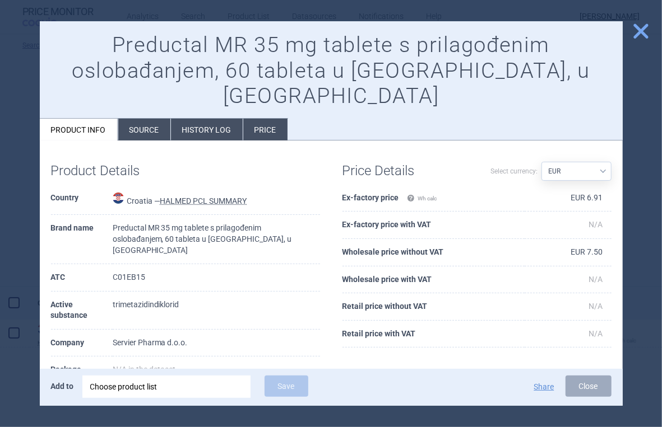
click at [137, 119] on li "Source" at bounding box center [144, 130] width 52 height 22
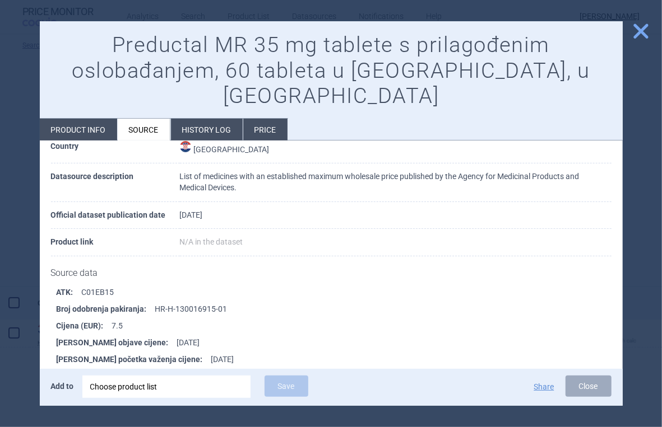
scroll to position [75, 0]
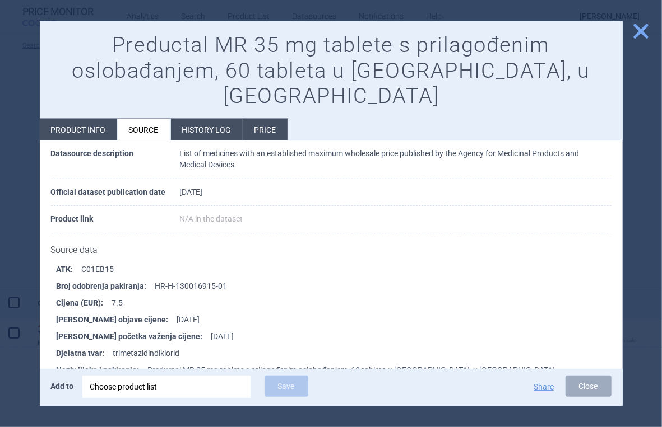
click at [220, 119] on li "History log" at bounding box center [207, 130] width 72 height 22
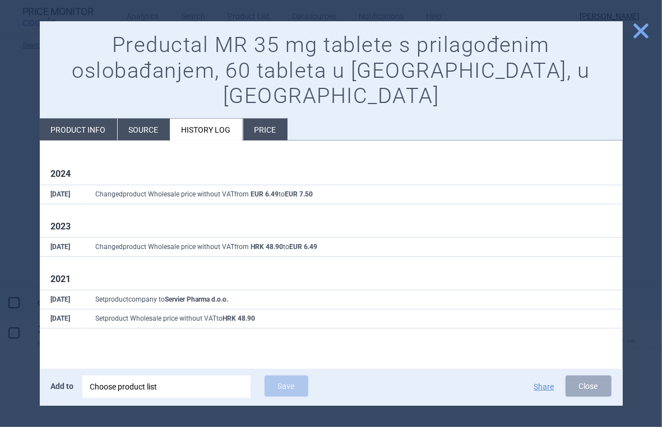
click at [635, 35] on span "close" at bounding box center [641, 31] width 20 height 20
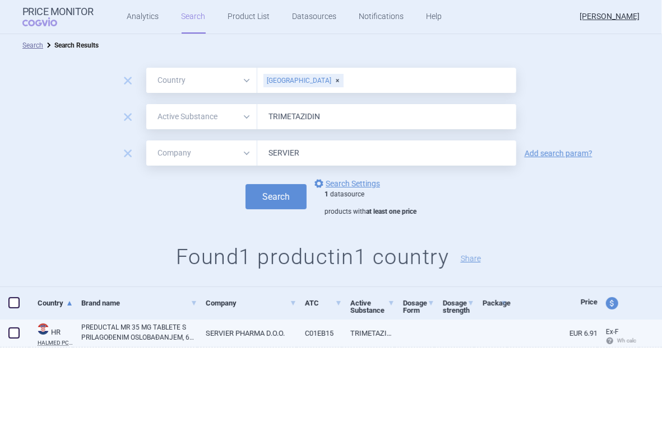
click at [104, 333] on link "PREDUCTAL MR 35 MG TABLETE S PRILAGOĐENIM OSLOBAĐANJEM, 60 TABLETA U BLISTERU, …" at bounding box center [139, 333] width 116 height 20
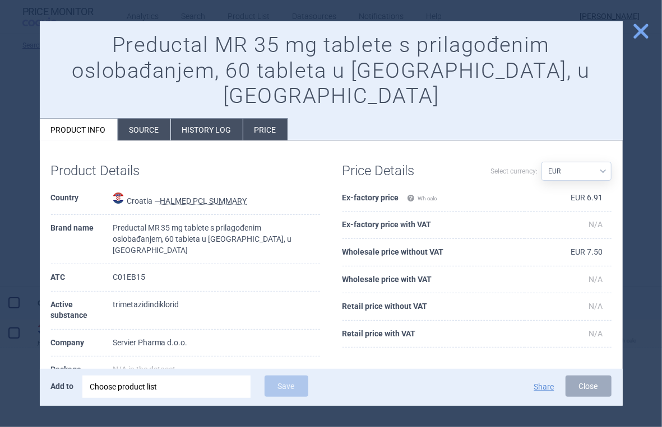
click at [196, 119] on li "History log" at bounding box center [207, 130] width 72 height 22
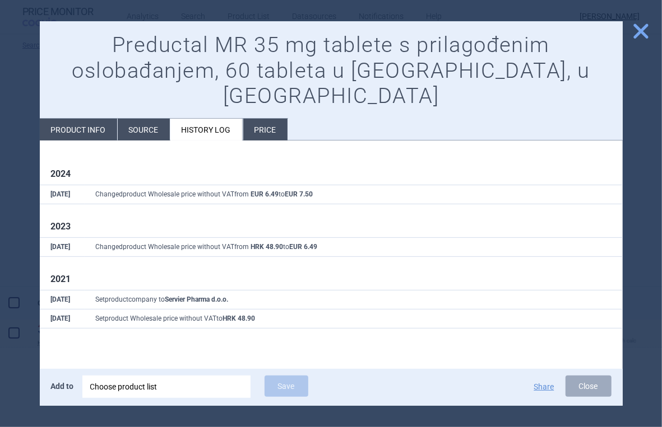
click at [257, 119] on li "Price" at bounding box center [265, 130] width 44 height 22
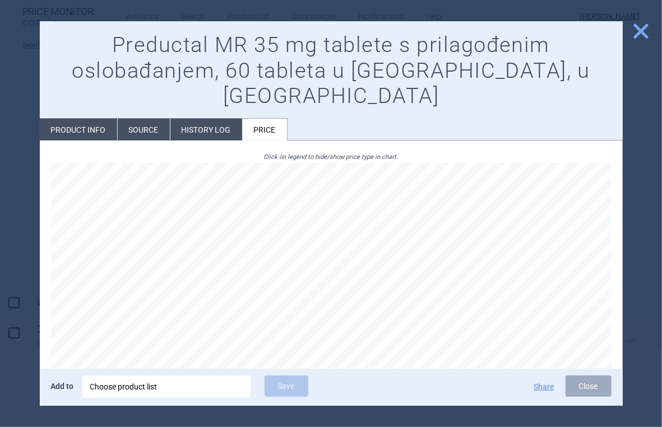
click at [201, 119] on li "History log" at bounding box center [206, 130] width 72 height 22
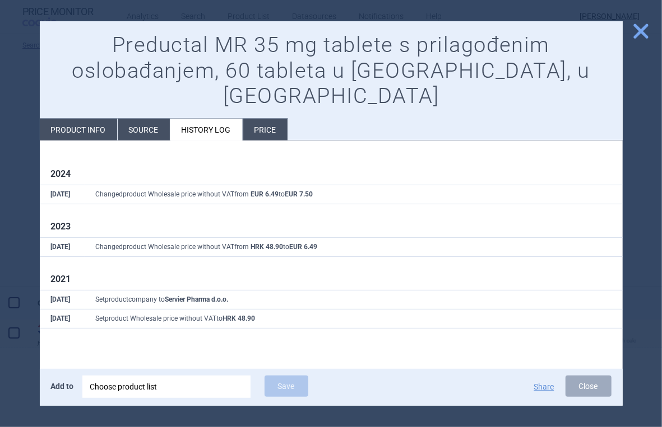
click at [152, 119] on li "Source" at bounding box center [144, 130] width 52 height 22
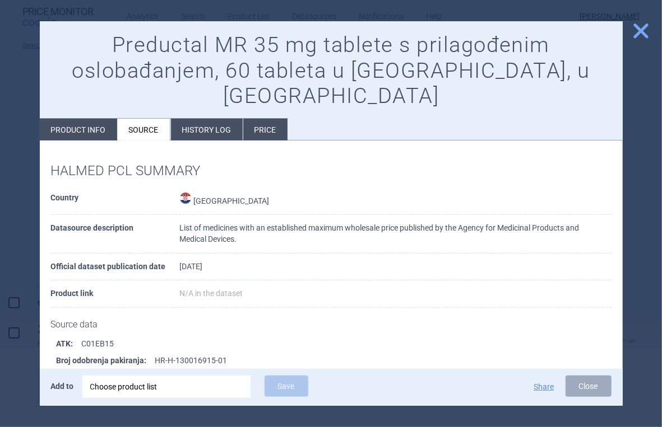
click at [638, 37] on span "close" at bounding box center [641, 31] width 20 height 20
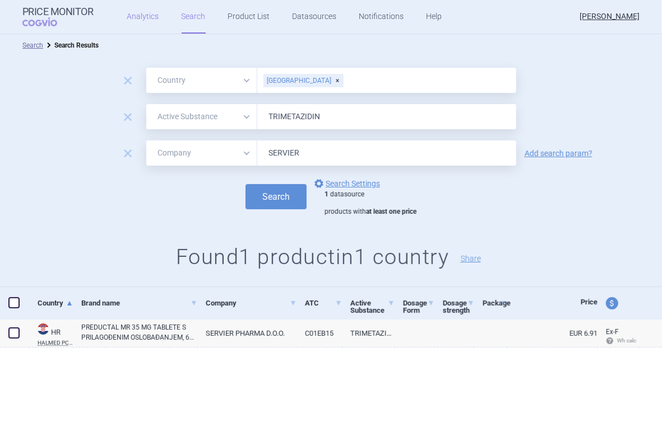
click at [146, 17] on link "Analytics" at bounding box center [143, 17] width 32 height 34
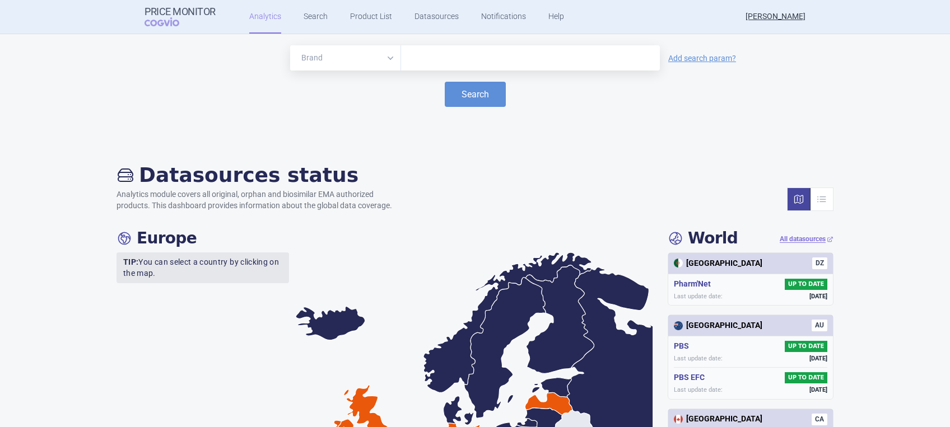
click at [414, 58] on input "text" at bounding box center [531, 58] width 248 height 15
click at [661, 58] on link "Add search param?" at bounding box center [702, 58] width 68 height 8
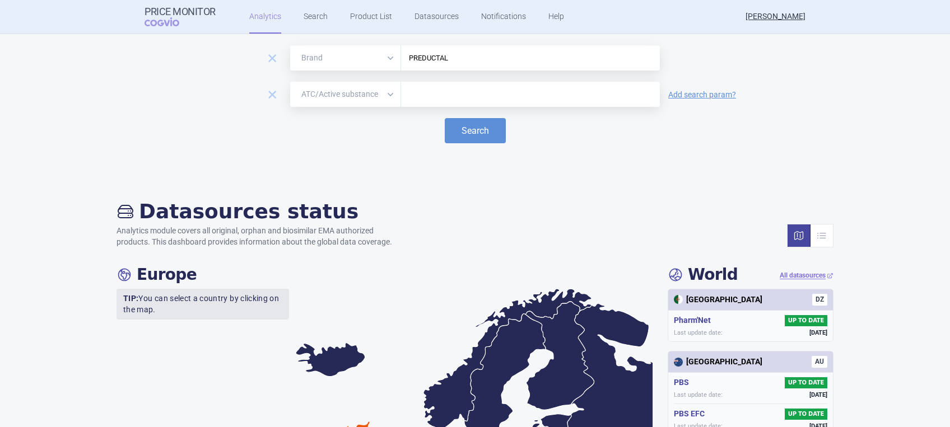
click at [384, 92] on select "Brand ATC/Active substance Therapeutic area" at bounding box center [345, 94] width 111 height 25
click at [446, 230] on div "Datasources status Analytics module covers all original, orphan and biosimilar …" at bounding box center [475, 223] width 717 height 48
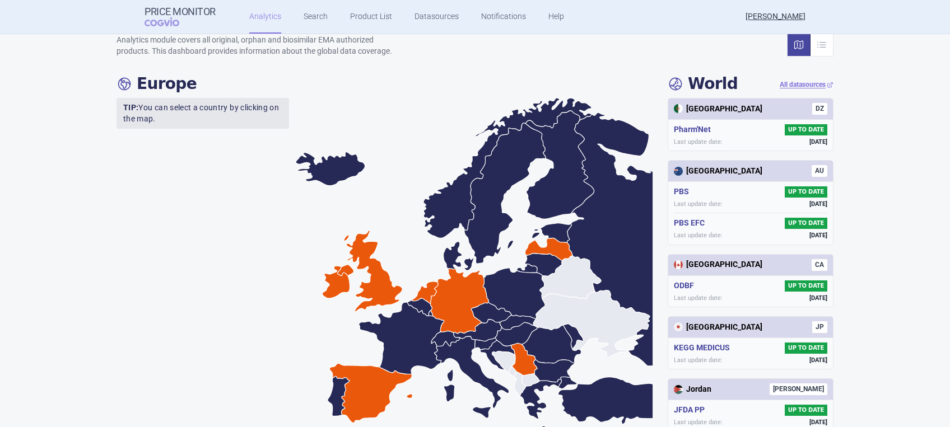
scroll to position [224, 0]
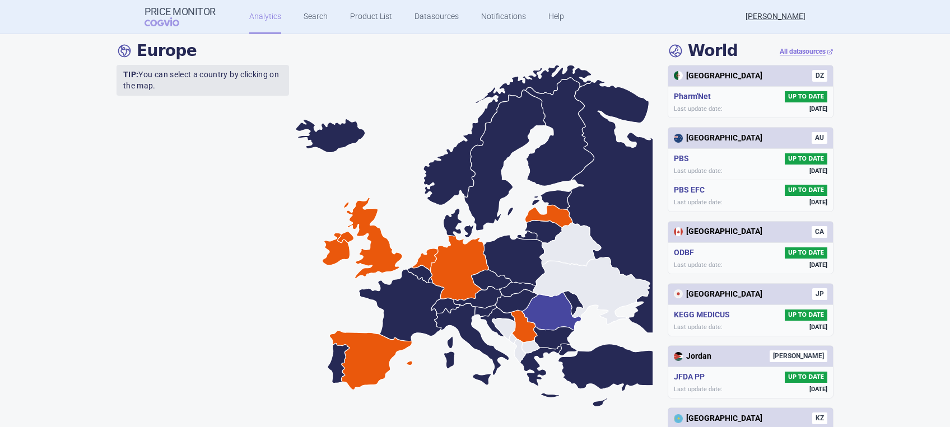
click at [546, 314] on icon at bounding box center [552, 311] width 59 height 38
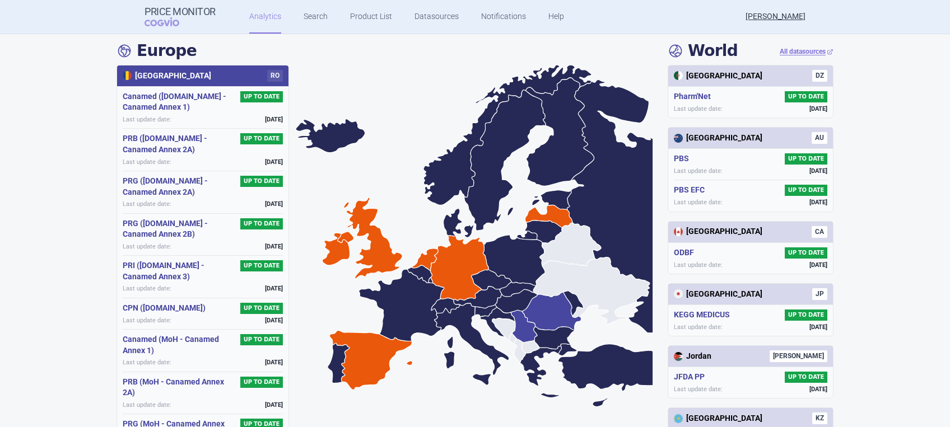
click at [524, 327] on icon at bounding box center [524, 326] width 26 height 32
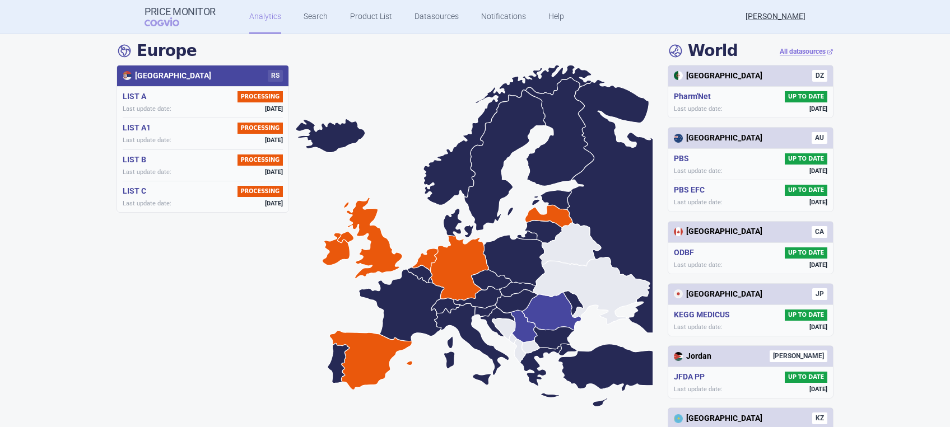
click at [535, 313] on icon at bounding box center [552, 311] width 59 height 38
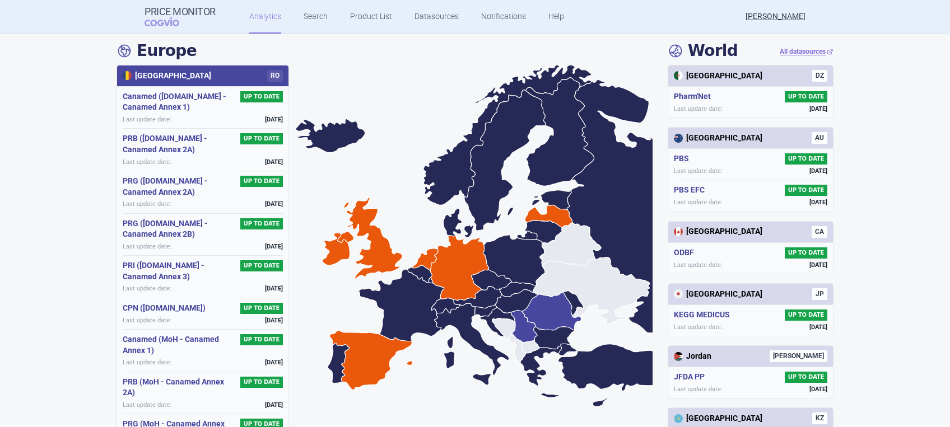
click at [524, 327] on icon at bounding box center [524, 326] width 26 height 32
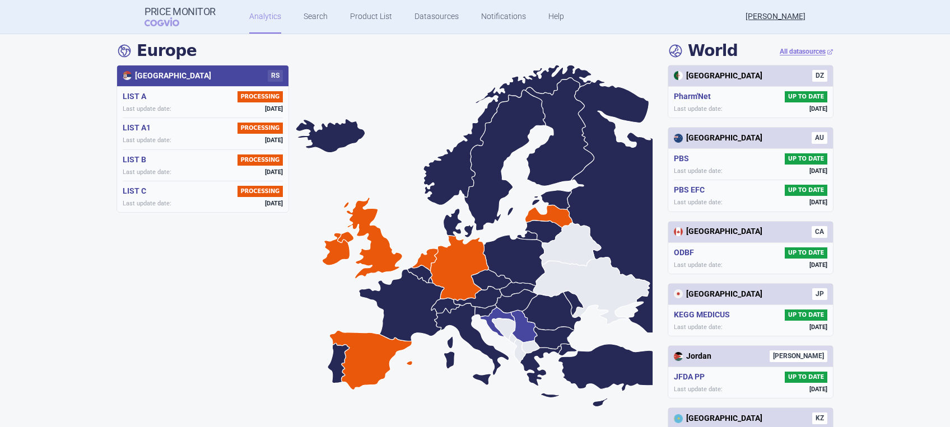
click at [486, 327] on icon at bounding box center [497, 323] width 35 height 30
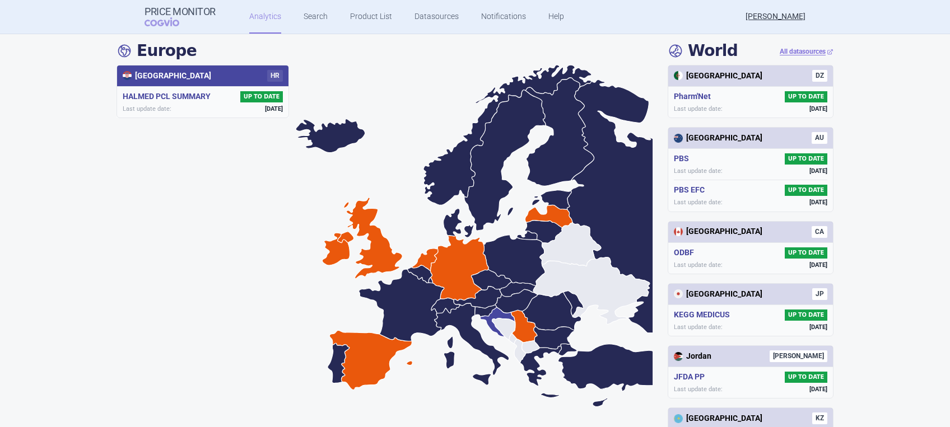
click at [484, 319] on icon at bounding box center [497, 323] width 35 height 30
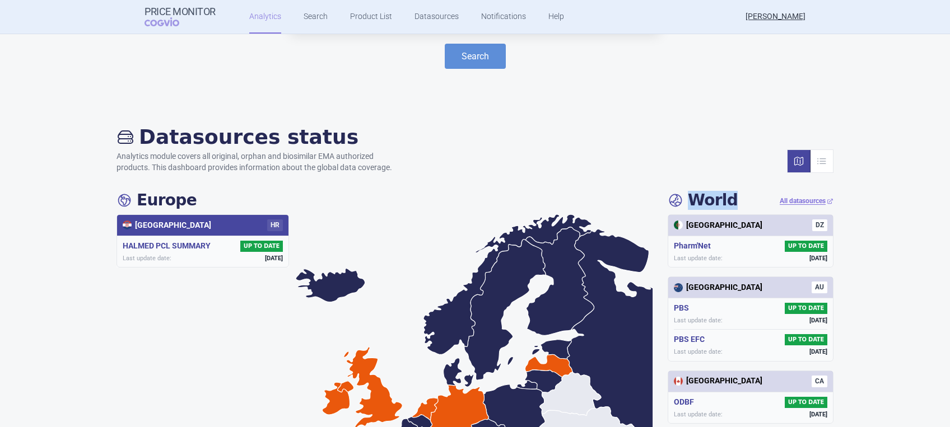
scroll to position [0, 0]
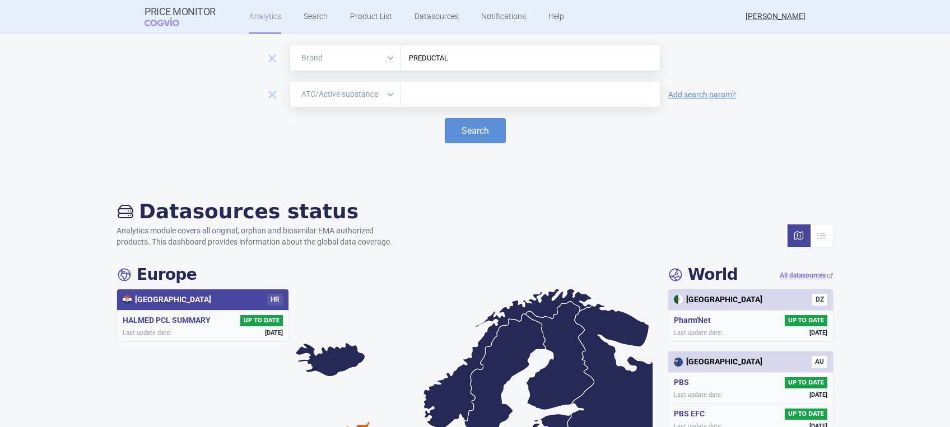
click at [173, 317] on h5 "HALMED PCL SUMMARY" at bounding box center [169, 320] width 92 height 11
drag, startPoint x: 173, startPoint y: 317, endPoint x: 275, endPoint y: 296, distance: 104.6
click at [275, 296] on span "HR" at bounding box center [275, 300] width 16 height 12
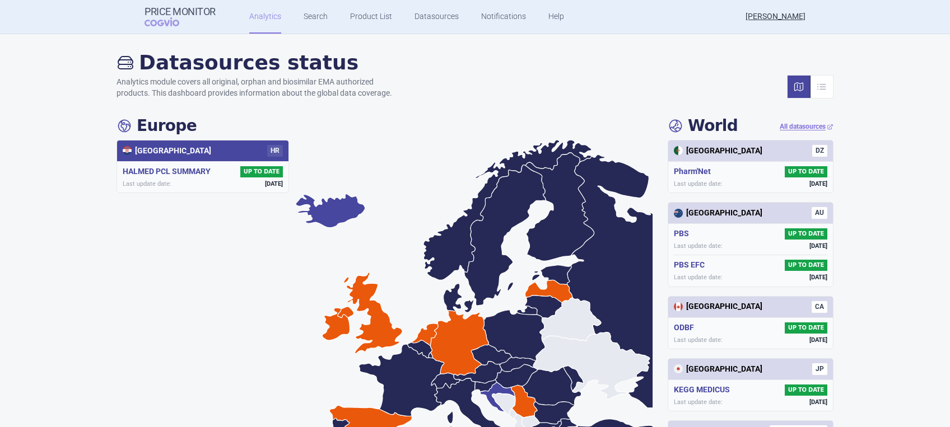
click at [323, 215] on icon at bounding box center [330, 211] width 69 height 34
click at [487, 398] on icon at bounding box center [497, 398] width 35 height 30
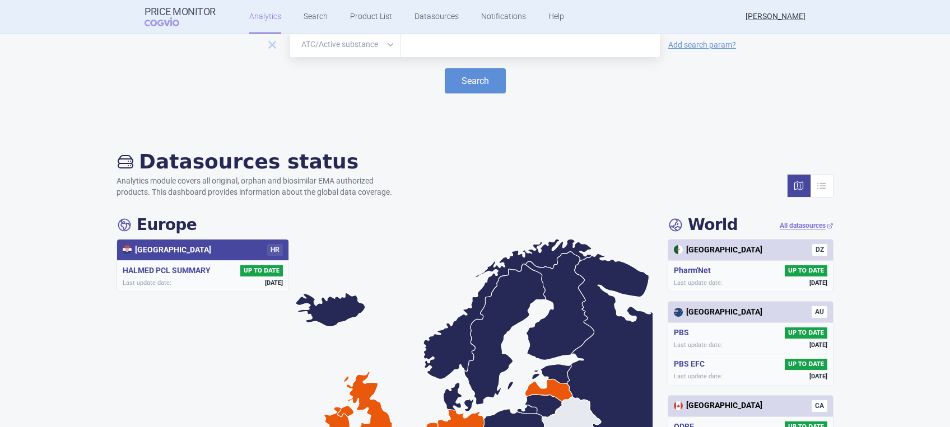
scroll to position [49, 0]
click at [425, 13] on link "Datasources" at bounding box center [437, 17] width 44 height 34
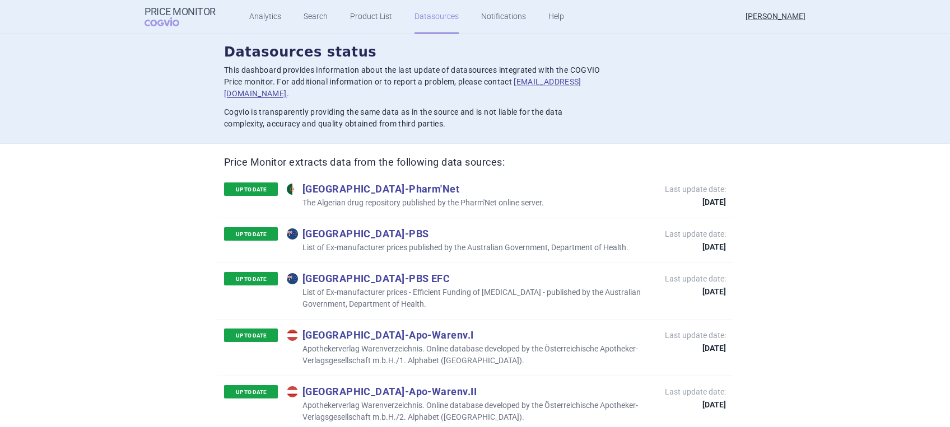
click at [261, 385] on p "UP TO DATE" at bounding box center [251, 391] width 54 height 13
click at [254, 329] on p "UP TO DATE" at bounding box center [251, 335] width 54 height 13
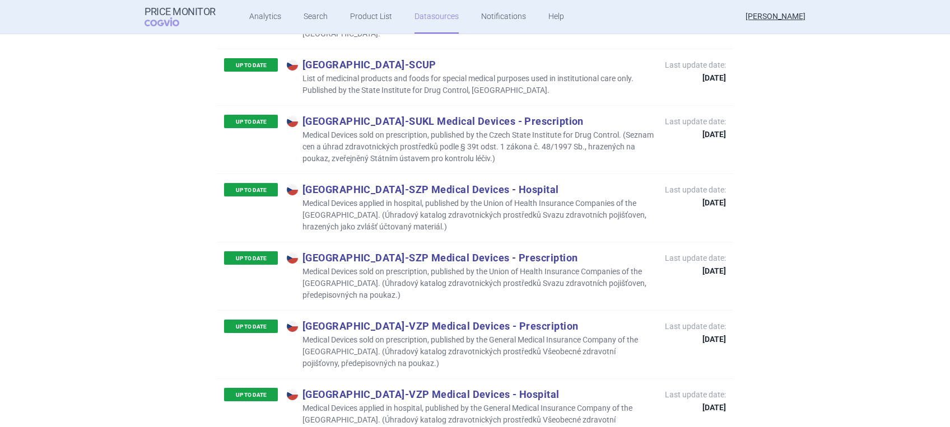
scroll to position [597, 0]
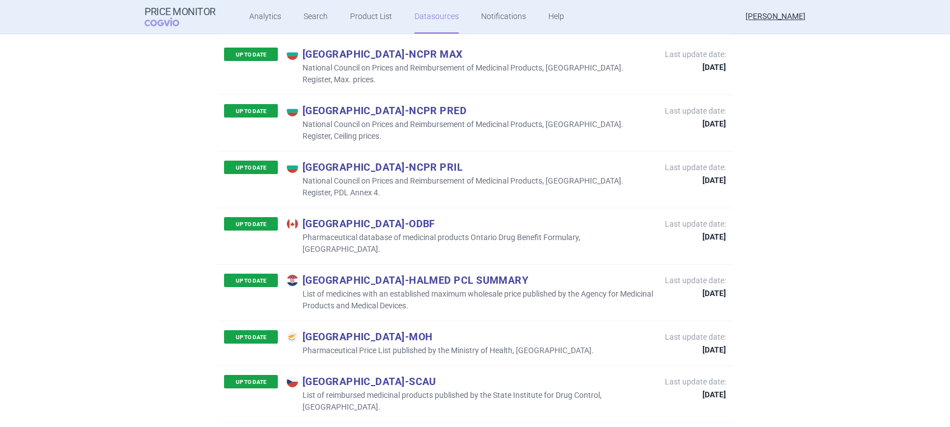
click at [313, 161] on p "[GEOGRAPHIC_DATA] - [GEOGRAPHIC_DATA] PRIL" at bounding box center [470, 167] width 367 height 12
click at [661, 176] on strong "[DATE]" at bounding box center [695, 180] width 61 height 8
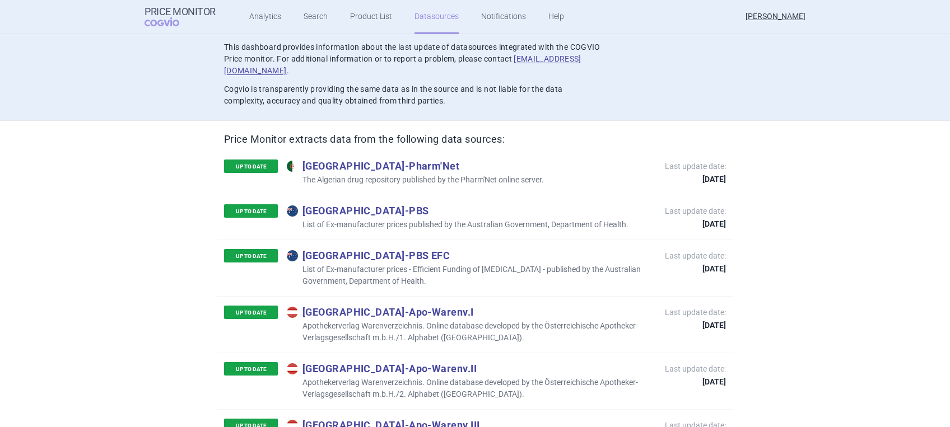
scroll to position [0, 0]
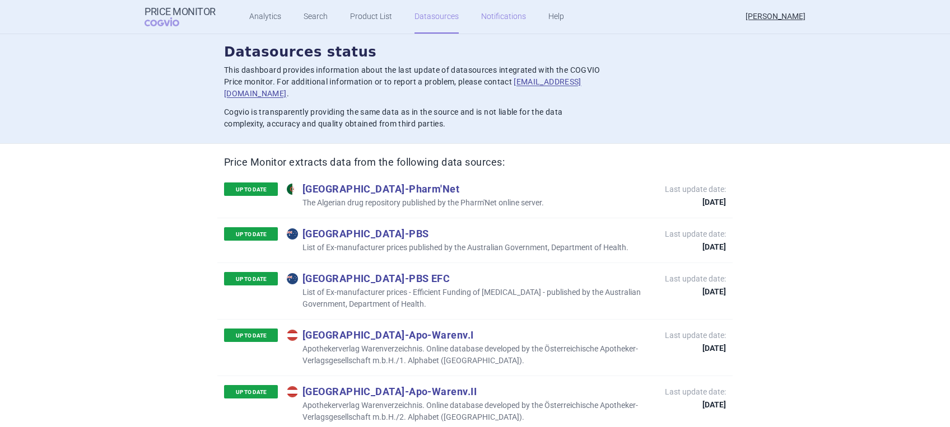
click at [499, 13] on link "Notifications" at bounding box center [503, 17] width 45 height 34
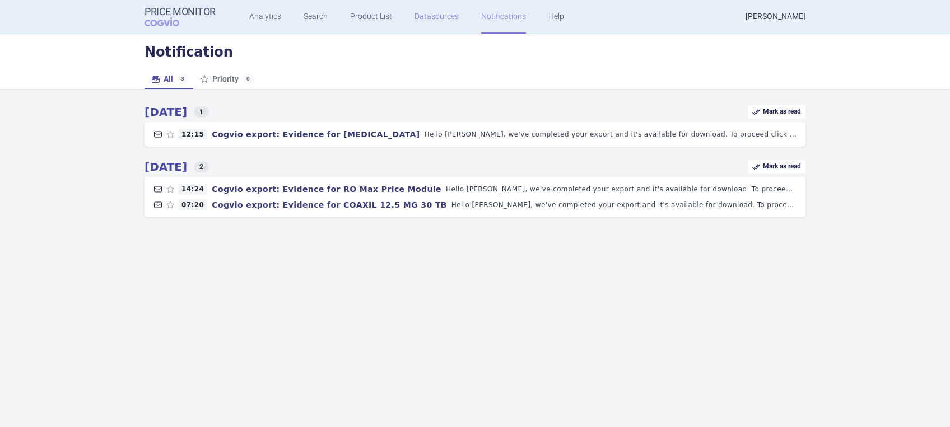
click at [427, 13] on link "Datasources" at bounding box center [437, 17] width 44 height 34
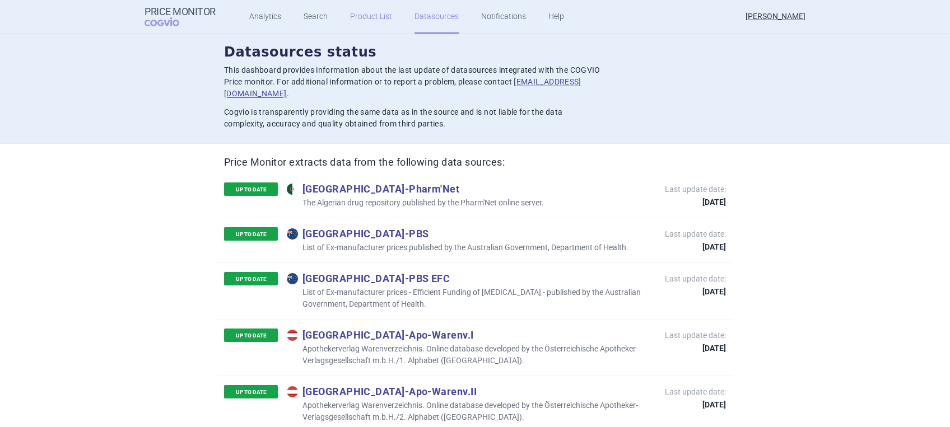
click at [366, 13] on link "Product List" at bounding box center [371, 17] width 42 height 34
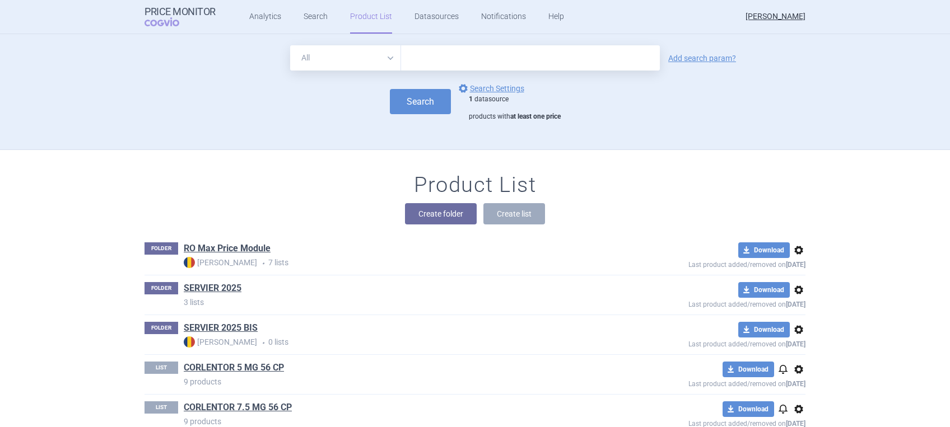
scroll to position [81, 0]
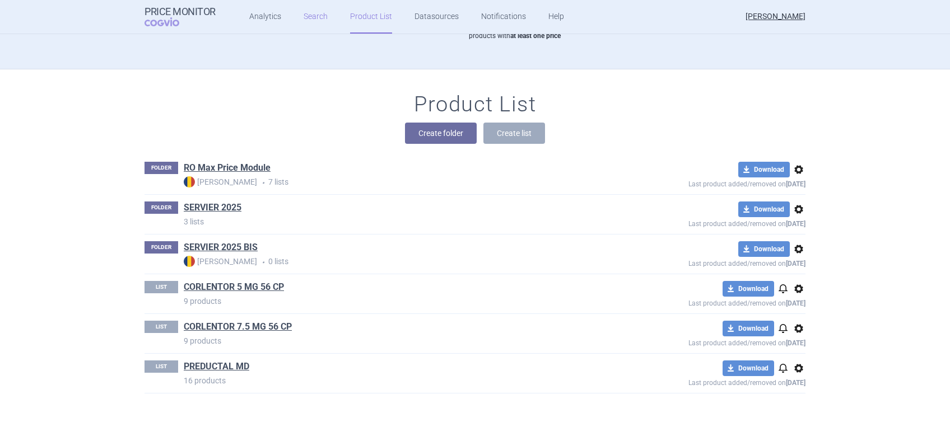
click at [304, 21] on link "Search" at bounding box center [316, 17] width 24 height 34
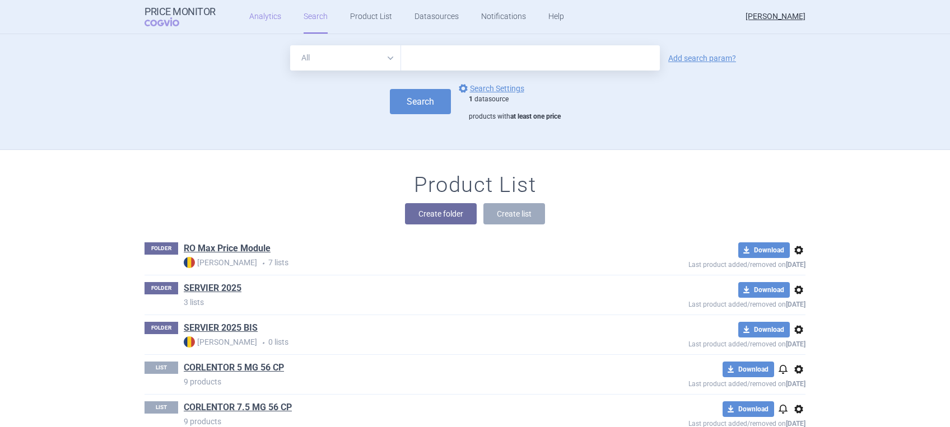
click at [263, 14] on link "Analytics" at bounding box center [265, 17] width 32 height 34
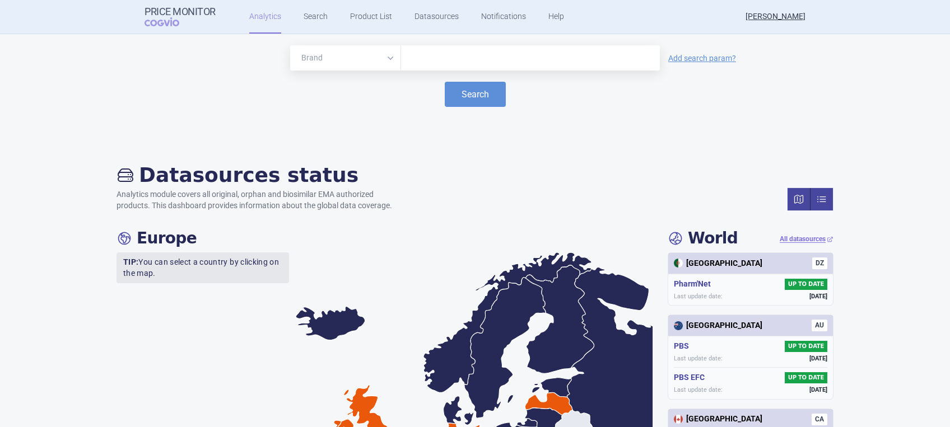
click at [661, 199] on link at bounding box center [822, 199] width 22 height 22
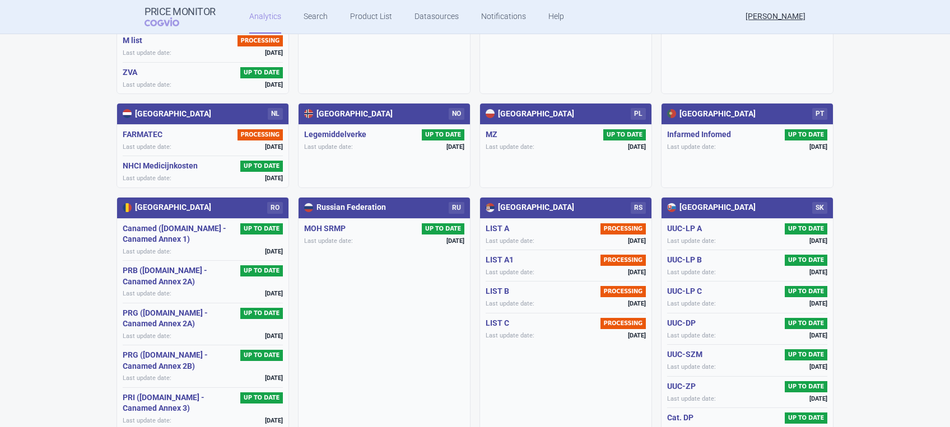
scroll to position [989, 0]
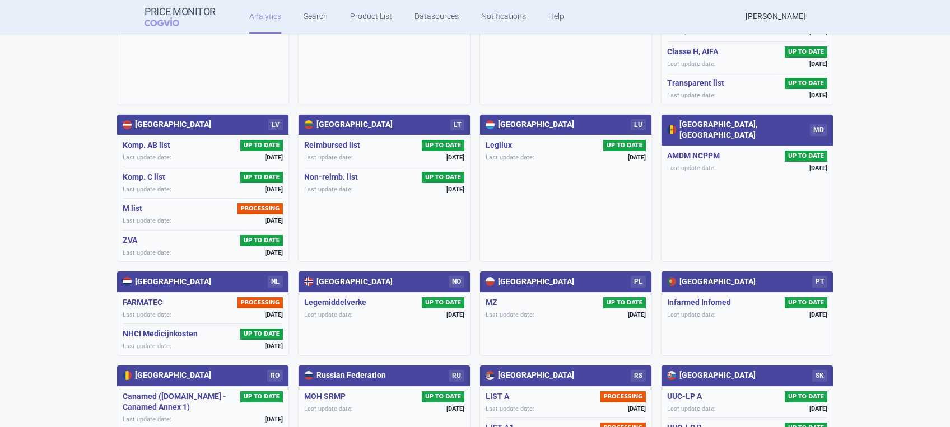
click at [446, 187] on span "[DATE]" at bounding box center [455, 189] width 18 height 8
click at [628, 157] on span "[DATE]" at bounding box center [637, 158] width 18 height 8
click at [661, 150] on div "AMDM NCPPM UP TO DATE Last update date: [DATE]" at bounding box center [747, 161] width 160 height 31
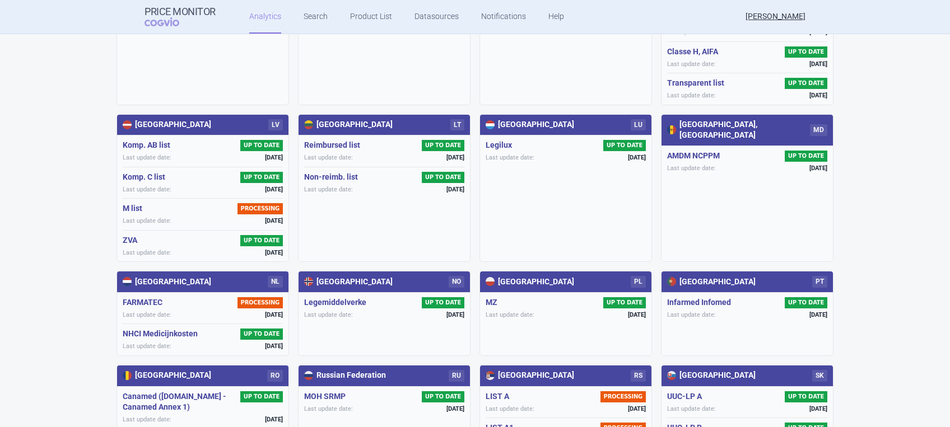
drag, startPoint x: 803, startPoint y: 150, endPoint x: 584, endPoint y: 212, distance: 228.2
click at [584, 212] on li "Luxembourg LU Legilux UP TO DATE Last update date: [DATE]" at bounding box center [566, 188] width 173 height 148
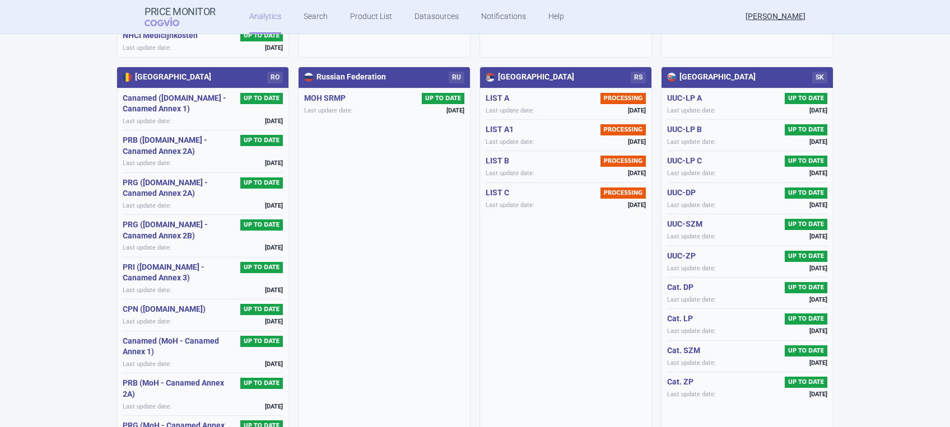
click at [260, 346] on div "Canamed (MoH - Canamed Annex 1) UP TO DATE" at bounding box center [203, 347] width 160 height 22
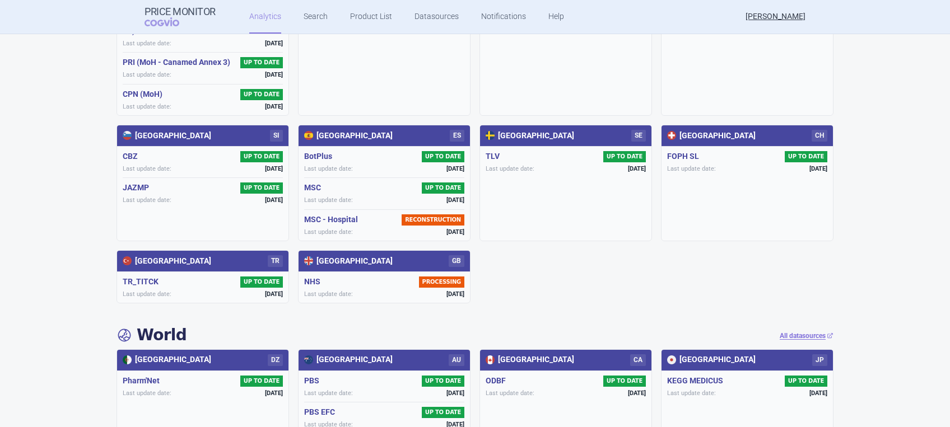
scroll to position [1885, 0]
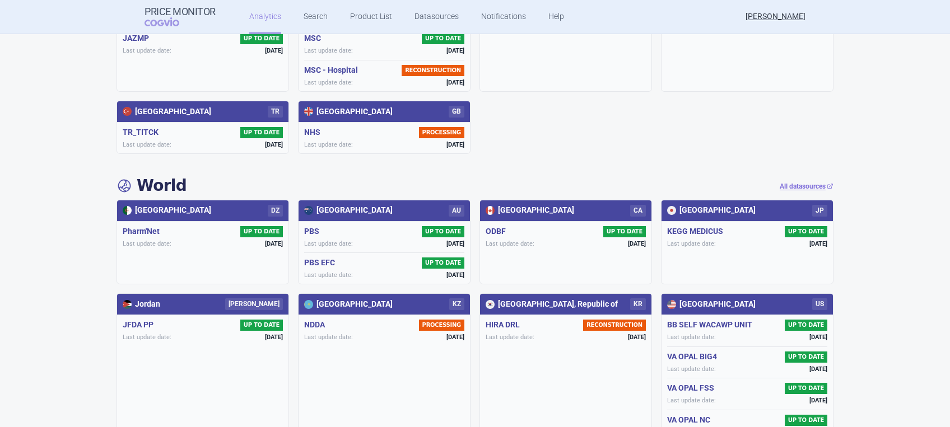
click at [661, 383] on h5 "VA OPAL FSS" at bounding box center [693, 388] width 52 height 11
drag, startPoint x: 682, startPoint y: 352, endPoint x: 686, endPoint y: 385, distance: 33.2
click at [661, 415] on h5 "VA OPAL NC" at bounding box center [691, 420] width 48 height 11
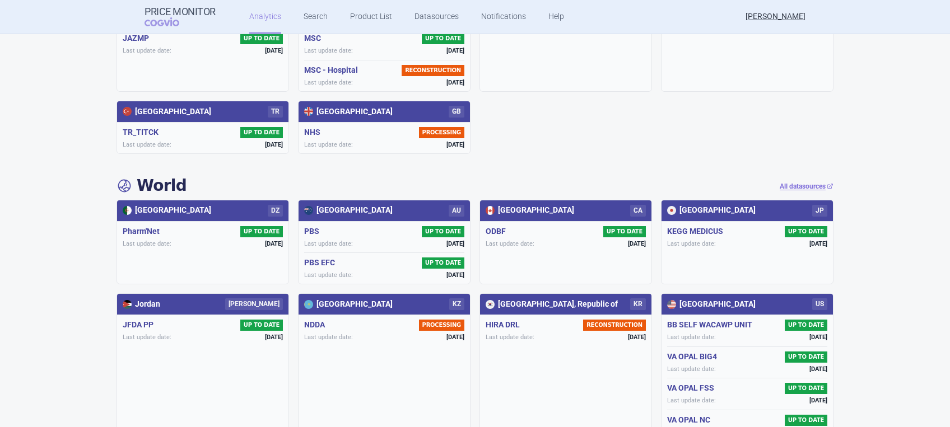
drag, startPoint x: 686, startPoint y: 385, endPoint x: 792, endPoint y: 374, distance: 107.1
click at [661, 410] on div "VA OPAL NC UP TO DATE Last update date: [DATE]" at bounding box center [747, 425] width 160 height 31
drag, startPoint x: 775, startPoint y: 337, endPoint x: 771, endPoint y: 331, distance: 7.3
click at [661, 347] on div "VA OPAL BIG4 UP TO DATE Last update date: [DATE]" at bounding box center [747, 362] width 160 height 31
drag, startPoint x: 771, startPoint y: 331, endPoint x: 681, endPoint y: 192, distance: 165.8
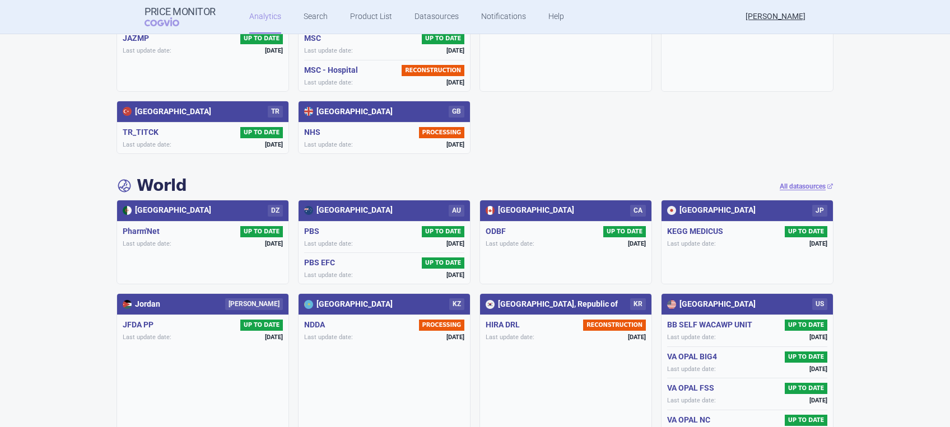
click at [661, 240] on span "Last update date:" at bounding box center [691, 244] width 49 height 8
click at [661, 201] on div "[GEOGRAPHIC_DATA] JP" at bounding box center [747, 211] width 171 height 21
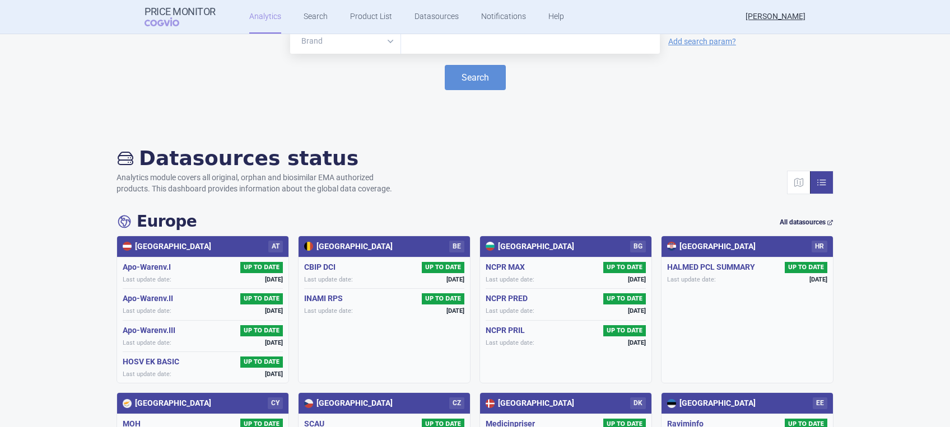
scroll to position [13, 0]
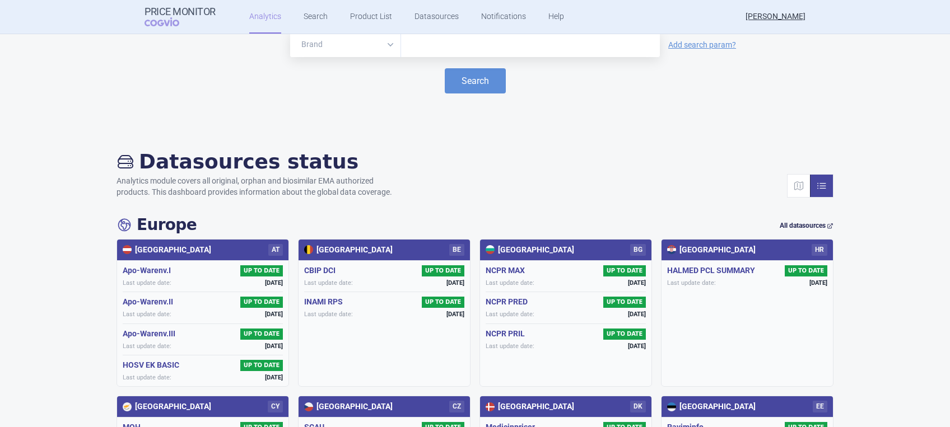
click at [661, 225] on link "All datasources" at bounding box center [807, 226] width 54 height 10
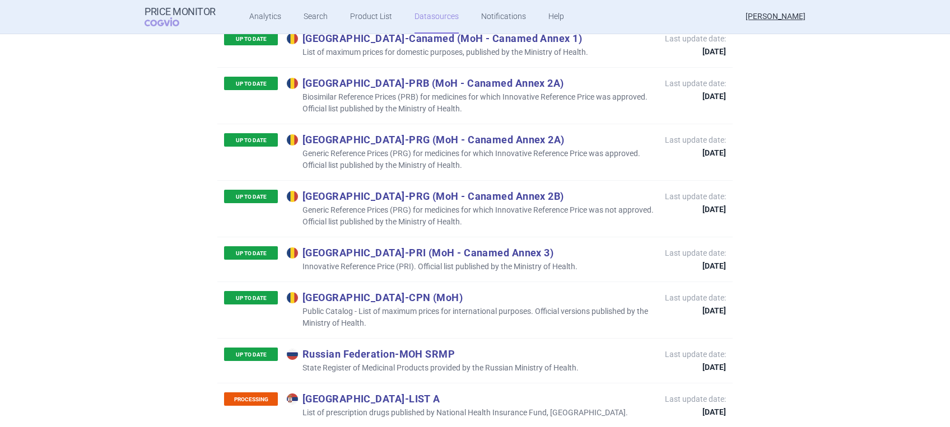
scroll to position [3959, 0]
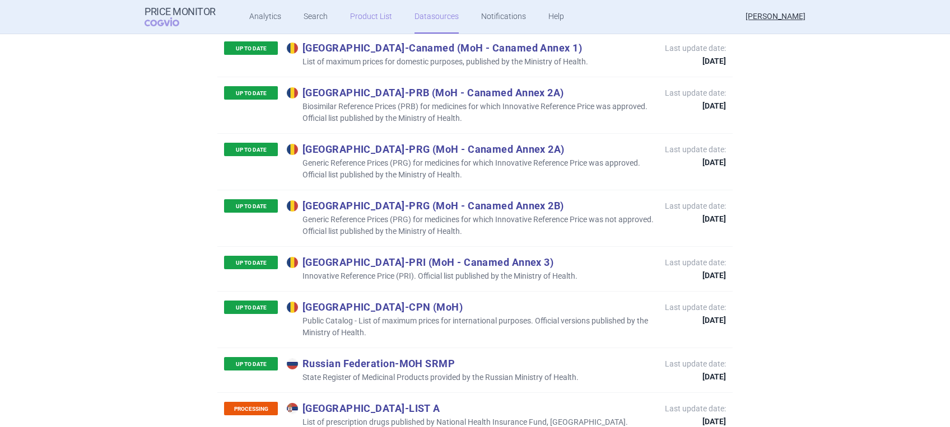
click at [357, 15] on link "Product List" at bounding box center [371, 17] width 42 height 34
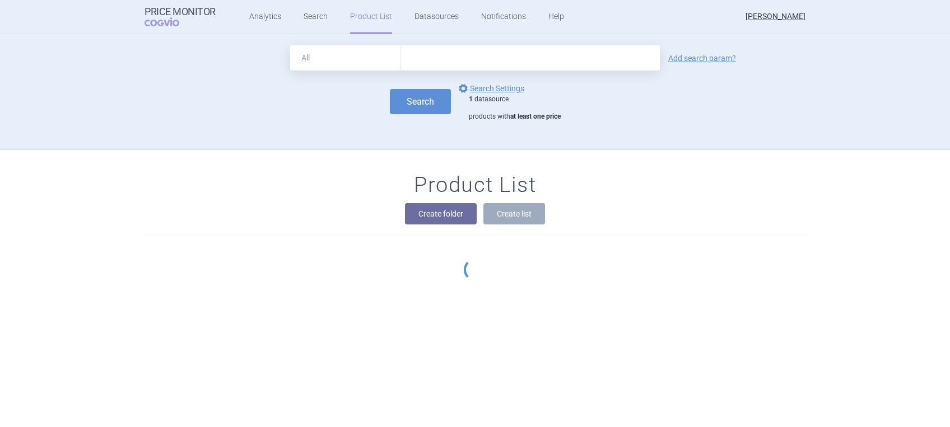
scroll to position [81, 0]
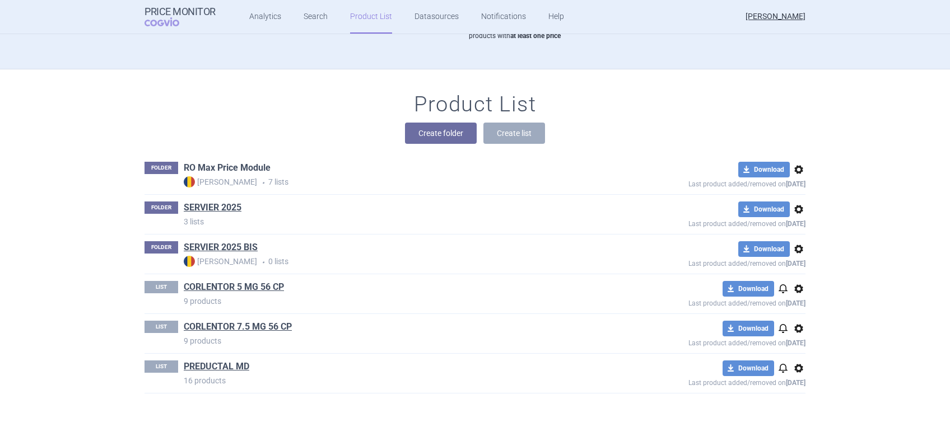
click at [215, 166] on link "RO Max Price Module" at bounding box center [227, 168] width 87 height 12
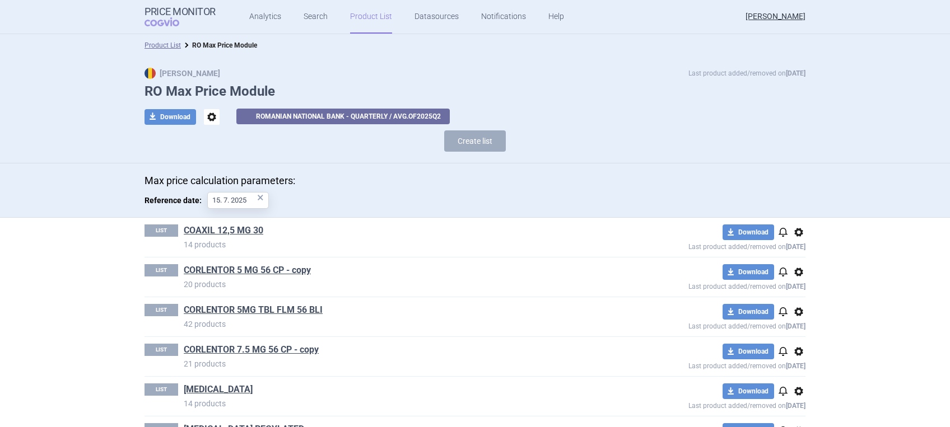
scroll to position [80, 0]
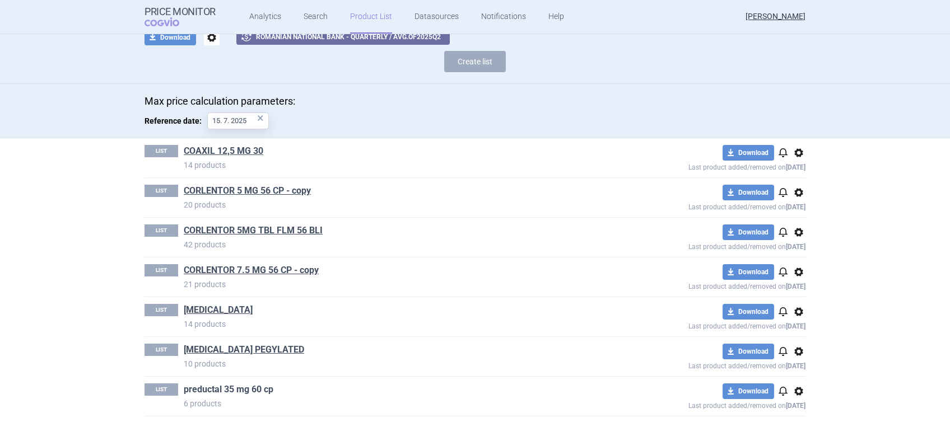
click at [234, 390] on link "preductal 35 mg 60 cp" at bounding box center [229, 390] width 90 height 12
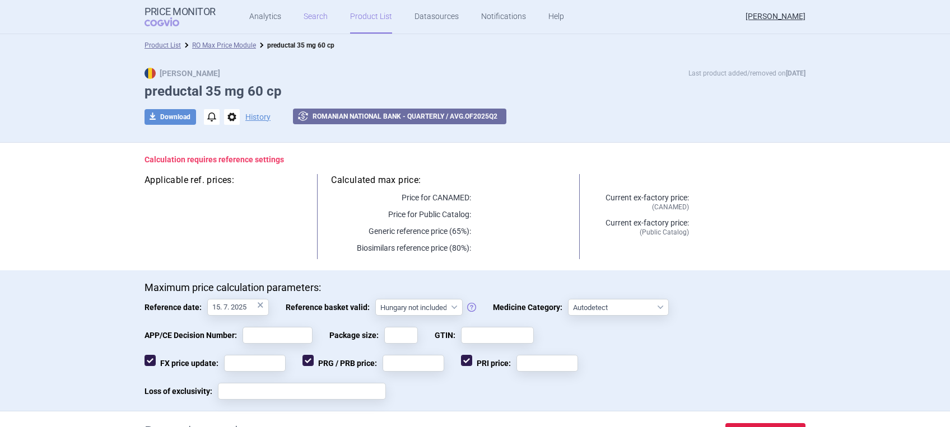
click at [315, 17] on link "Search" at bounding box center [316, 17] width 24 height 34
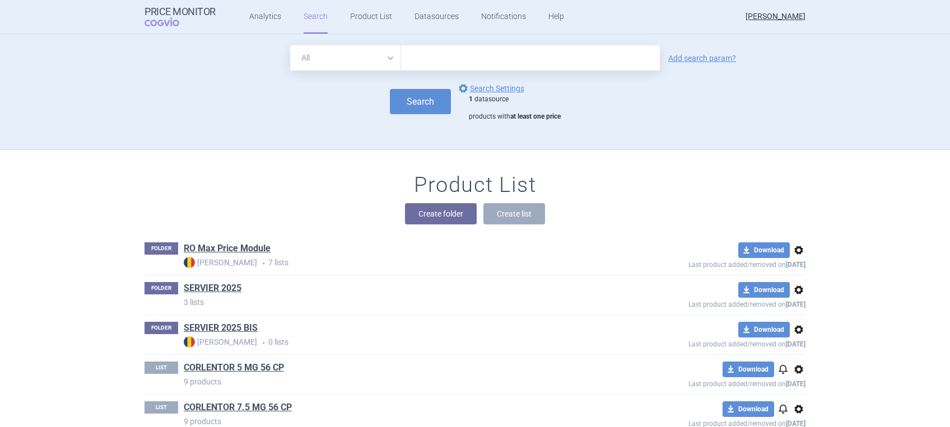
click at [385, 55] on select "All Brand Name ATC Company Active Substance Country Newer than" at bounding box center [345, 57] width 111 height 25
select select "brandName"
click at [290, 45] on select "All Brand Name ATC Company Active Substance Country Newer than" at bounding box center [345, 57] width 111 height 25
click at [471, 61] on input "text" at bounding box center [530, 57] width 259 height 25
type input "preductal"
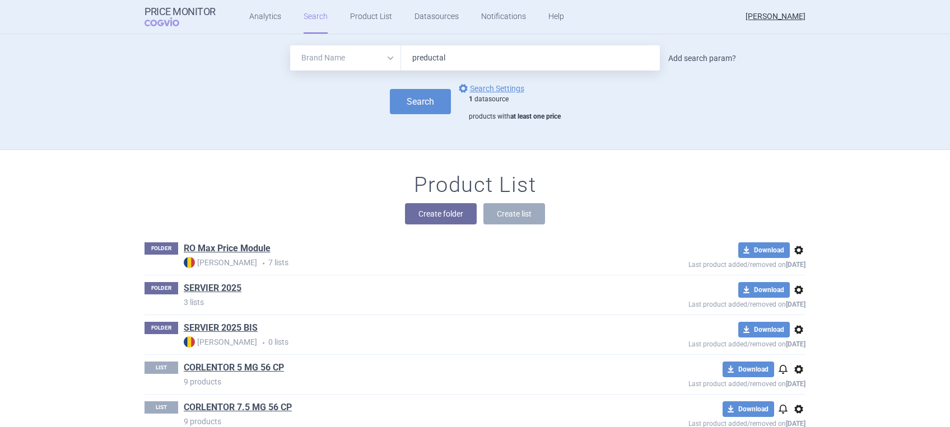
click at [686, 60] on link "Add search param?" at bounding box center [702, 58] width 68 height 8
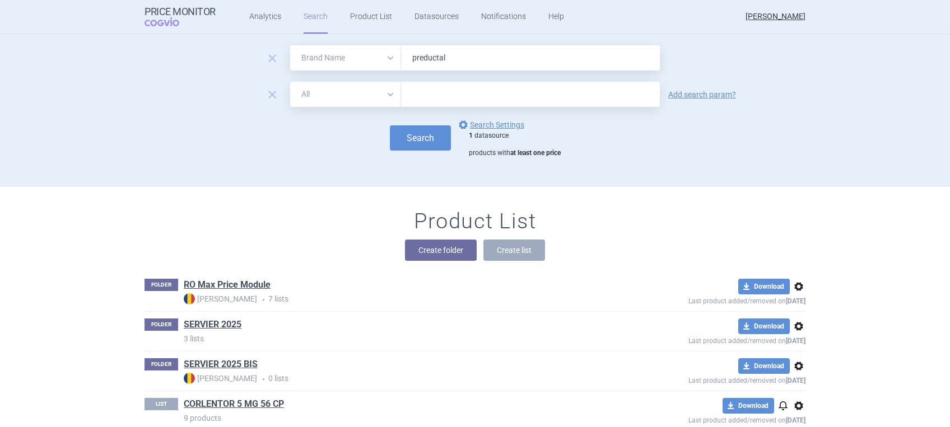
click at [382, 94] on select "All Brand Name ATC Company Active Substance Country Newer than" at bounding box center [345, 94] width 111 height 25
select select "country"
click at [290, 82] on select "All Brand Name ATC Company Active Substance Country Newer than" at bounding box center [345, 94] width 111 height 25
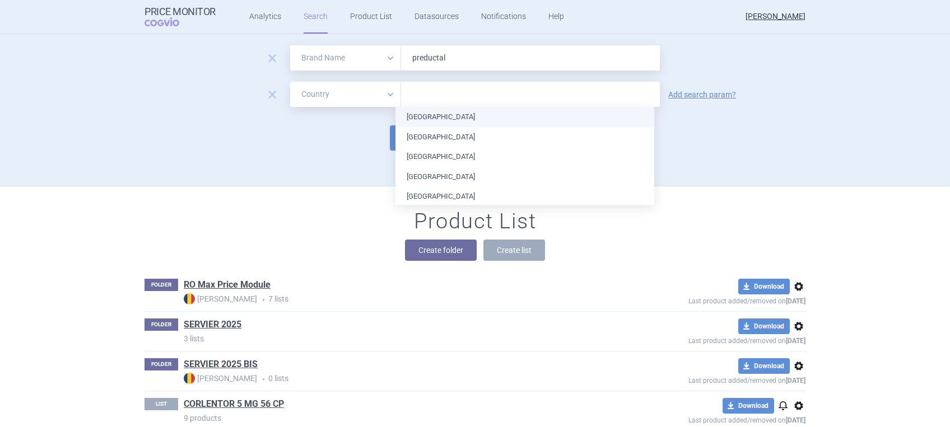
click at [429, 98] on input "text" at bounding box center [531, 94] width 248 height 15
type input "cr"
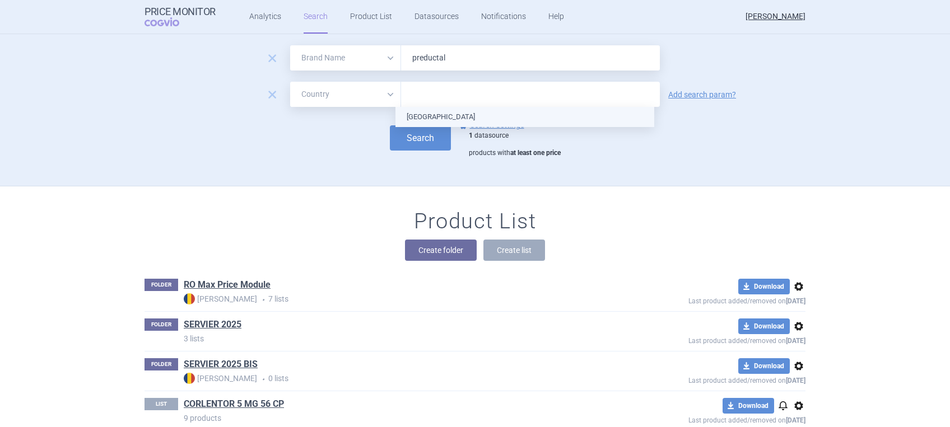
click at [542, 120] on ul "[GEOGRAPHIC_DATA]" at bounding box center [525, 117] width 259 height 20
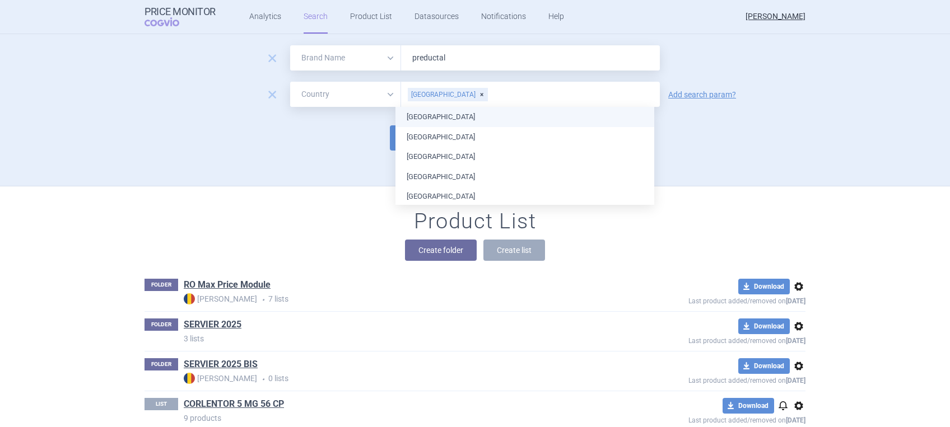
click at [757, 140] on div "Search options Search Settings 1 datasource products with at least one price" at bounding box center [475, 138] width 661 height 40
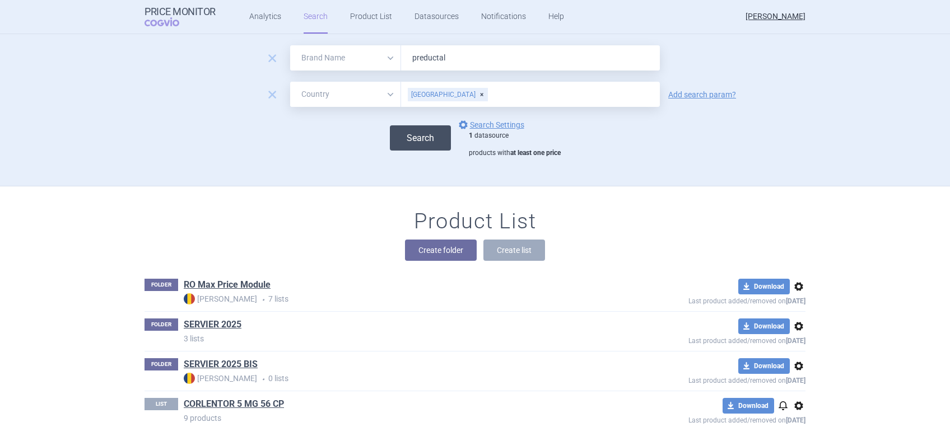
click at [412, 133] on button "Search" at bounding box center [420, 137] width 61 height 25
select select "brandName"
select select "country"
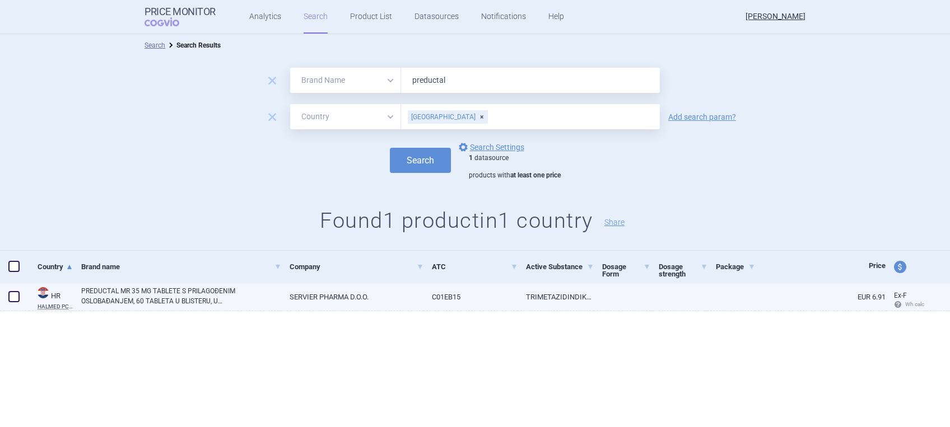
click at [17, 296] on span at bounding box center [13, 296] width 11 height 11
checkbox input "true"
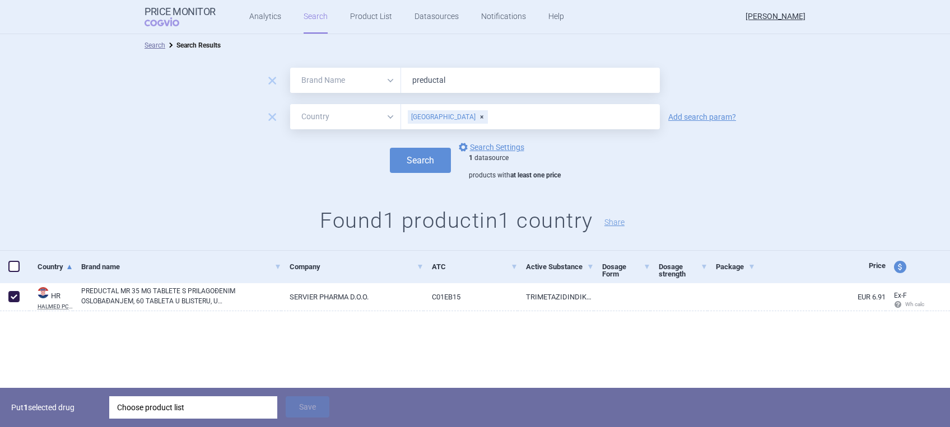
click at [139, 406] on div "Choose product list" at bounding box center [193, 408] width 152 height 22
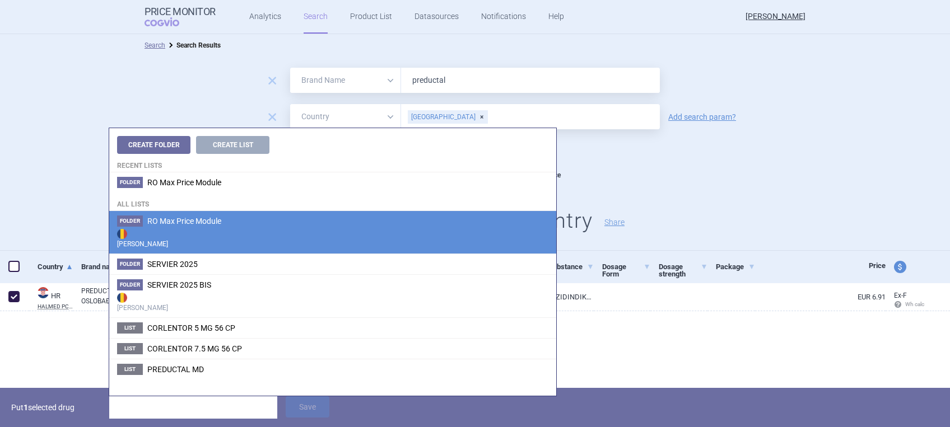
click at [172, 217] on span "RO Max Price Module" at bounding box center [184, 221] width 74 height 9
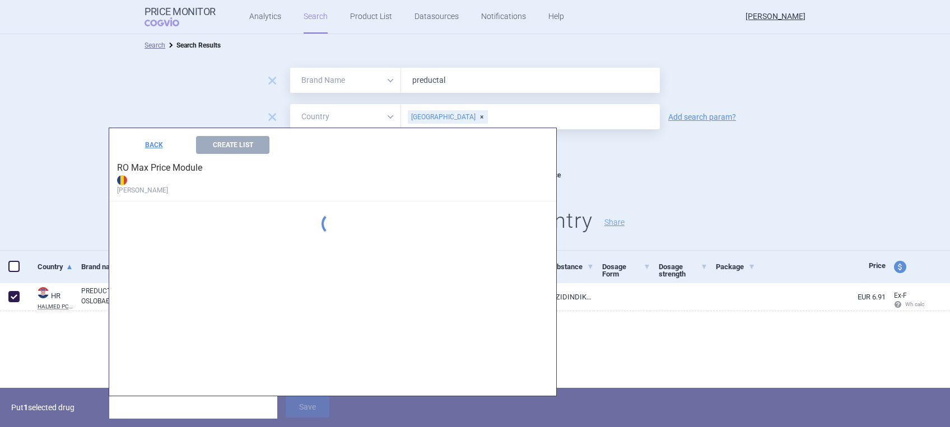
click at [172, 217] on div "Create Folder Create List Recent lists Folder RO Max Price Module All lists Fol…" at bounding box center [332, 262] width 447 height 268
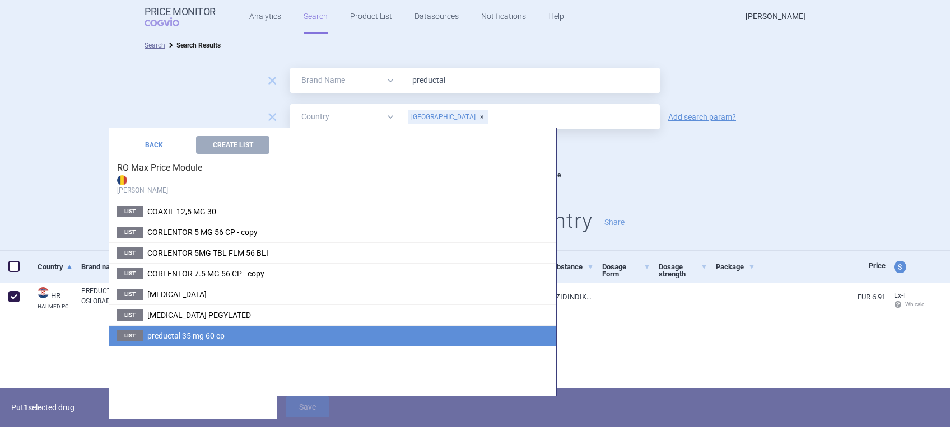
click at [198, 336] on span "preductal 35 mg 60 cp" at bounding box center [185, 336] width 77 height 9
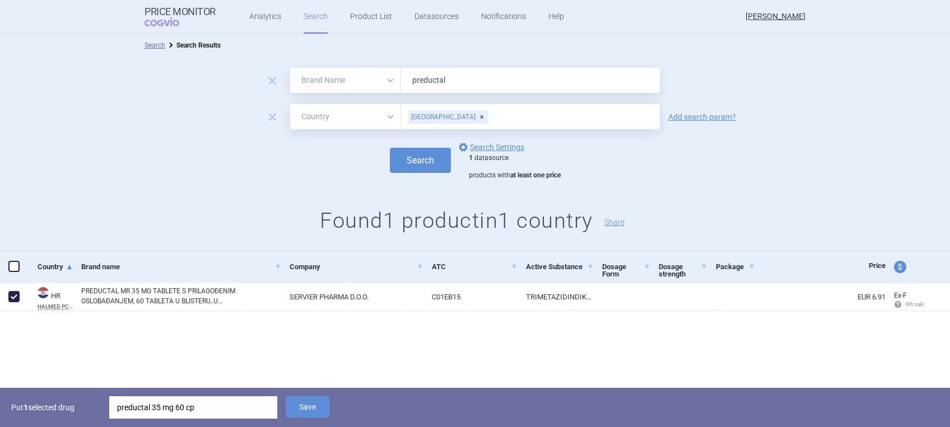
click at [198, 336] on div at bounding box center [475, 329] width 950 height 36
click at [319, 410] on button "Save" at bounding box center [308, 407] width 44 height 21
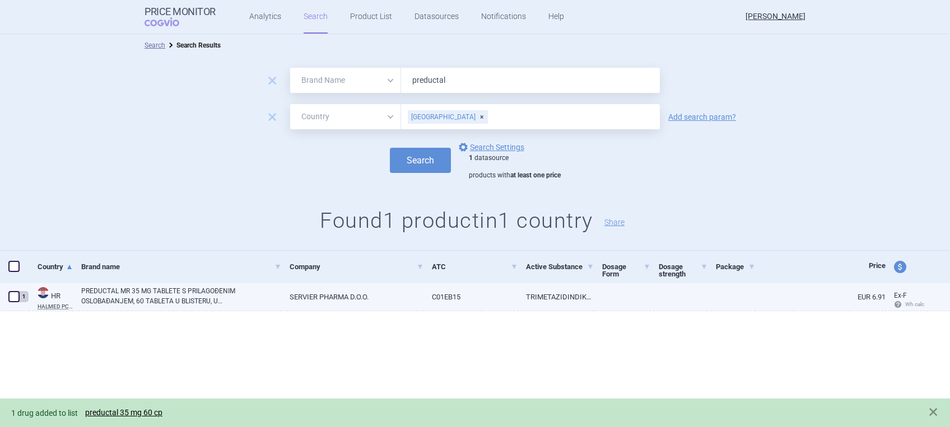
click at [49, 309] on abbr "HALMED PCL SUMMARY" at bounding box center [55, 307] width 35 height 6
select select "EUR"
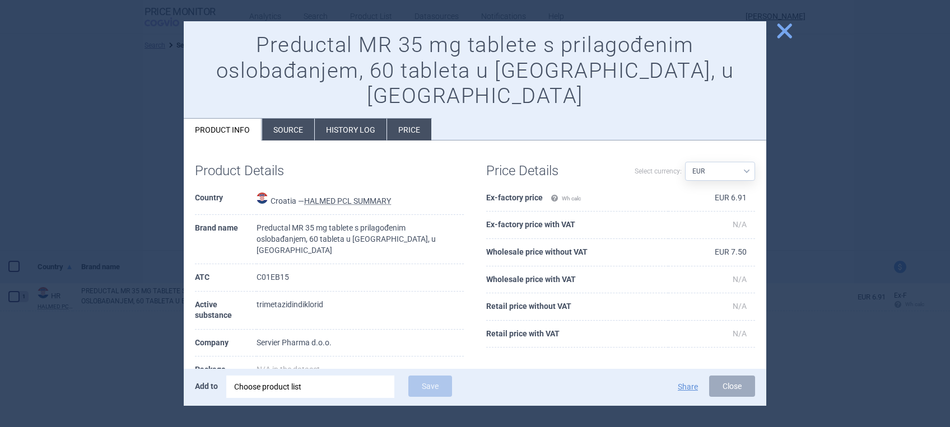
click at [780, 36] on span "close" at bounding box center [785, 31] width 20 height 20
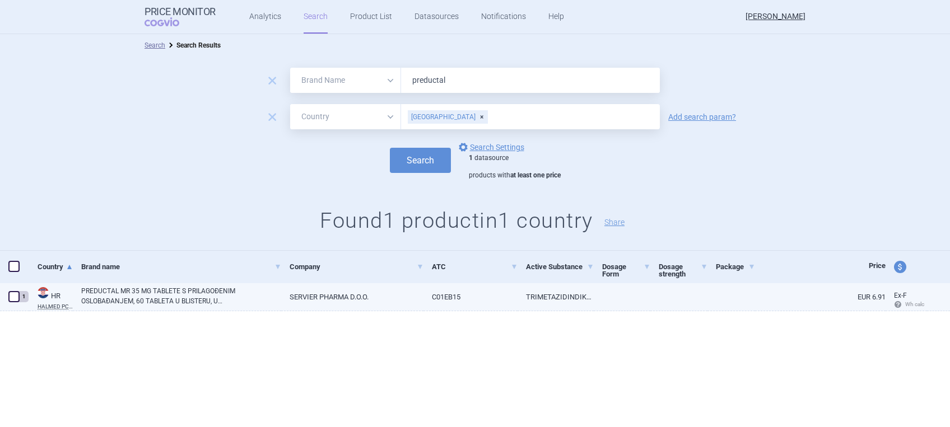
click at [46, 305] on abbr "HALMED PCL SUMMARY" at bounding box center [55, 307] width 35 height 6
select select "EUR"
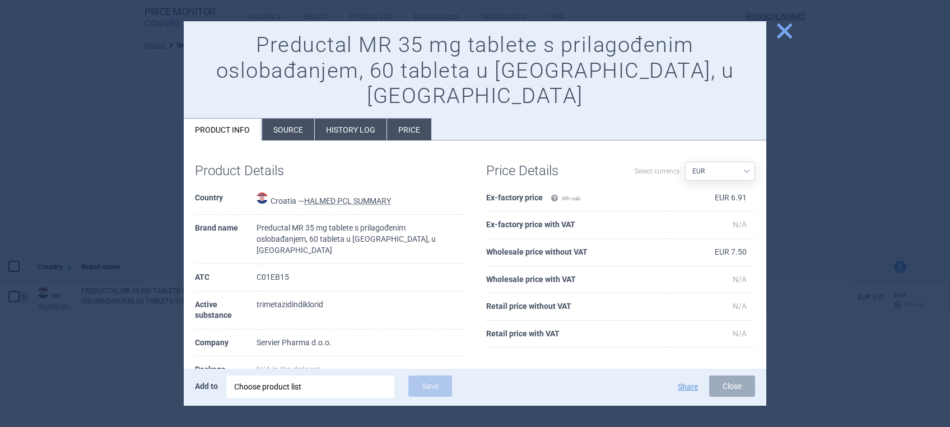
click at [783, 36] on span "close" at bounding box center [785, 31] width 20 height 20
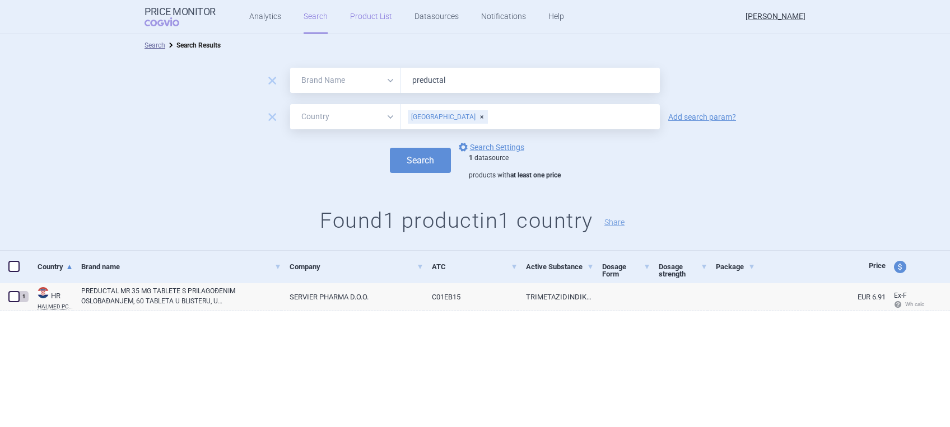
click at [363, 13] on link "Product List" at bounding box center [371, 17] width 42 height 34
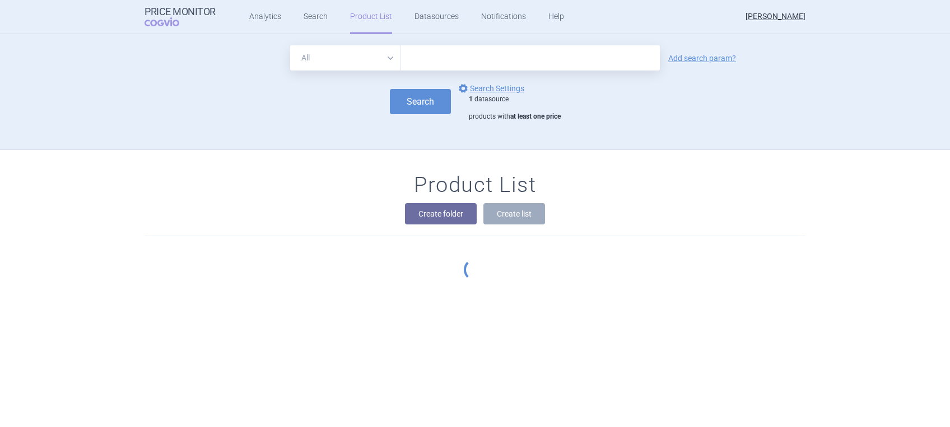
scroll to position [81, 0]
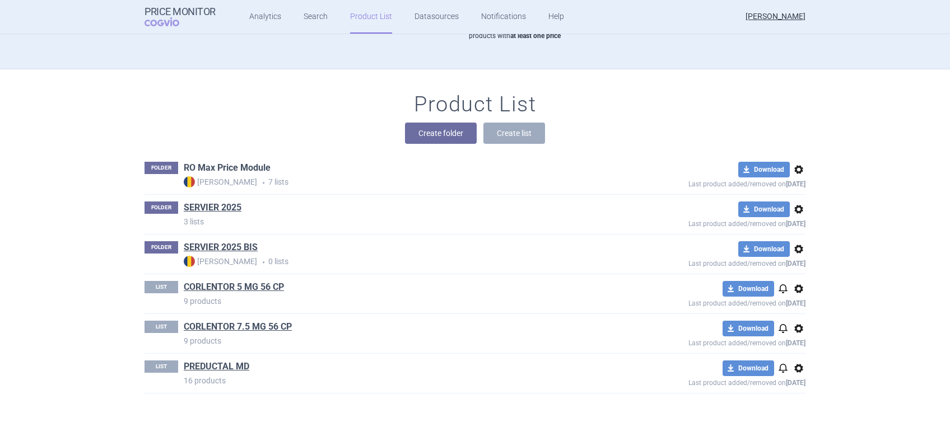
click at [206, 168] on link "RO Max Price Module" at bounding box center [227, 168] width 87 height 12
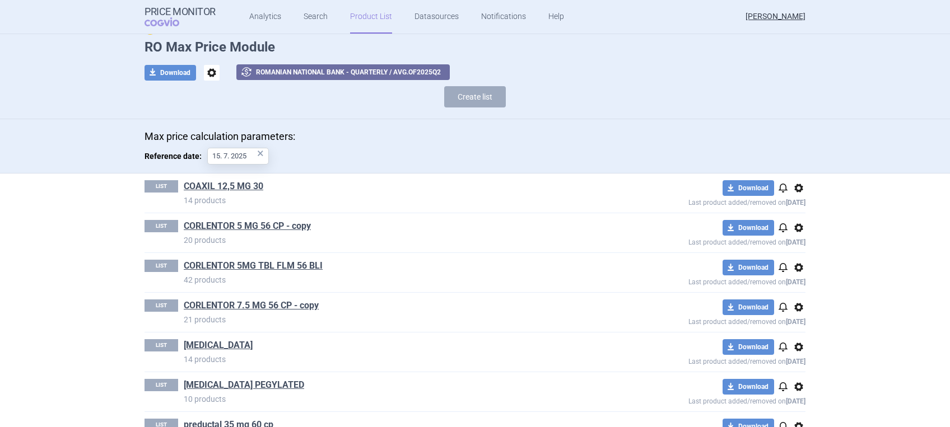
scroll to position [80, 0]
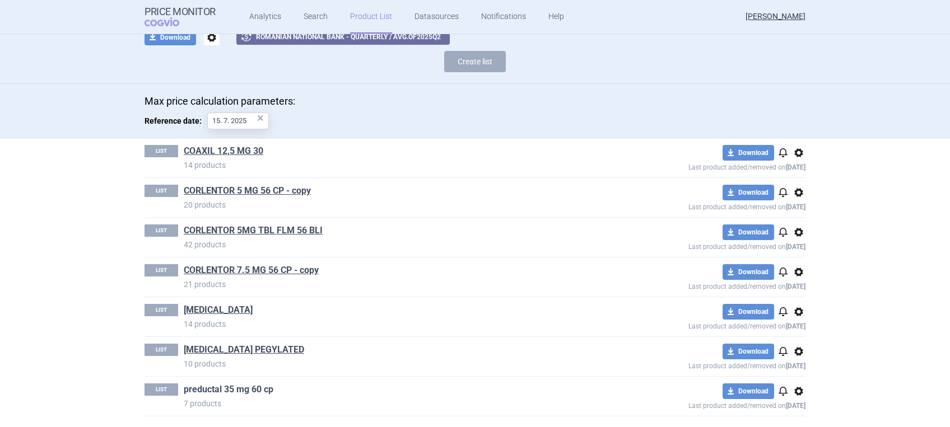
click at [220, 388] on link "preductal 35 mg 60 cp" at bounding box center [229, 390] width 90 height 12
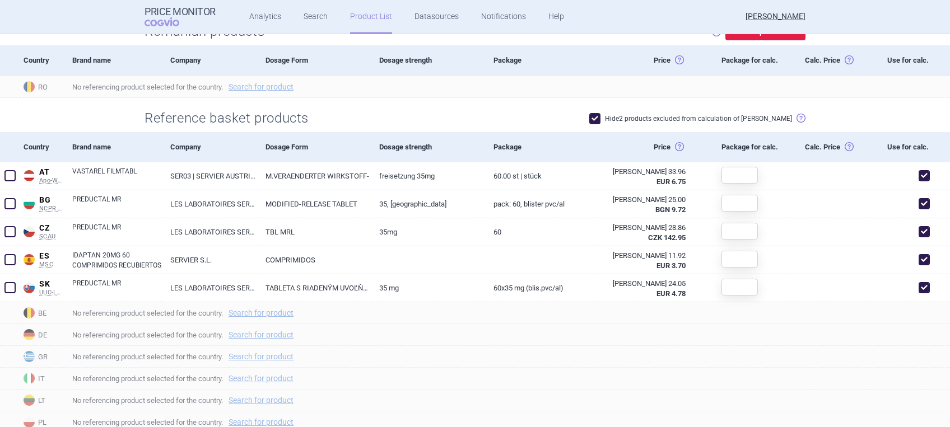
scroll to position [435, 0]
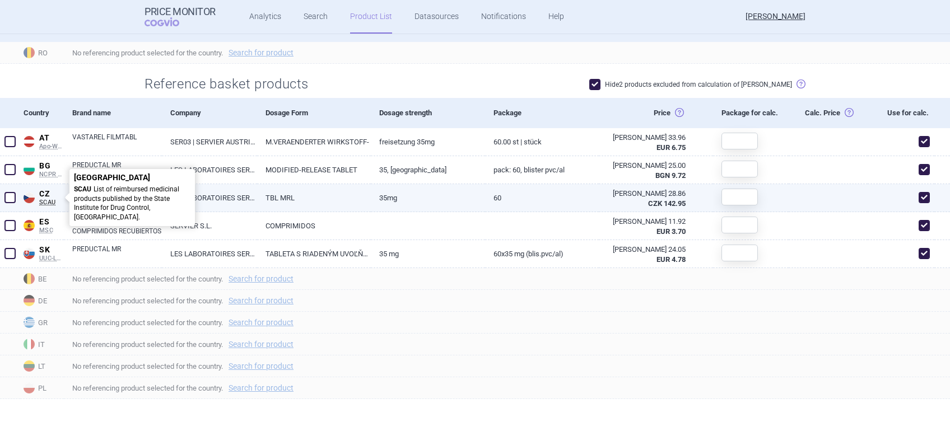
click at [47, 202] on span "SCAU" at bounding box center [51, 203] width 25 height 8
select select "EUR"
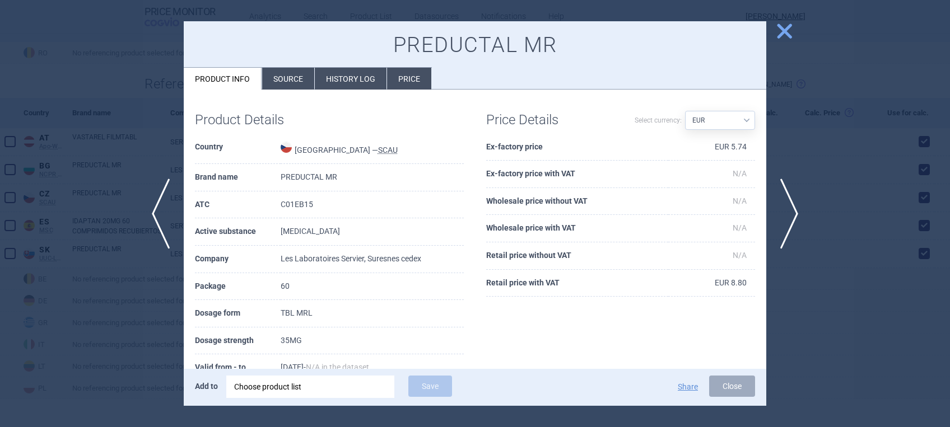
click at [277, 85] on li "Source" at bounding box center [288, 79] width 52 height 22
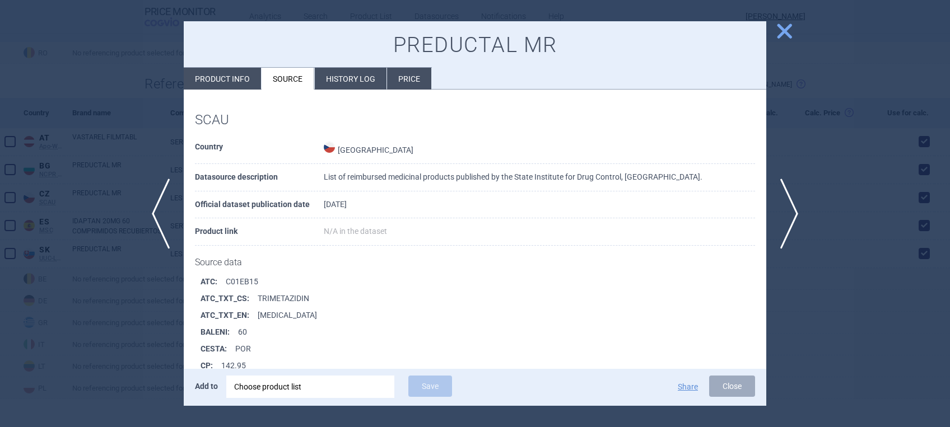
click at [375, 178] on td "List of reimbursed medicinal products published by the State Institute for Drug…" at bounding box center [539, 177] width 431 height 27
drag, startPoint x: 375, startPoint y: 178, endPoint x: 465, endPoint y: 199, distance: 92.7
click at [465, 199] on td "[DATE]" at bounding box center [539, 205] width 431 height 27
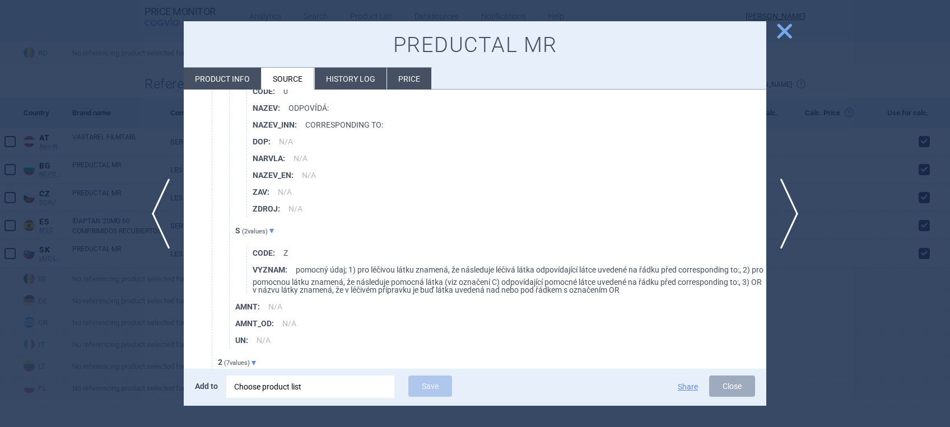
scroll to position [3585, 0]
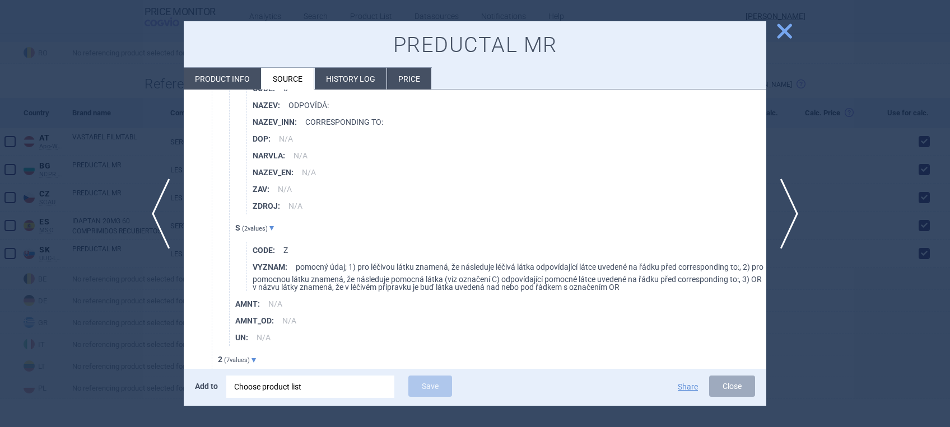
click at [272, 226] on span at bounding box center [271, 228] width 4 height 4
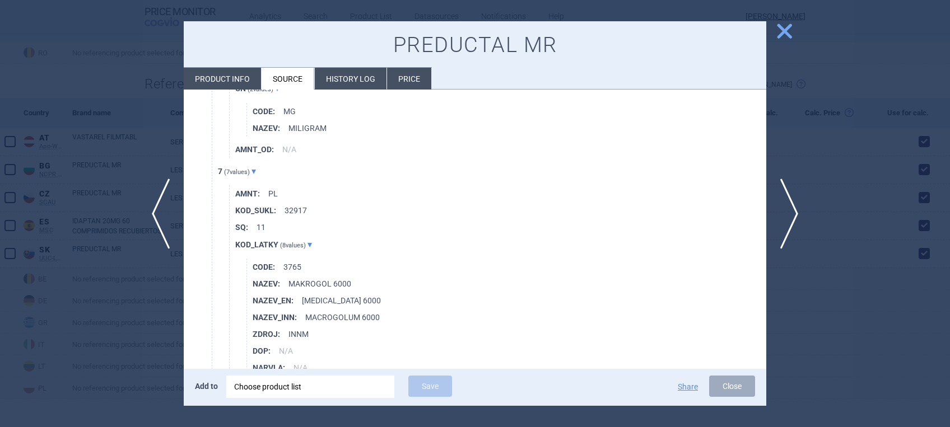
scroll to position [5677, 0]
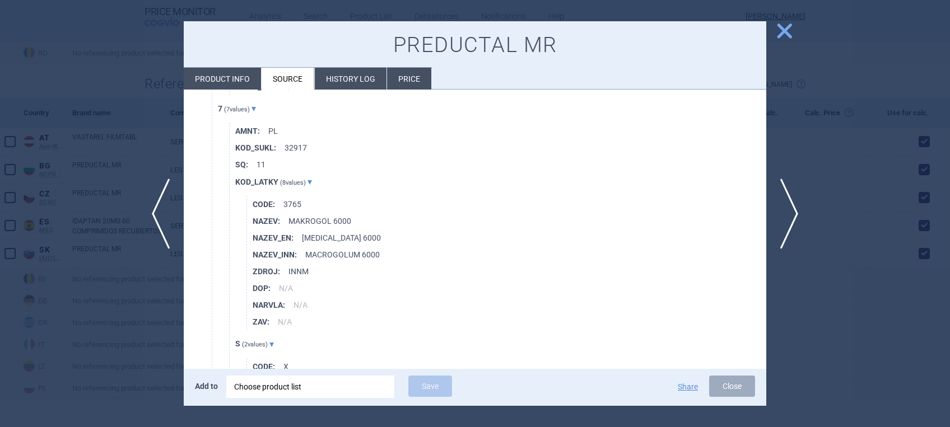
click at [785, 31] on span "close" at bounding box center [785, 31] width 20 height 20
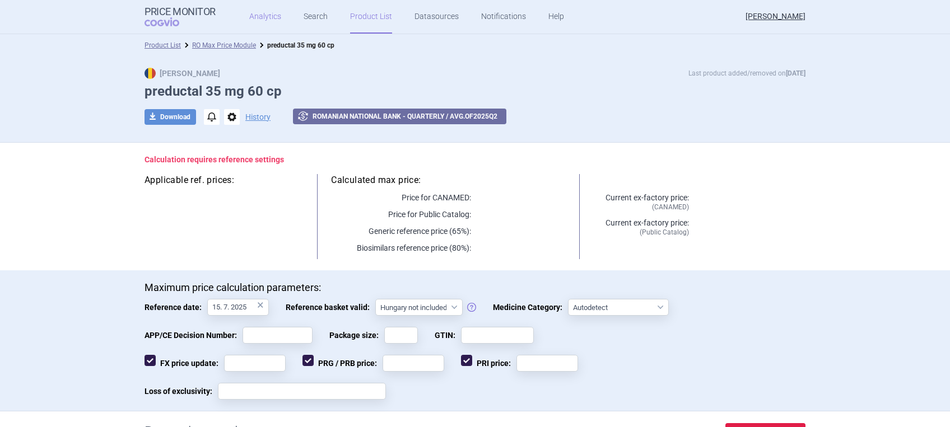
click at [254, 18] on link "Analytics" at bounding box center [265, 17] width 32 height 34
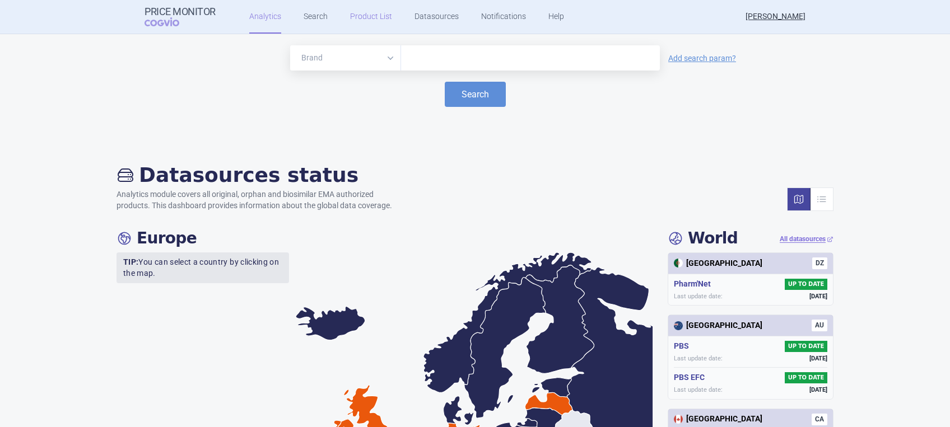
click at [371, 11] on link "Product List" at bounding box center [371, 17] width 42 height 34
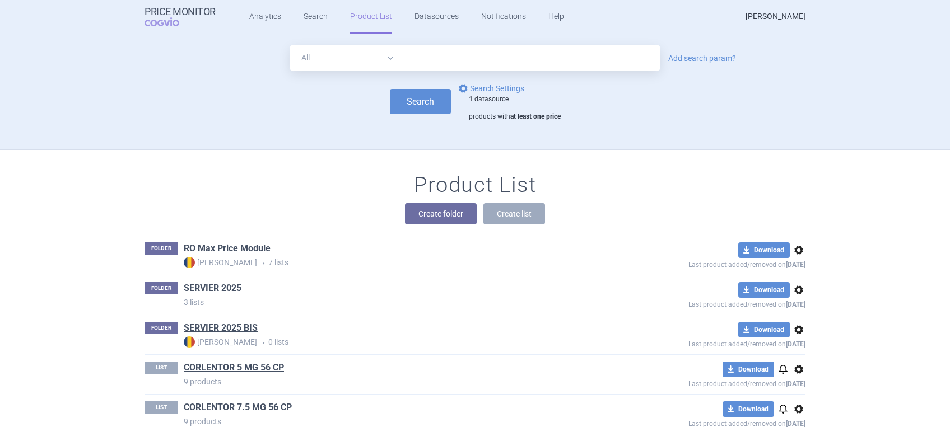
scroll to position [81, 0]
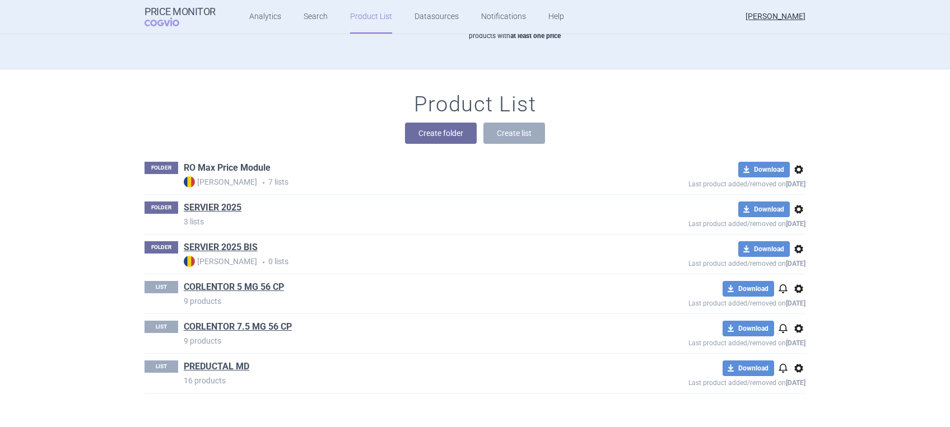
click at [216, 170] on link "RO Max Price Module" at bounding box center [227, 168] width 87 height 12
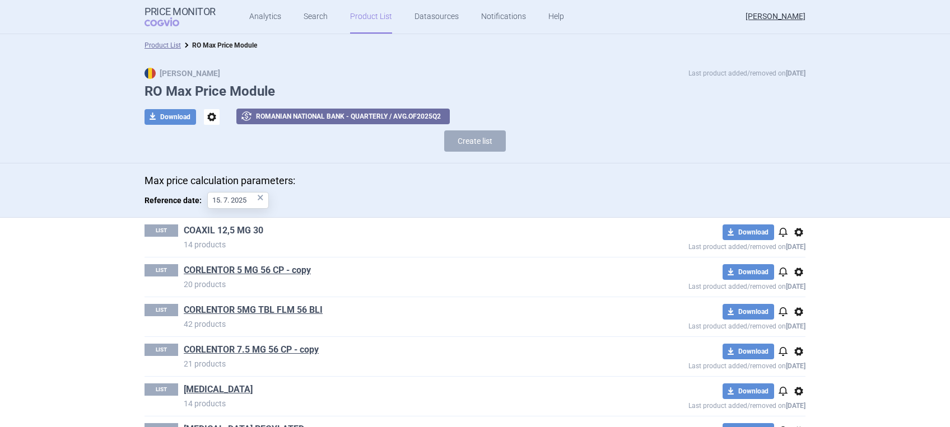
click at [245, 232] on link "COAXIL 12,5 MG 30" at bounding box center [224, 231] width 80 height 12
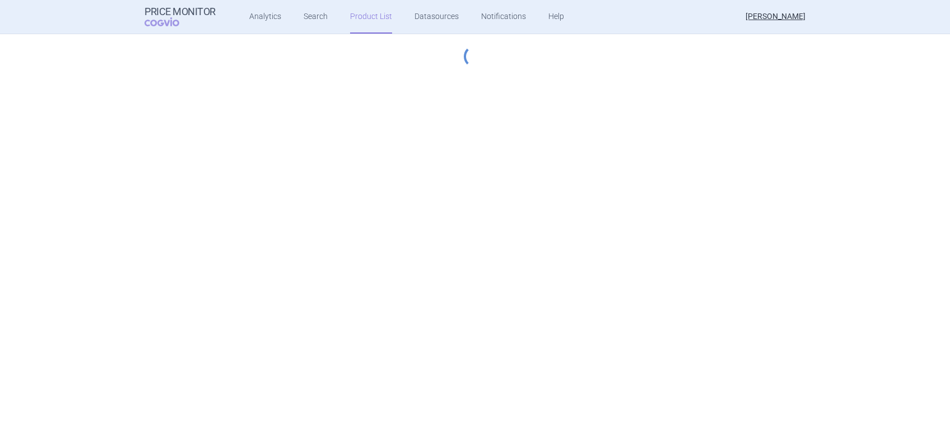
select select "hungary-included"
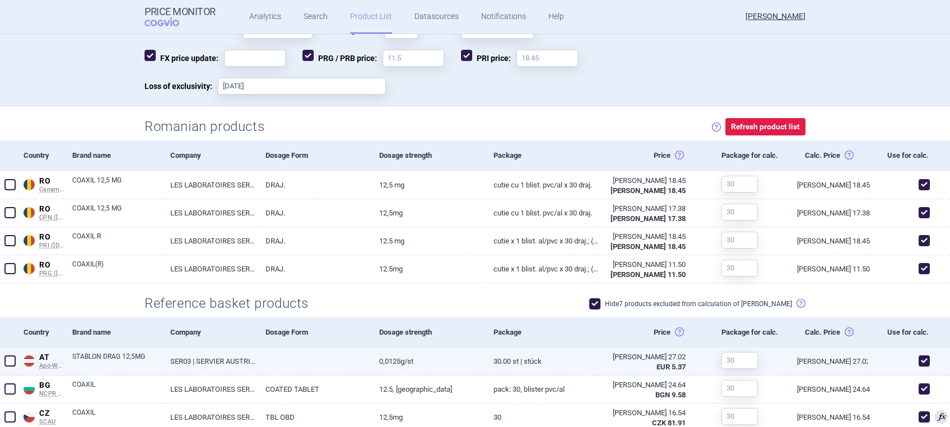
scroll to position [75, 0]
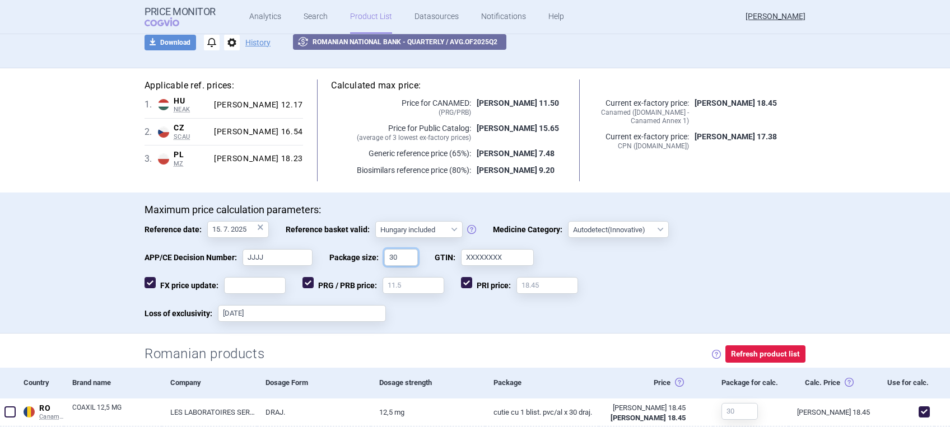
click at [396, 256] on input "30" at bounding box center [401, 257] width 34 height 17
type input "3"
type input "60"
click at [751, 353] on button "Refresh product list" at bounding box center [765, 354] width 80 height 17
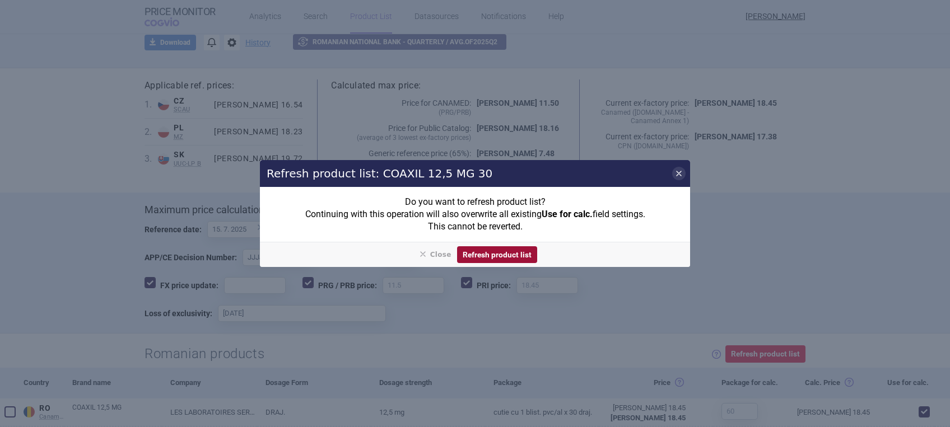
click at [481, 255] on button "Refresh product list" at bounding box center [497, 254] width 80 height 17
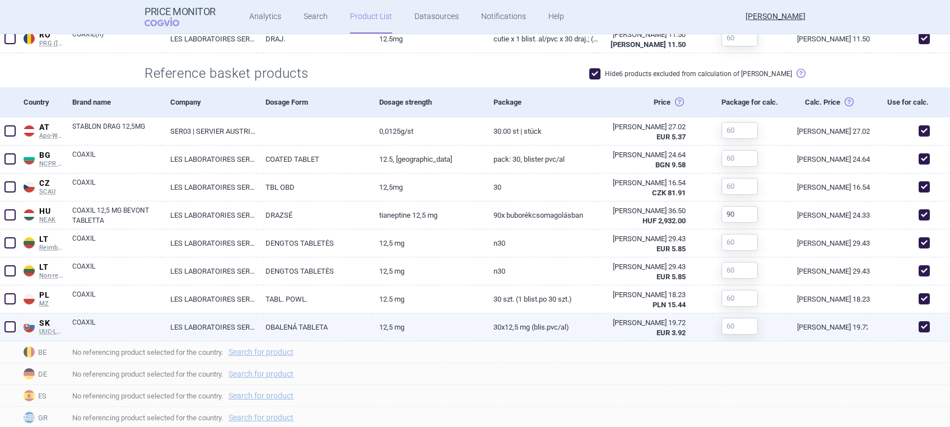
scroll to position [512, 0]
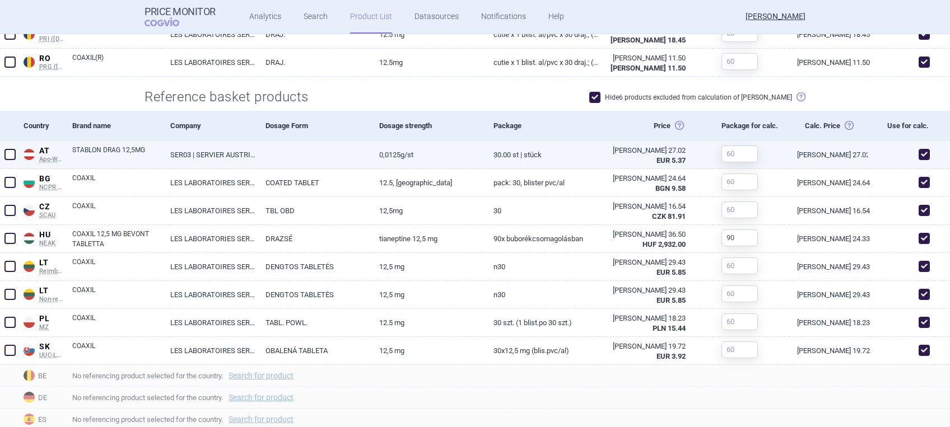
click at [7, 152] on span at bounding box center [9, 154] width 11 height 11
checkbox input "true"
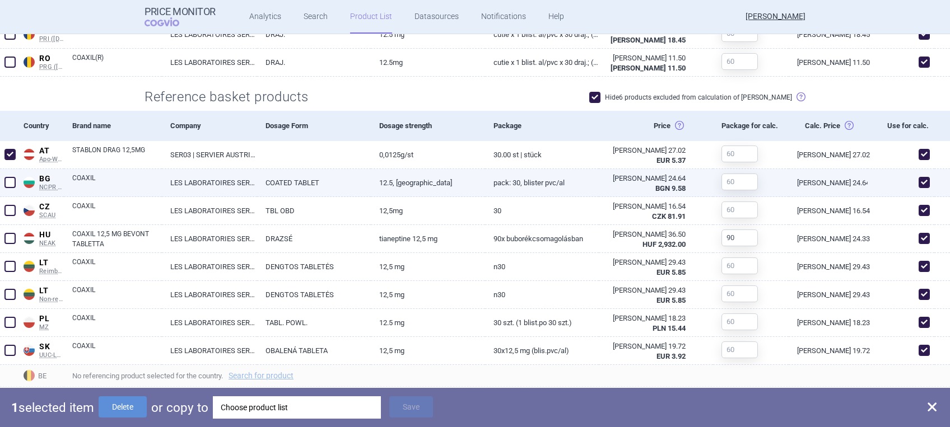
click at [10, 183] on span at bounding box center [9, 182] width 11 height 11
checkbox input "true"
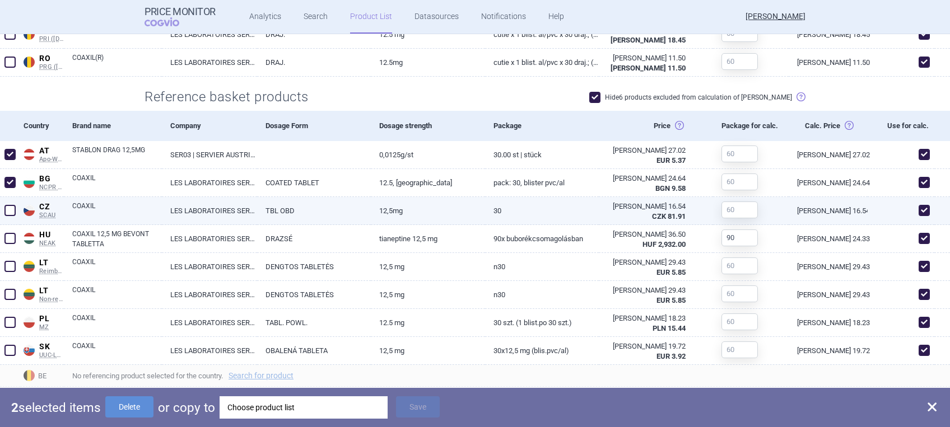
click at [10, 208] on span at bounding box center [9, 210] width 11 height 11
checkbox input "true"
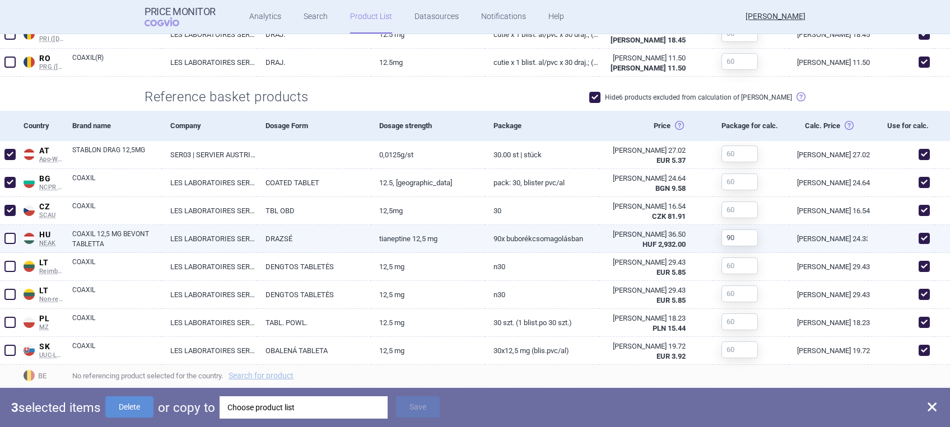
click at [4, 240] on span at bounding box center [9, 238] width 11 height 11
checkbox input "true"
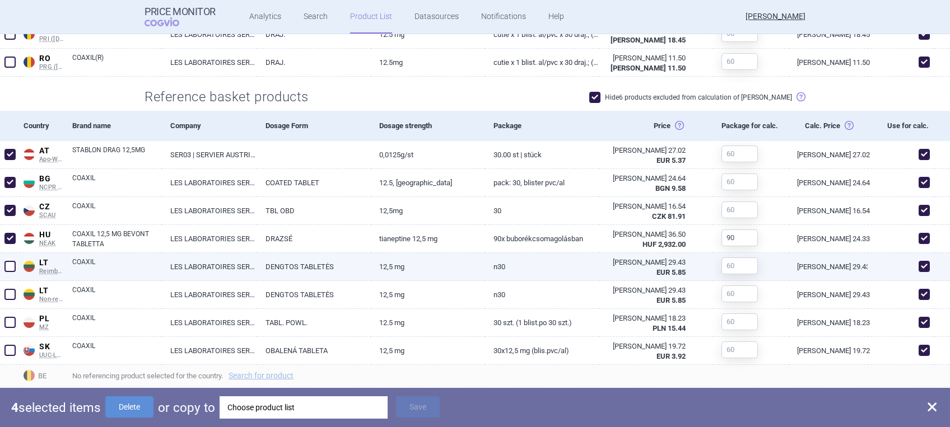
click at [11, 265] on span at bounding box center [9, 266] width 11 height 11
checkbox input "true"
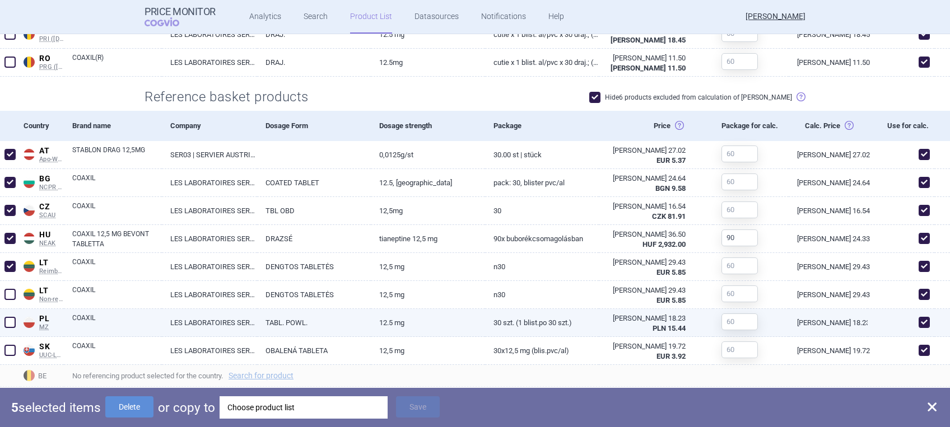
click at [7, 327] on span at bounding box center [9, 322] width 11 height 11
checkbox input "true"
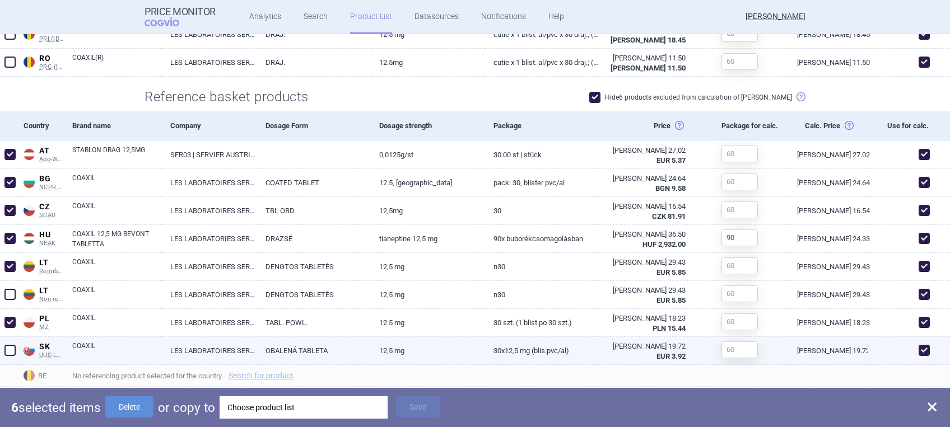
click at [7, 347] on span at bounding box center [9, 350] width 11 height 11
checkbox input "true"
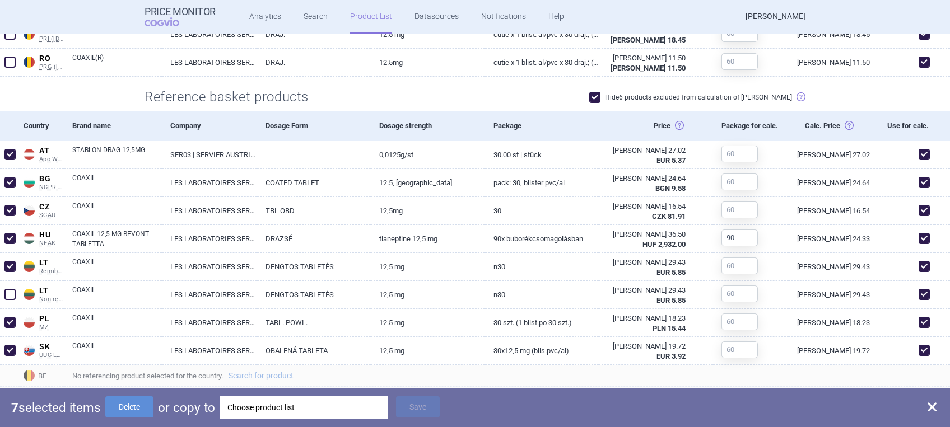
click at [357, 406] on div "Choose product list" at bounding box center [303, 408] width 152 height 22
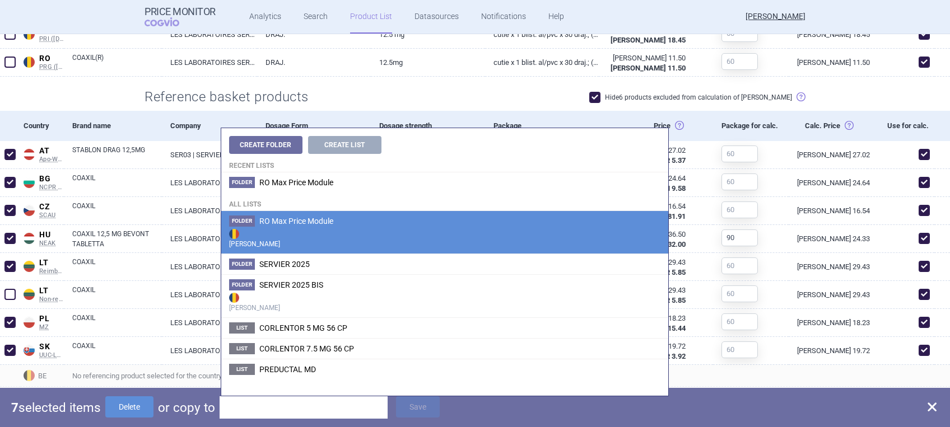
click at [323, 220] on span "RO Max Price Module" at bounding box center [296, 221] width 74 height 9
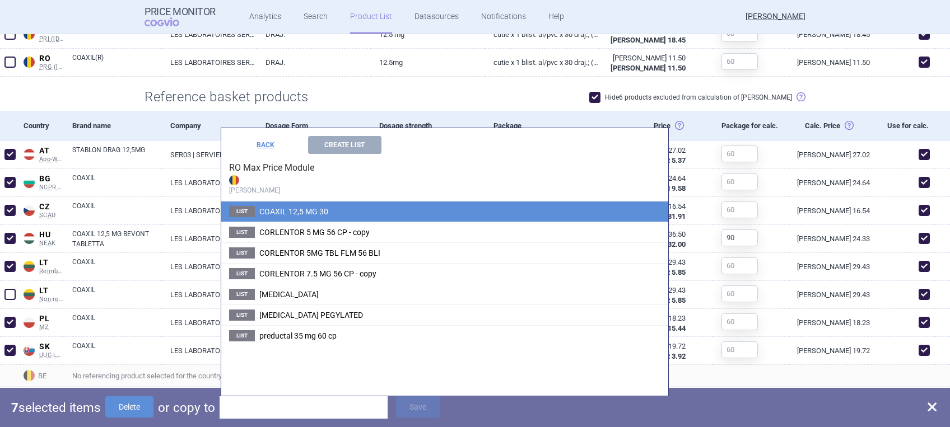
click at [318, 215] on span "COAXIL 12,5 MG 30" at bounding box center [293, 211] width 69 height 9
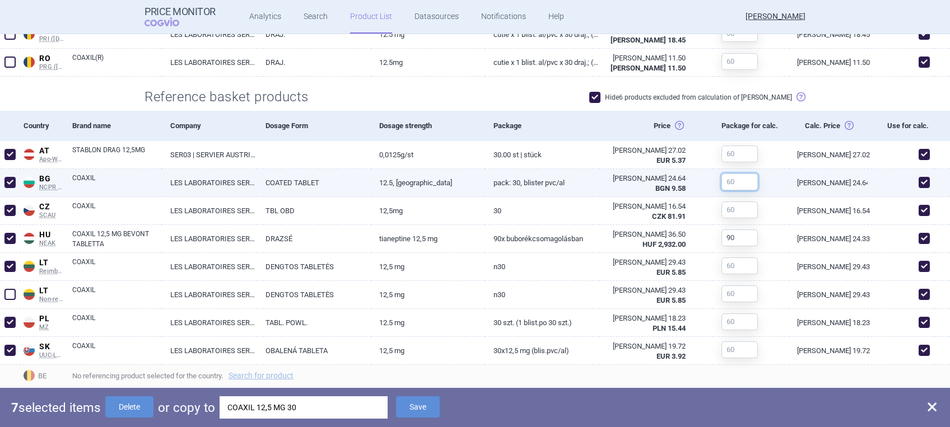
click at [727, 182] on input "text" at bounding box center [740, 182] width 36 height 17
